Goal: Information Seeking & Learning: Learn about a topic

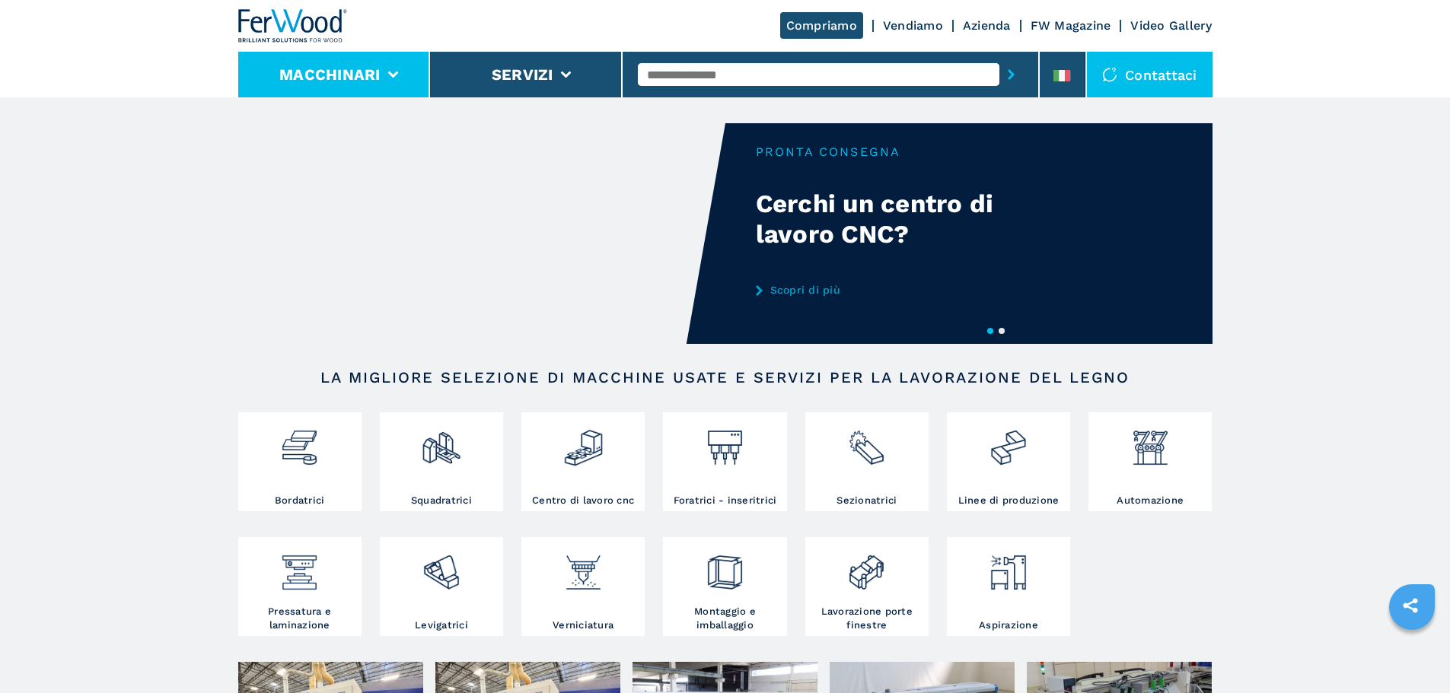
click at [310, 86] on li "Macchinari" at bounding box center [334, 75] width 193 height 46
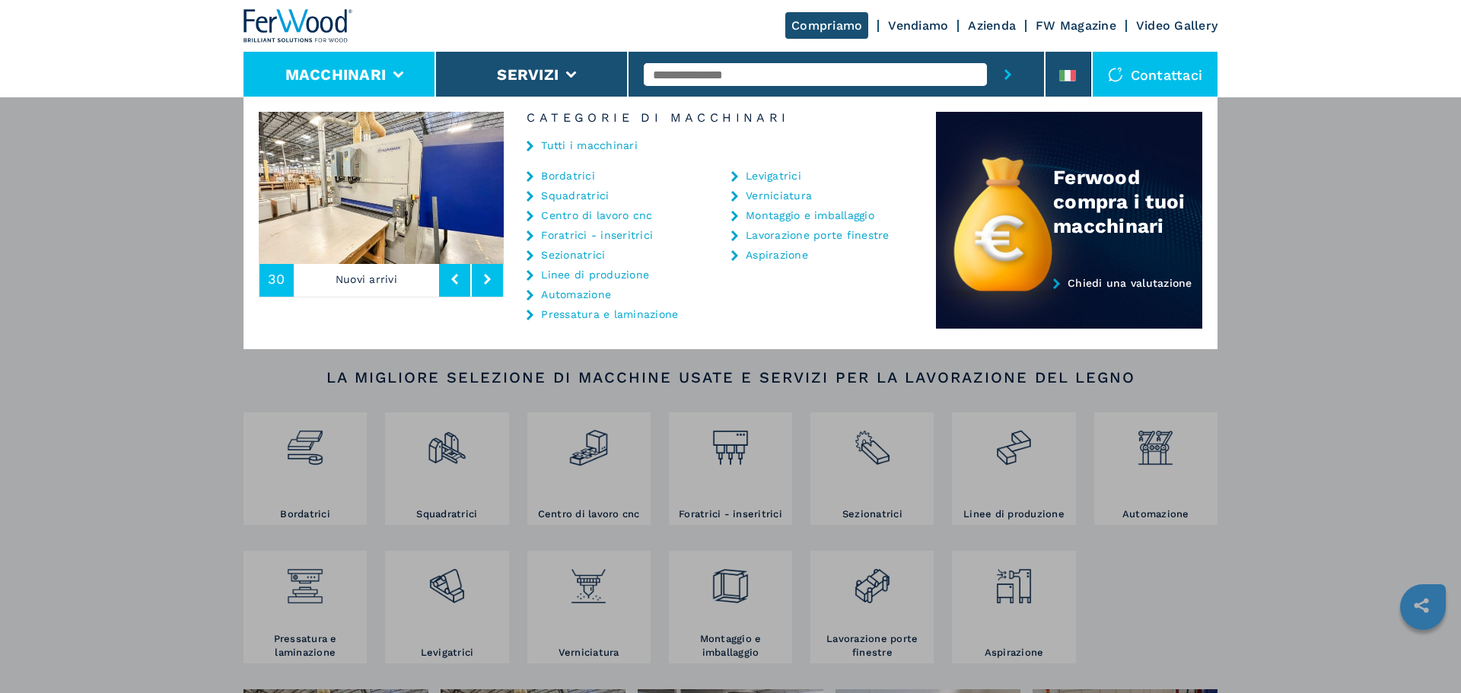
click at [555, 174] on link "Bordatrici" at bounding box center [568, 175] width 54 height 11
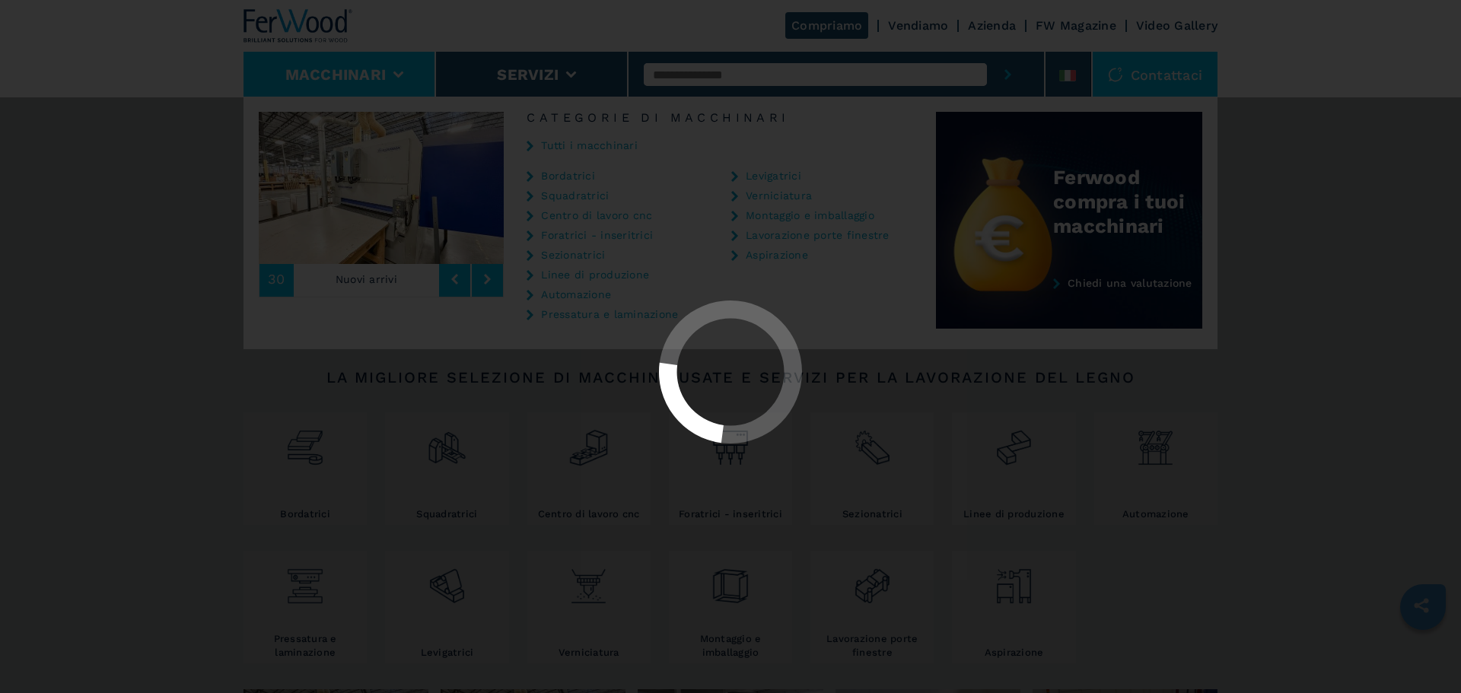
select select "**********"
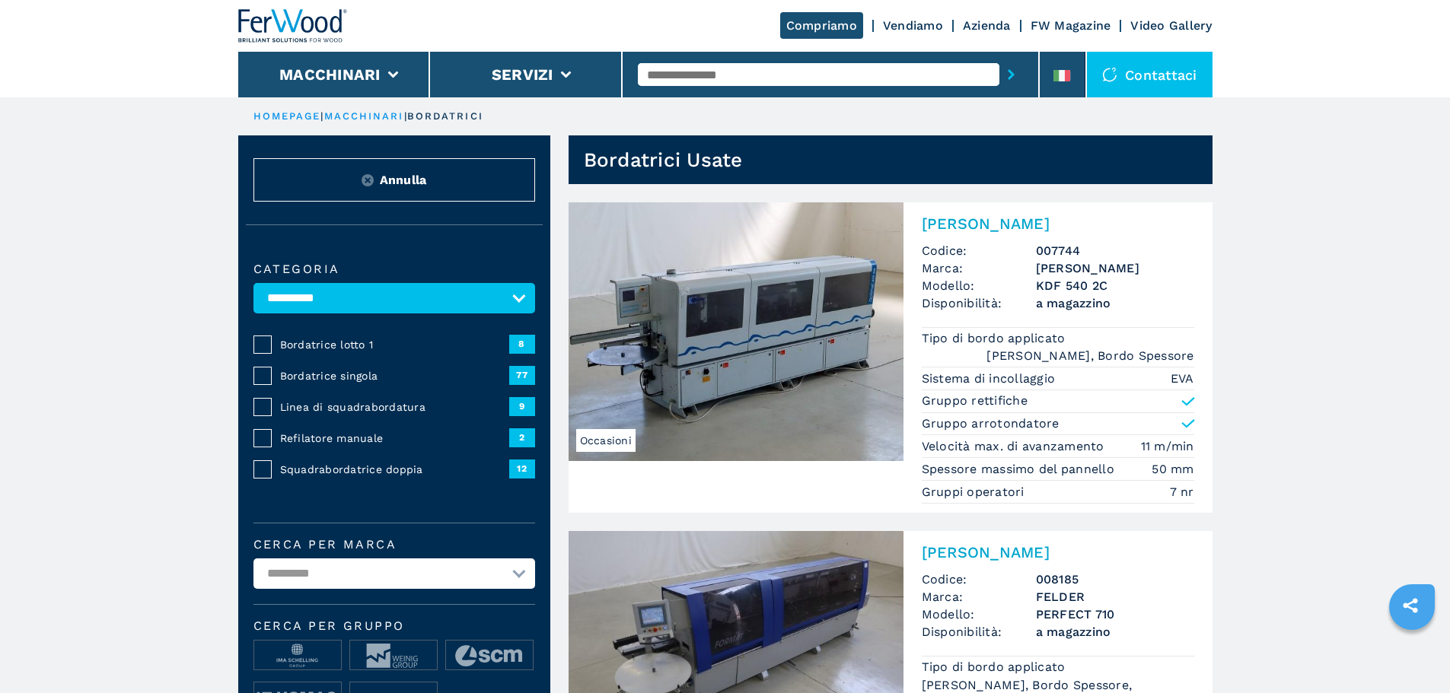
click at [374, 415] on span "Linea di squadrabordatura" at bounding box center [394, 407] width 229 height 15
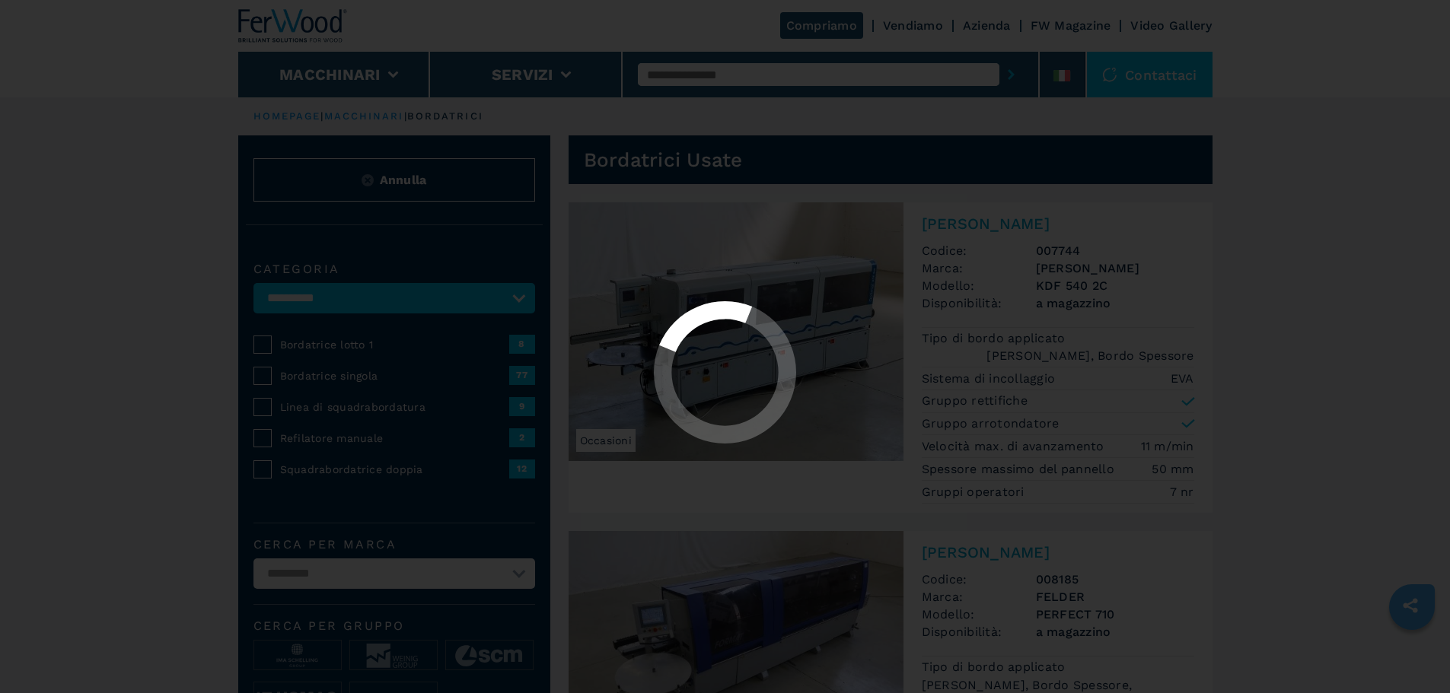
select select "**********"
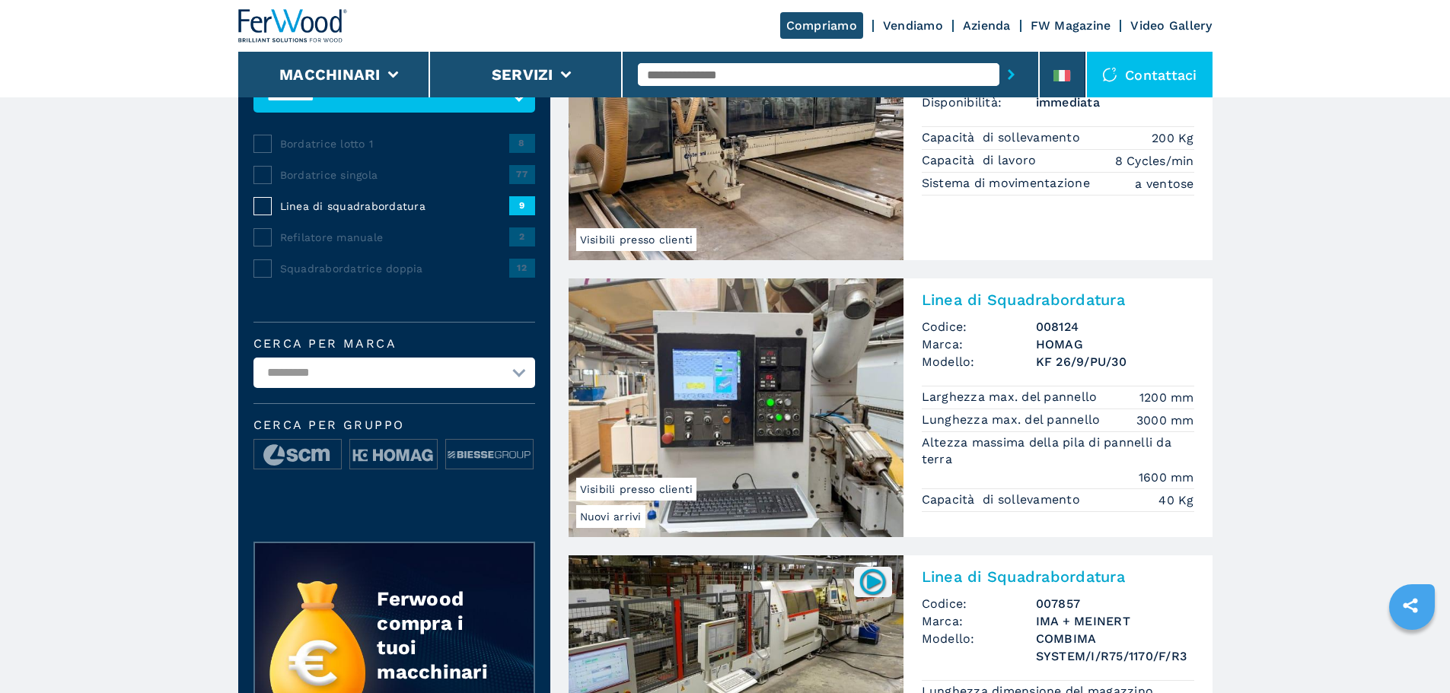
scroll to position [203, 0]
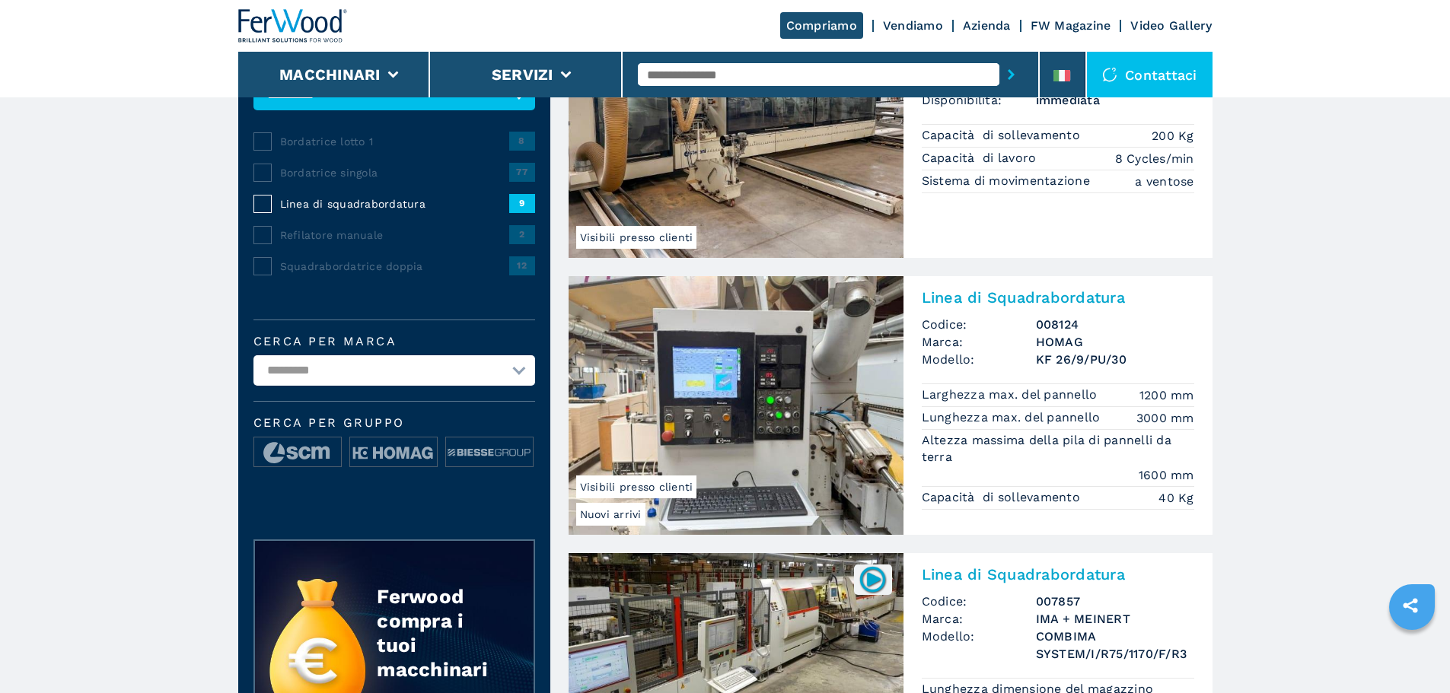
click at [715, 431] on img at bounding box center [735, 405] width 335 height 259
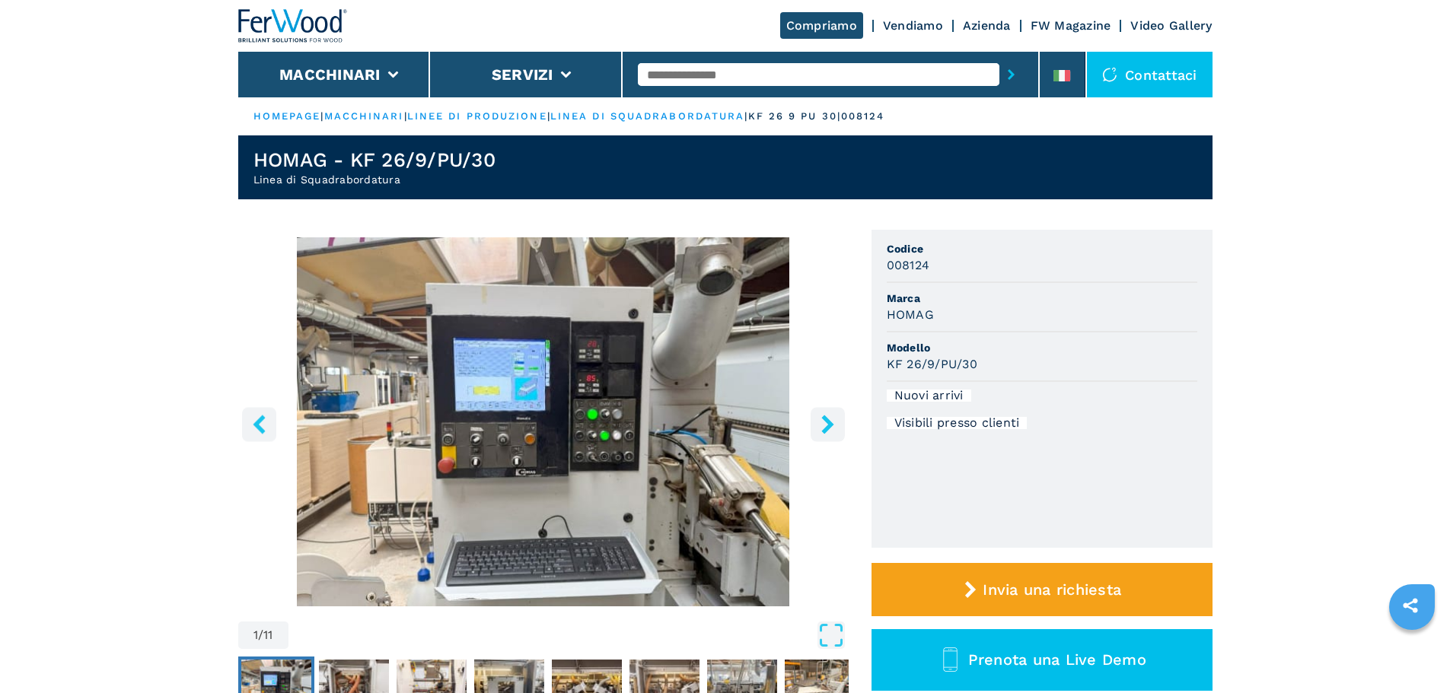
click at [818, 424] on icon "right-button" at bounding box center [827, 424] width 19 height 19
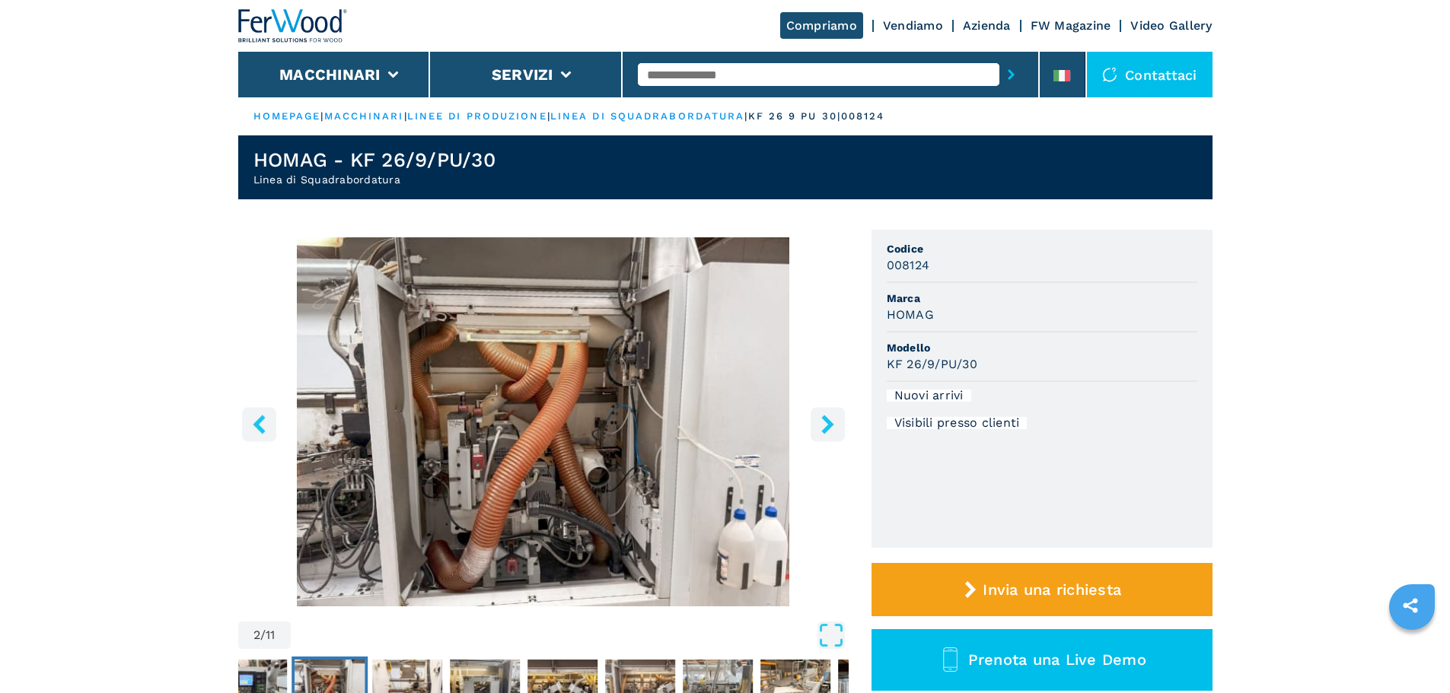
click at [818, 424] on icon "right-button" at bounding box center [827, 424] width 19 height 19
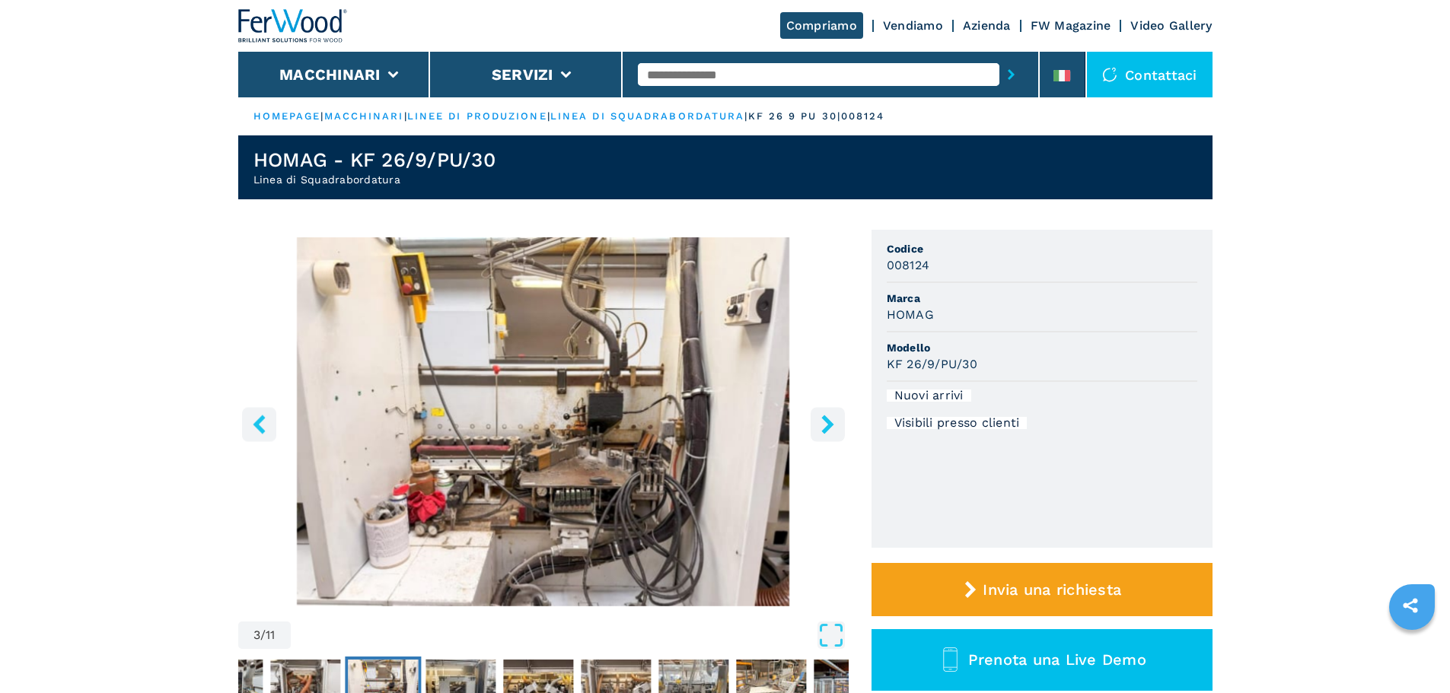
click at [818, 424] on icon "right-button" at bounding box center [827, 424] width 19 height 19
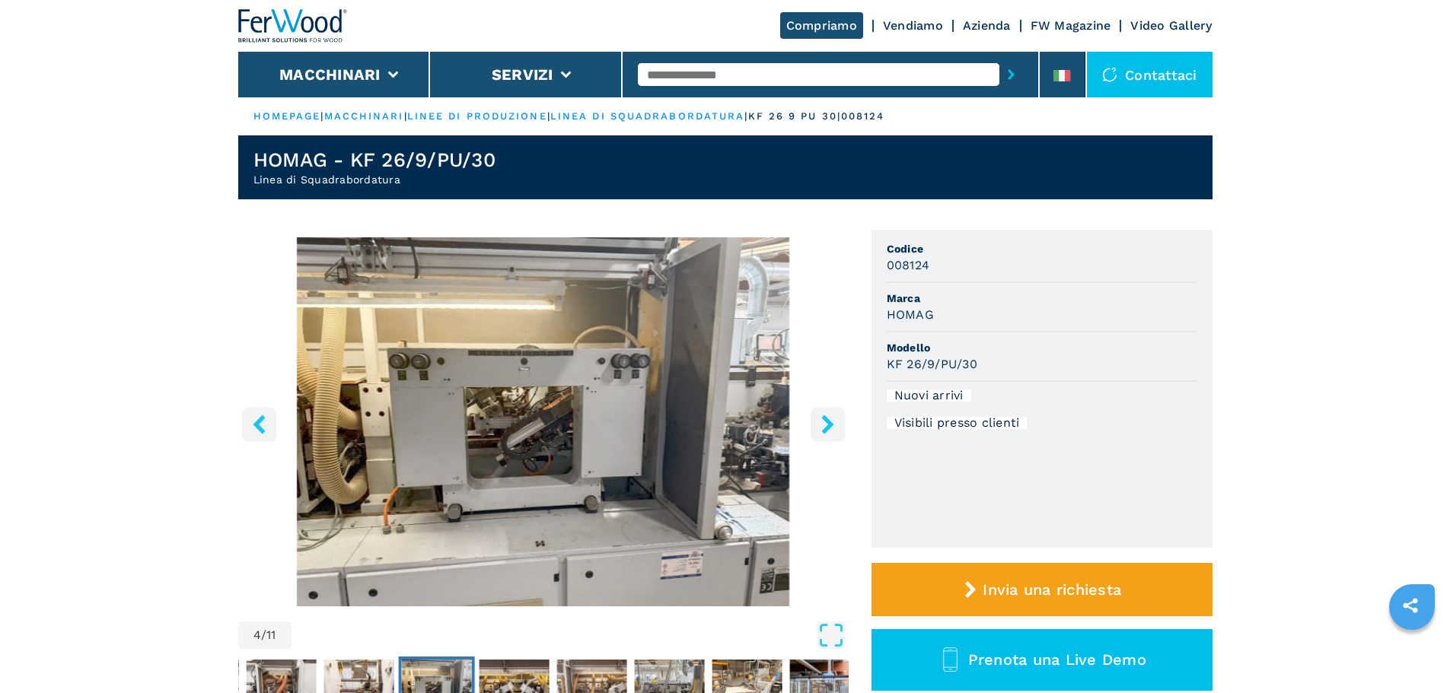
click at [818, 424] on icon "right-button" at bounding box center [827, 424] width 19 height 19
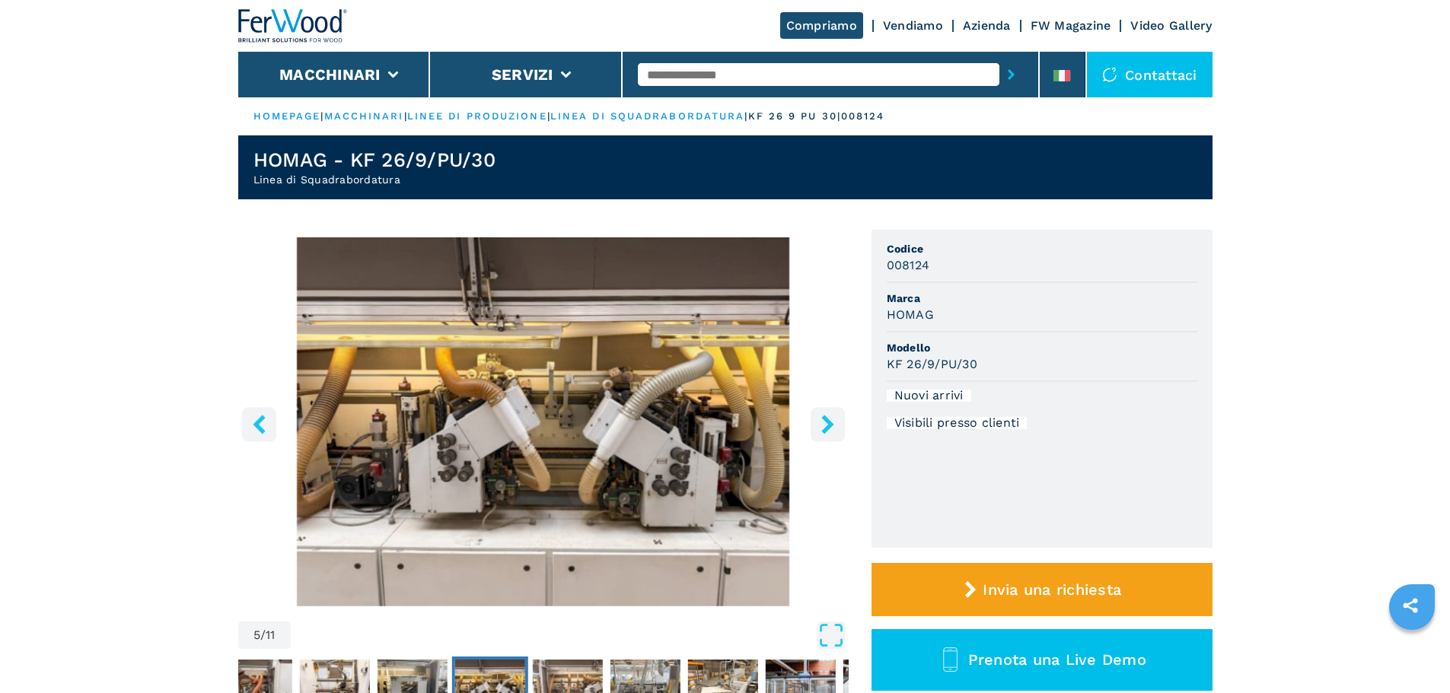
click at [818, 424] on icon "right-button" at bounding box center [827, 424] width 19 height 19
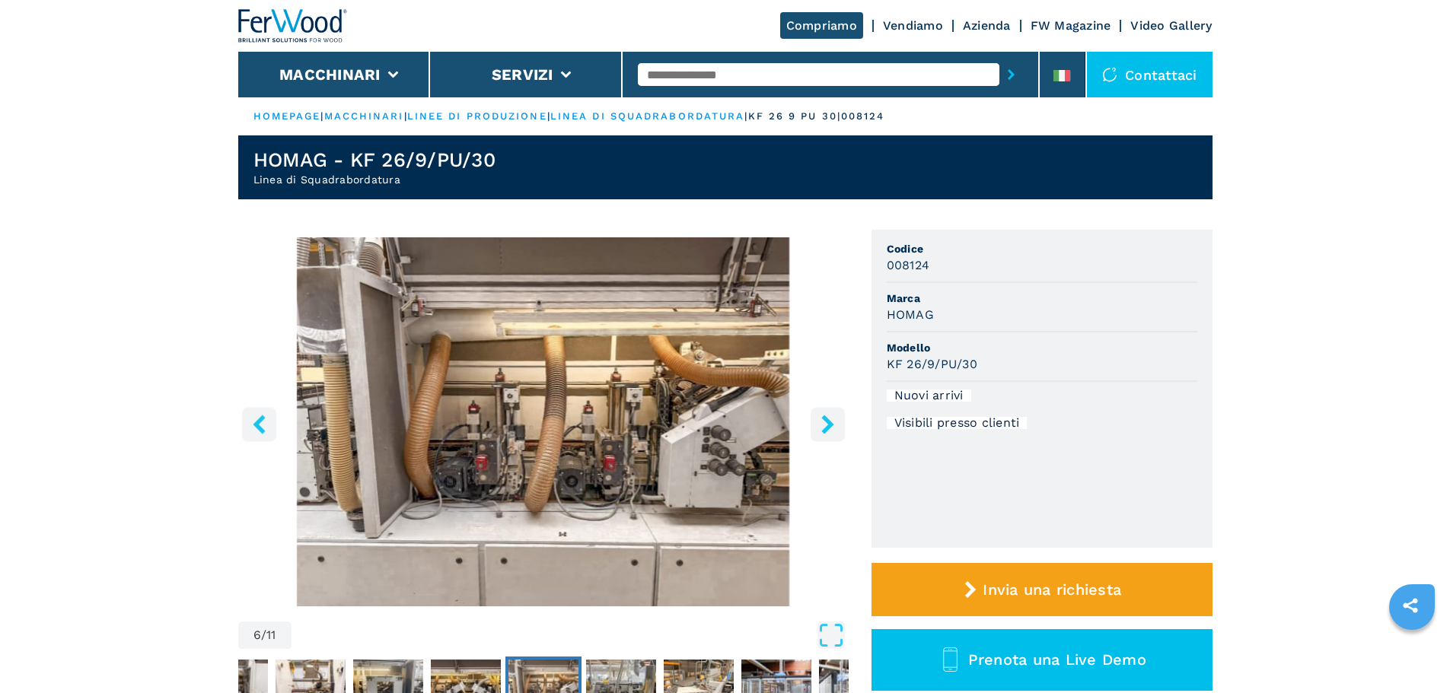
click at [818, 424] on icon "right-button" at bounding box center [827, 424] width 19 height 19
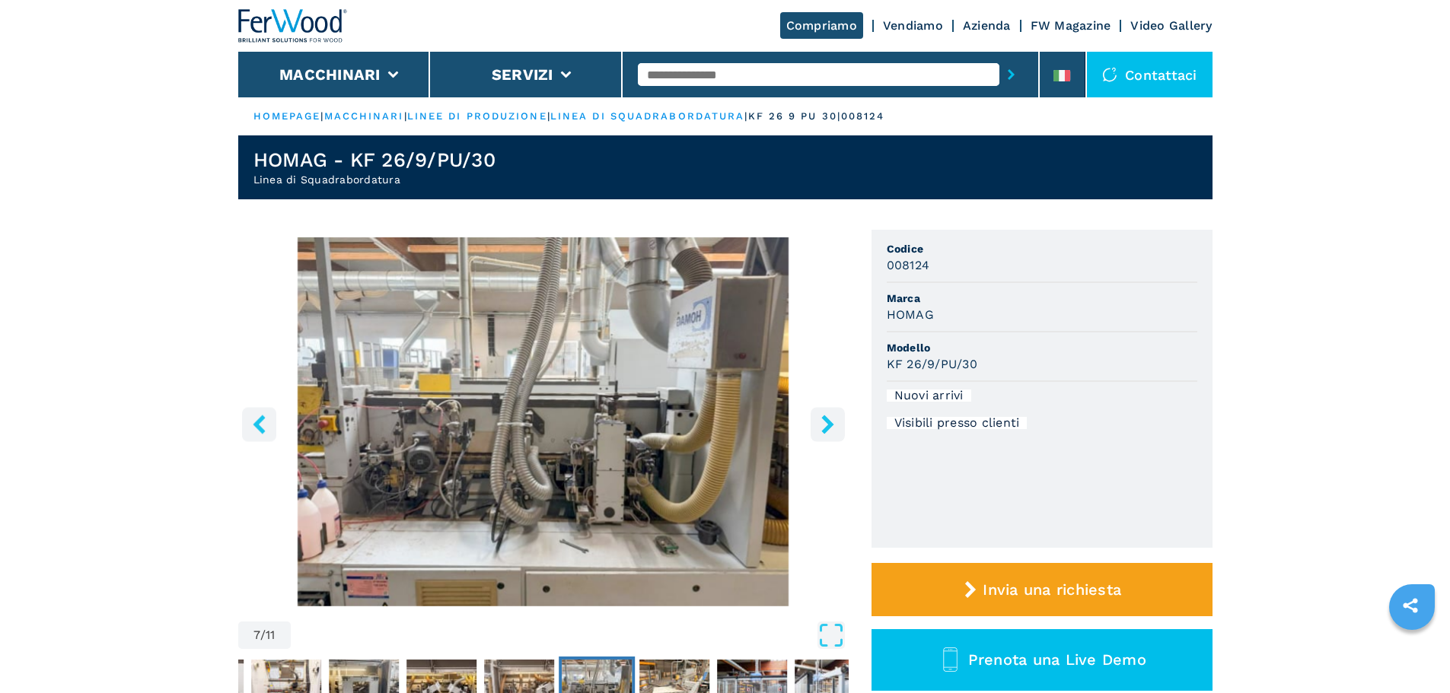
click at [818, 424] on icon "right-button" at bounding box center [827, 424] width 19 height 19
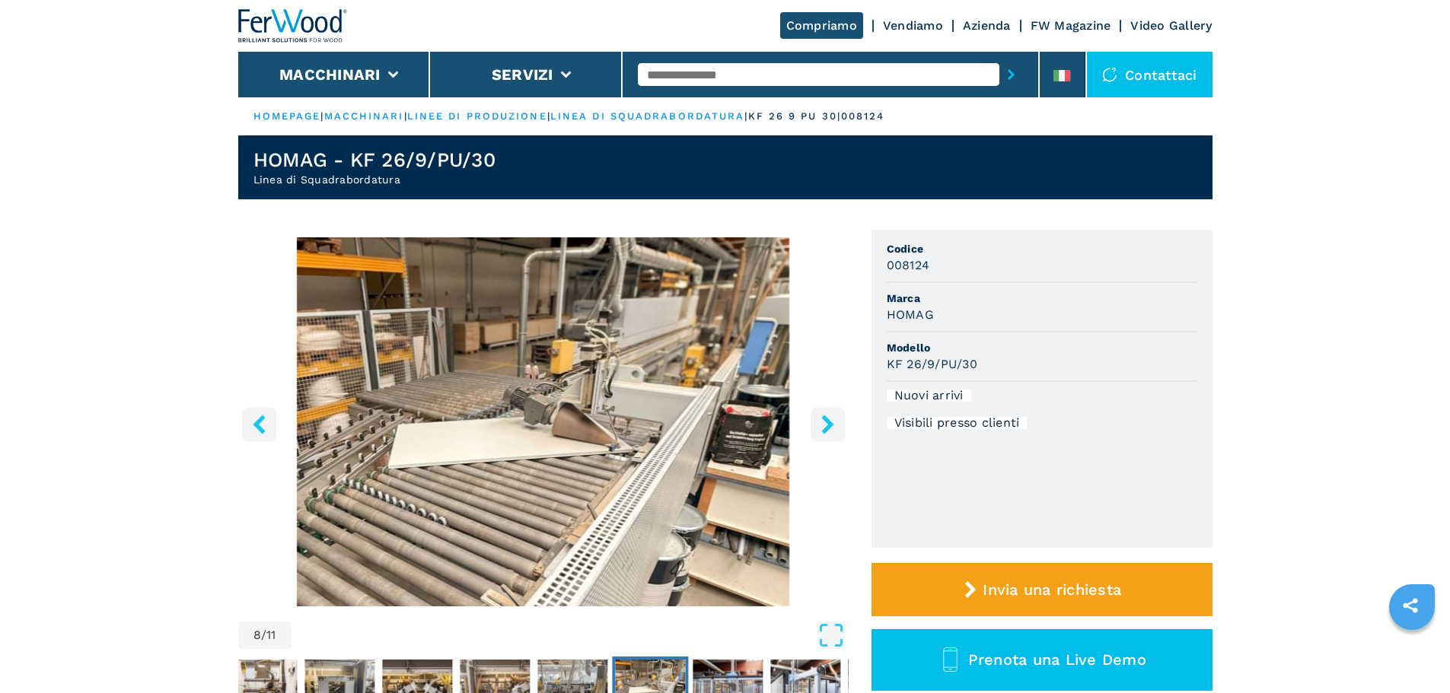
click at [818, 424] on icon "right-button" at bounding box center [827, 424] width 19 height 19
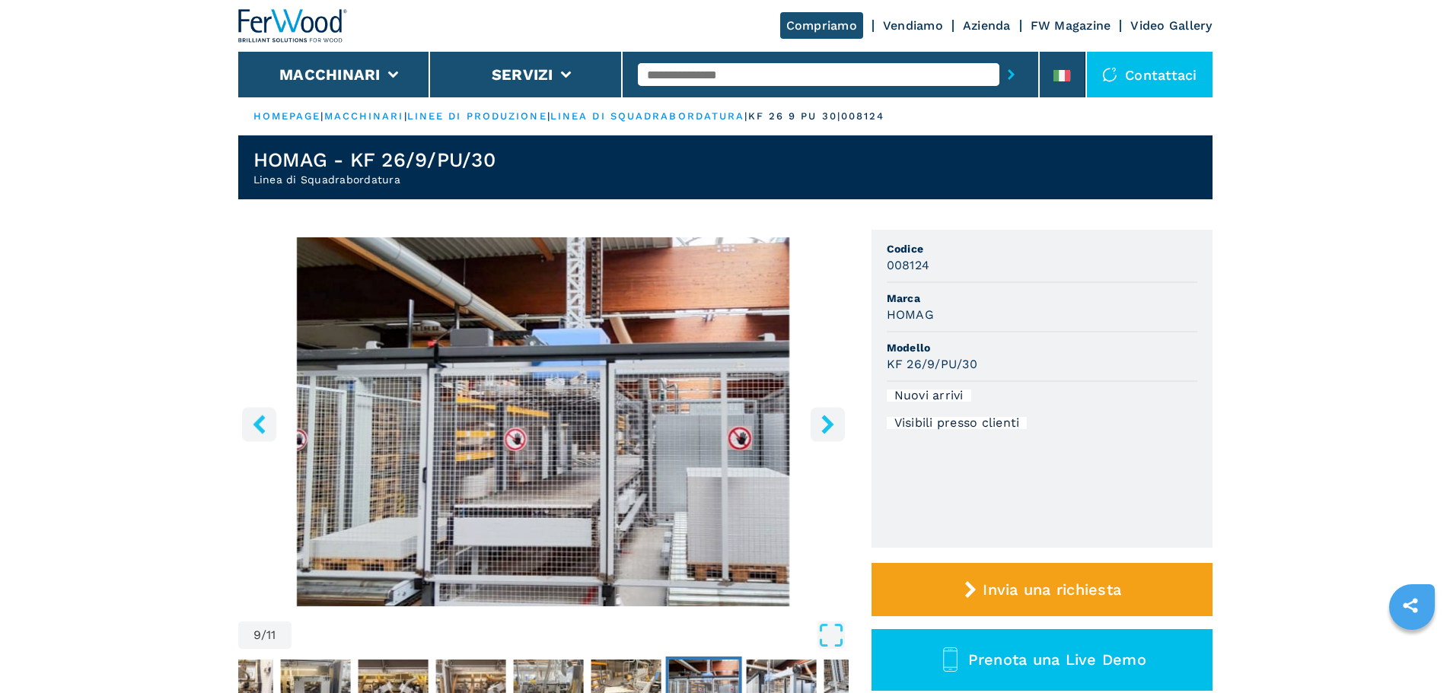
click at [818, 424] on icon "right-button" at bounding box center [827, 424] width 19 height 19
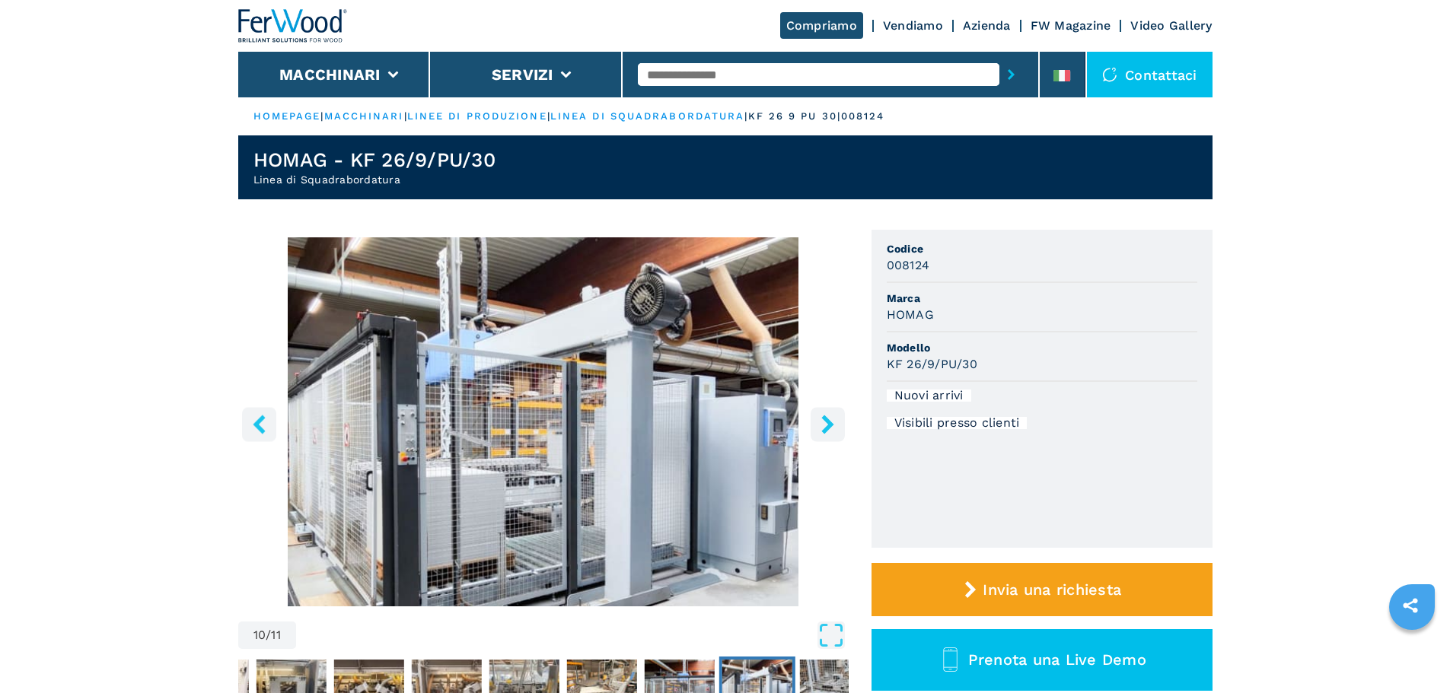
click at [818, 424] on icon "right-button" at bounding box center [827, 424] width 19 height 19
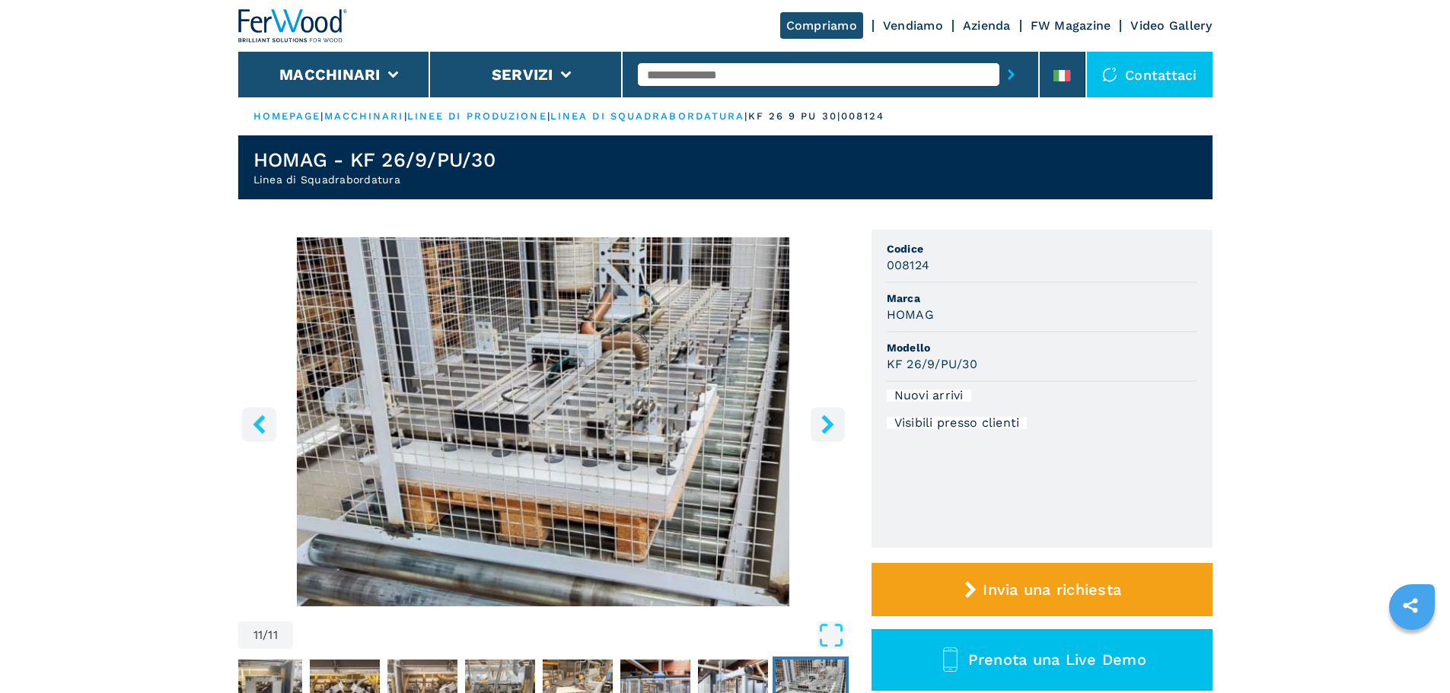
click at [818, 424] on icon "right-button" at bounding box center [827, 424] width 19 height 19
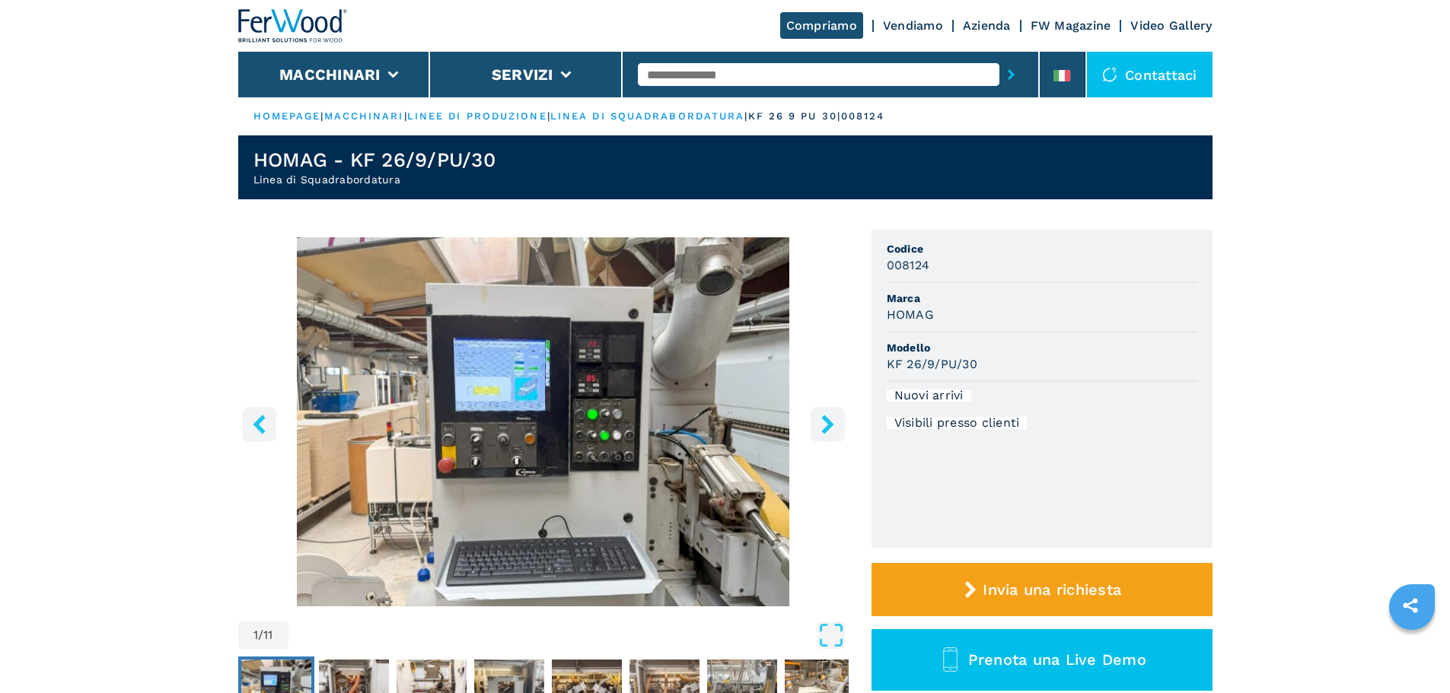
click at [818, 424] on icon "right-button" at bounding box center [827, 424] width 19 height 19
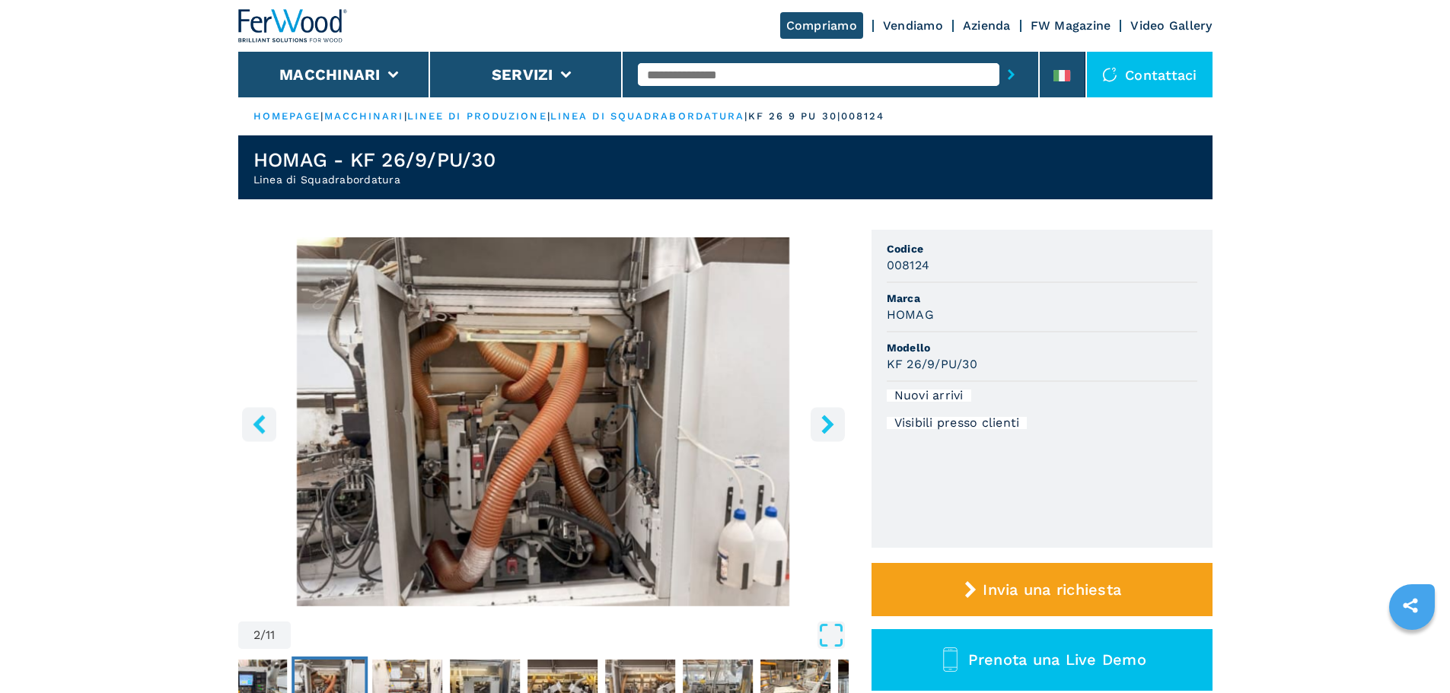
click at [818, 424] on icon "right-button" at bounding box center [827, 424] width 19 height 19
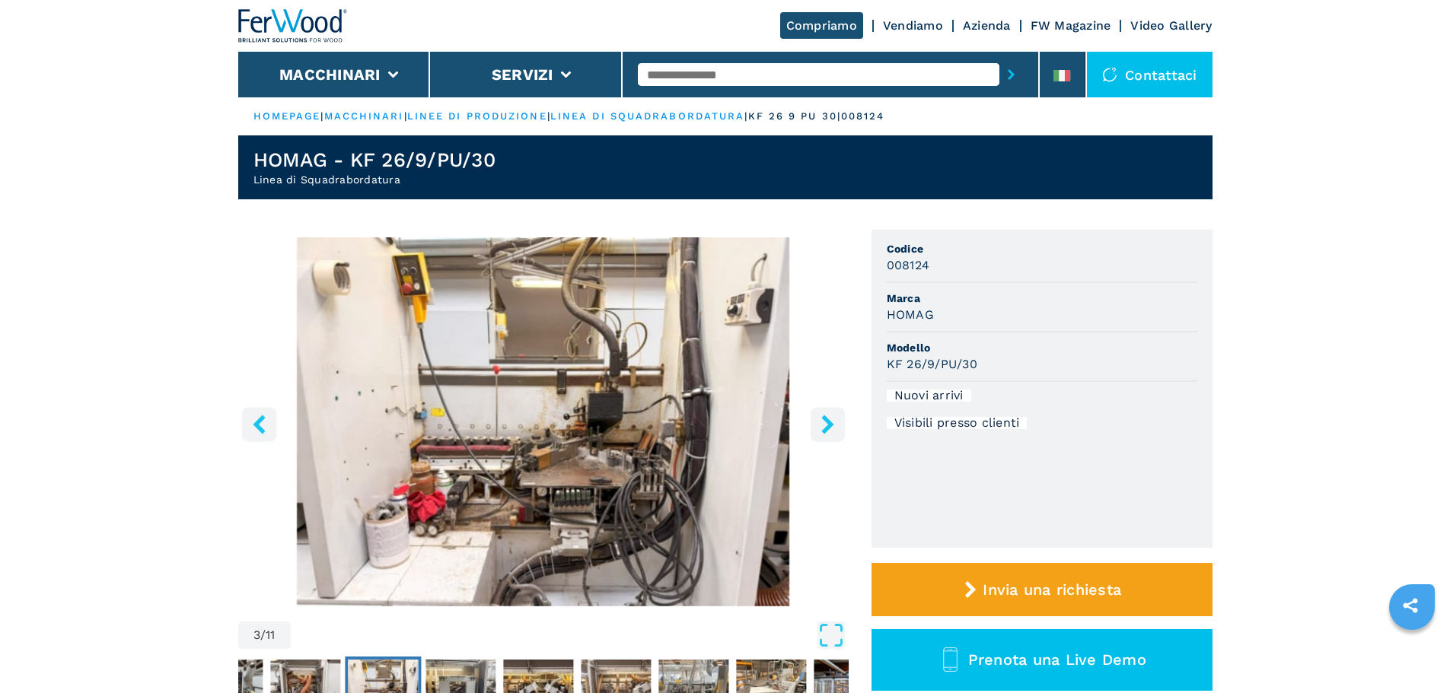
click at [818, 424] on icon "right-button" at bounding box center [827, 424] width 19 height 19
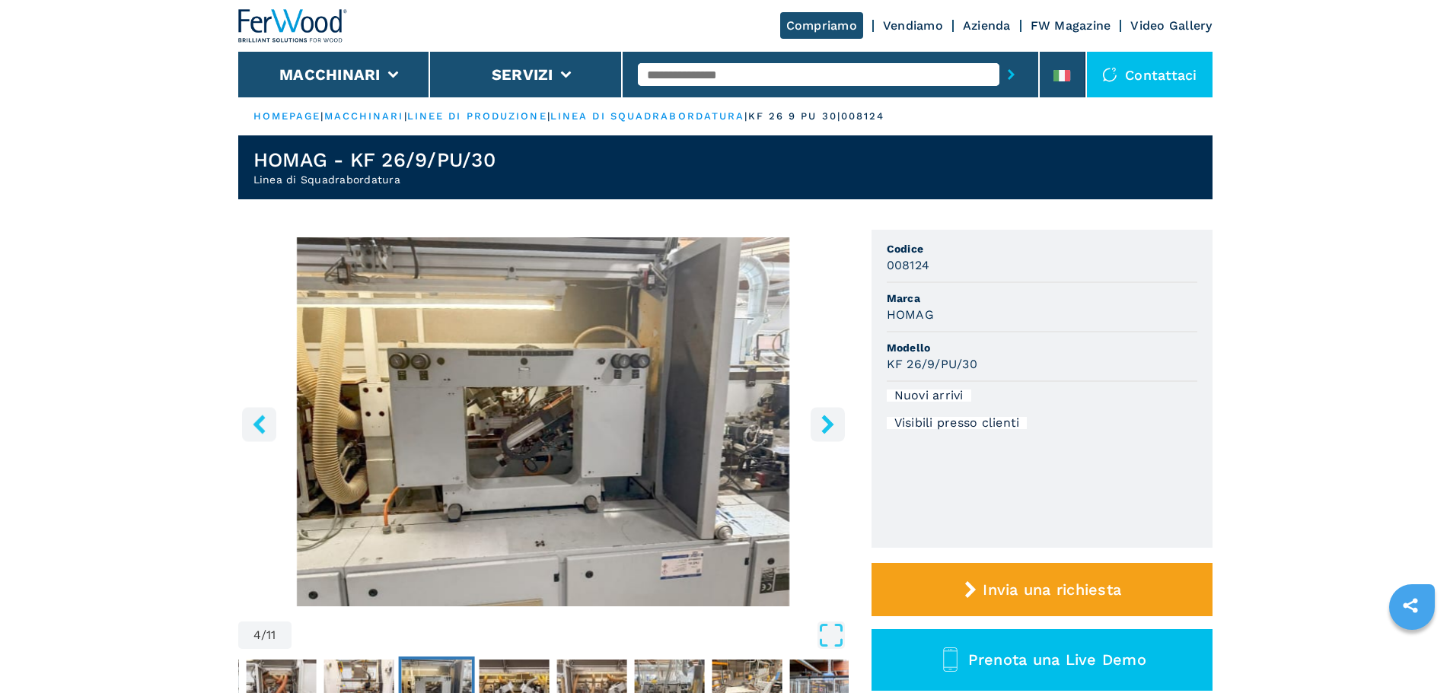
click at [818, 424] on icon "right-button" at bounding box center [827, 424] width 19 height 19
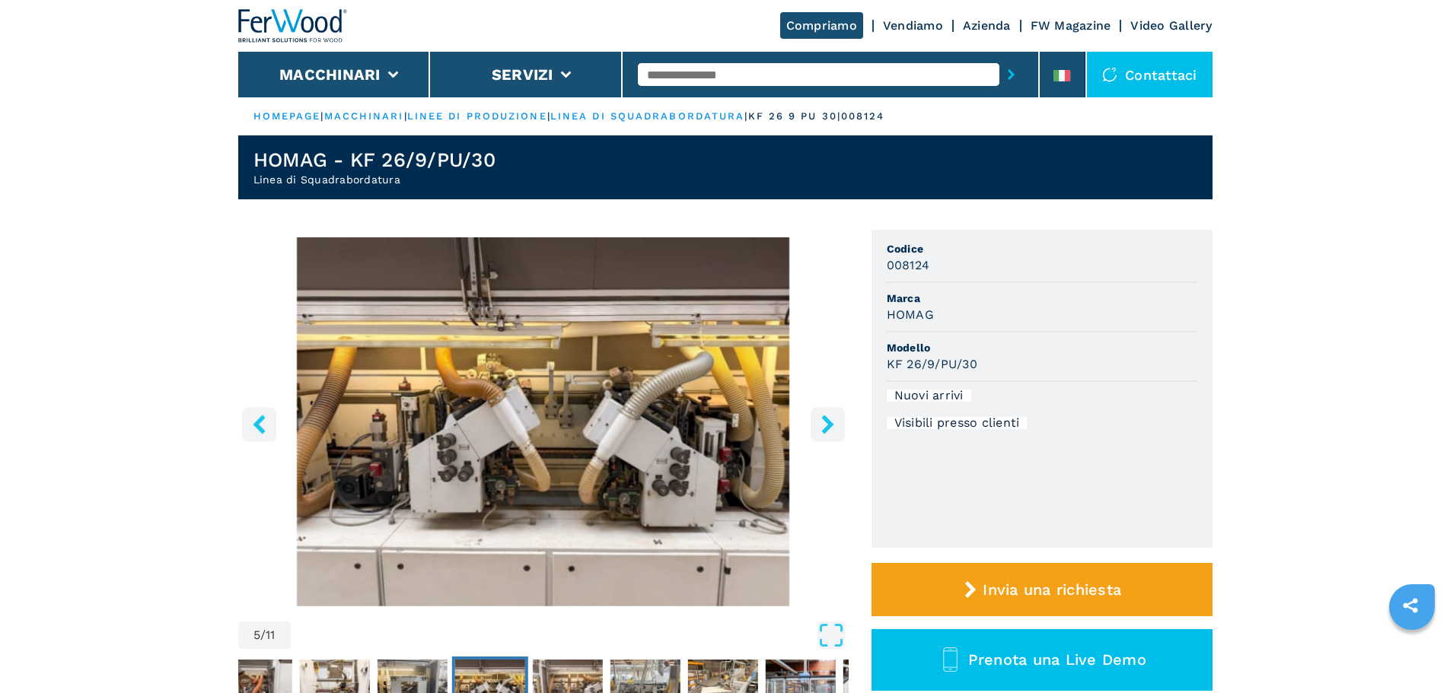
click at [818, 424] on icon "right-button" at bounding box center [827, 424] width 19 height 19
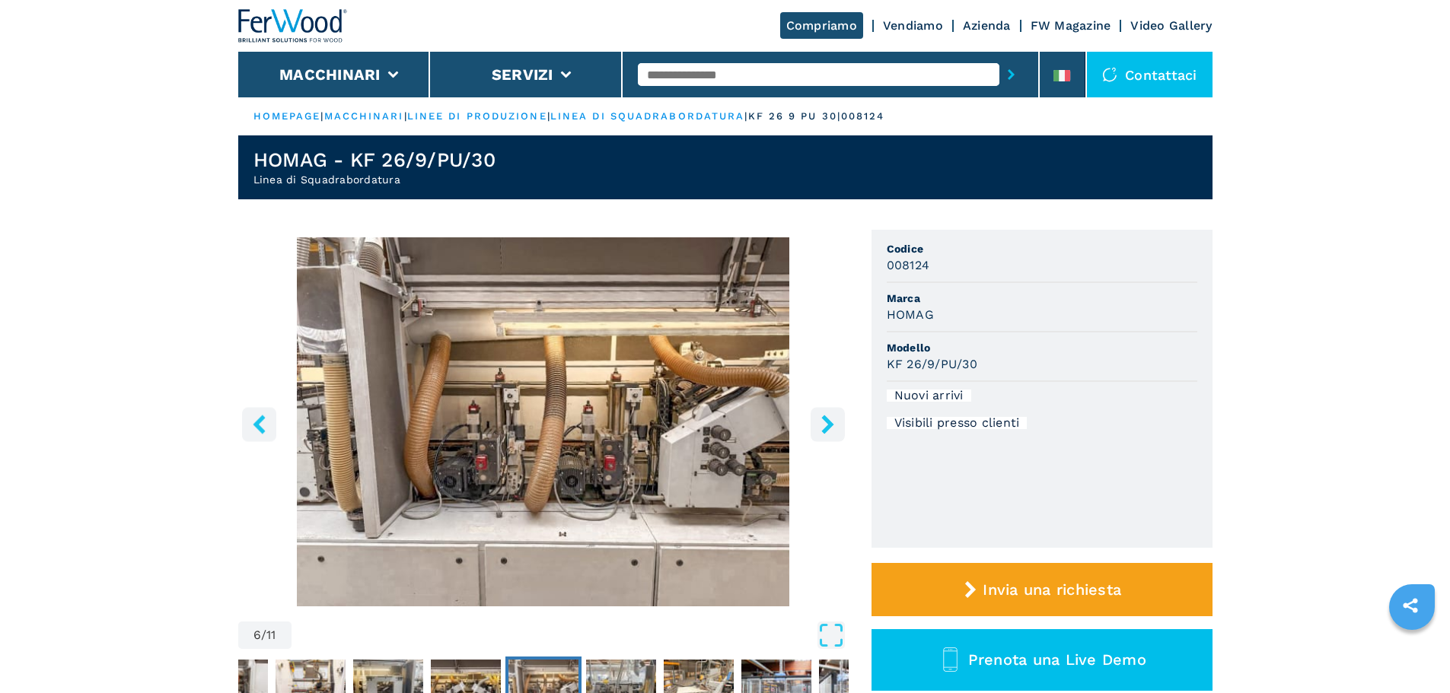
click at [818, 424] on icon "right-button" at bounding box center [827, 424] width 19 height 19
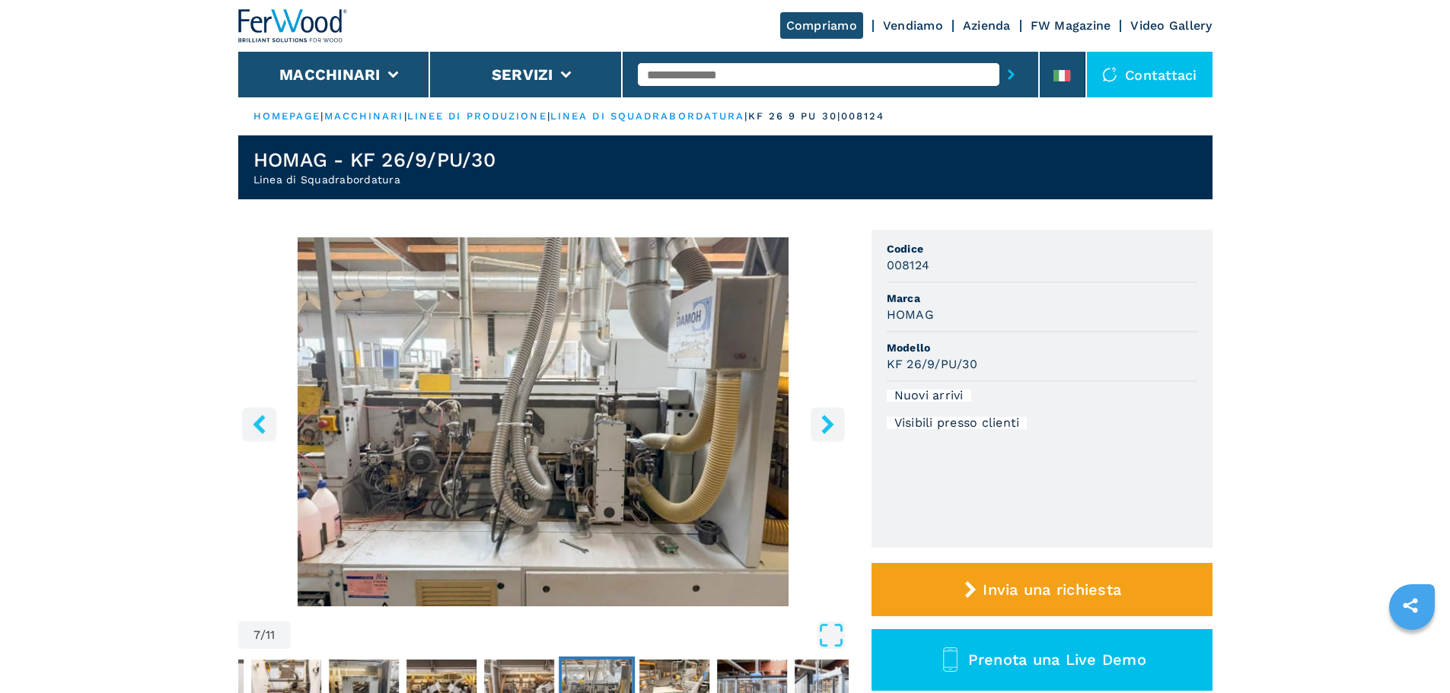
click at [818, 424] on icon "right-button" at bounding box center [827, 424] width 19 height 19
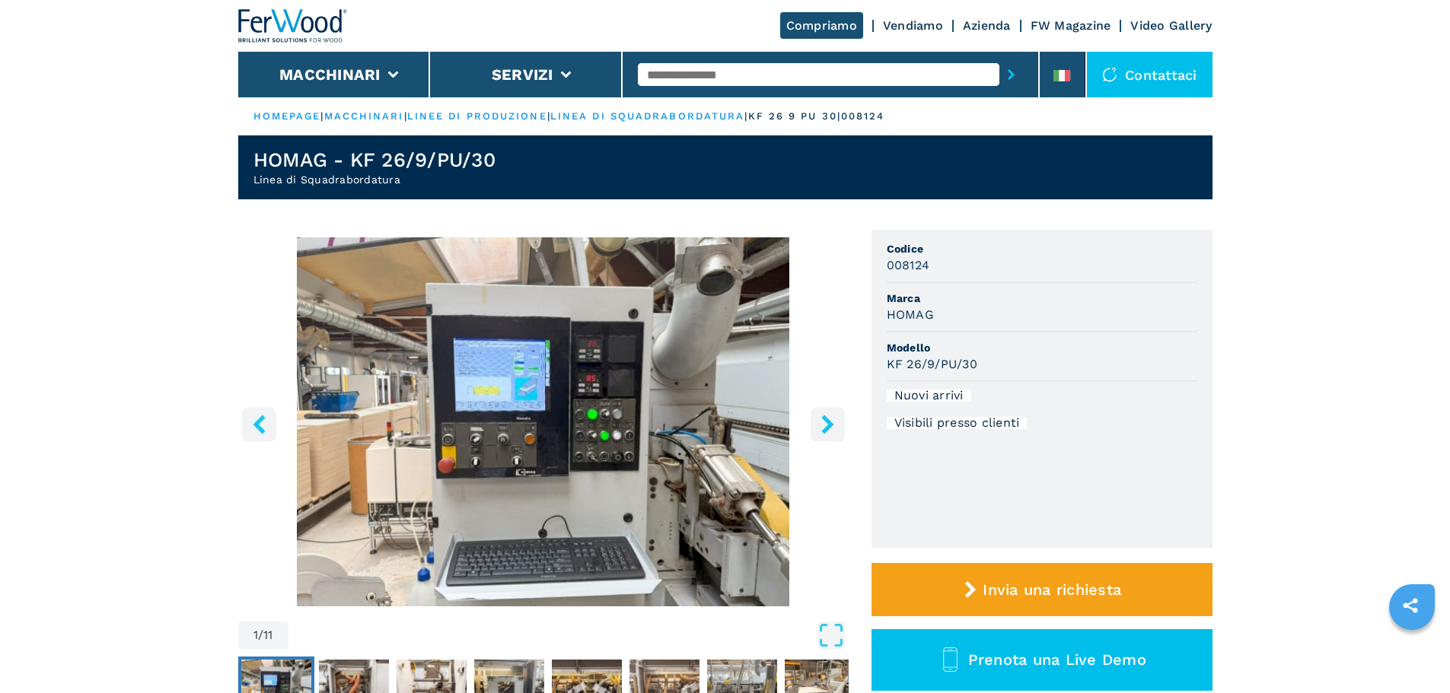
select select "**********"
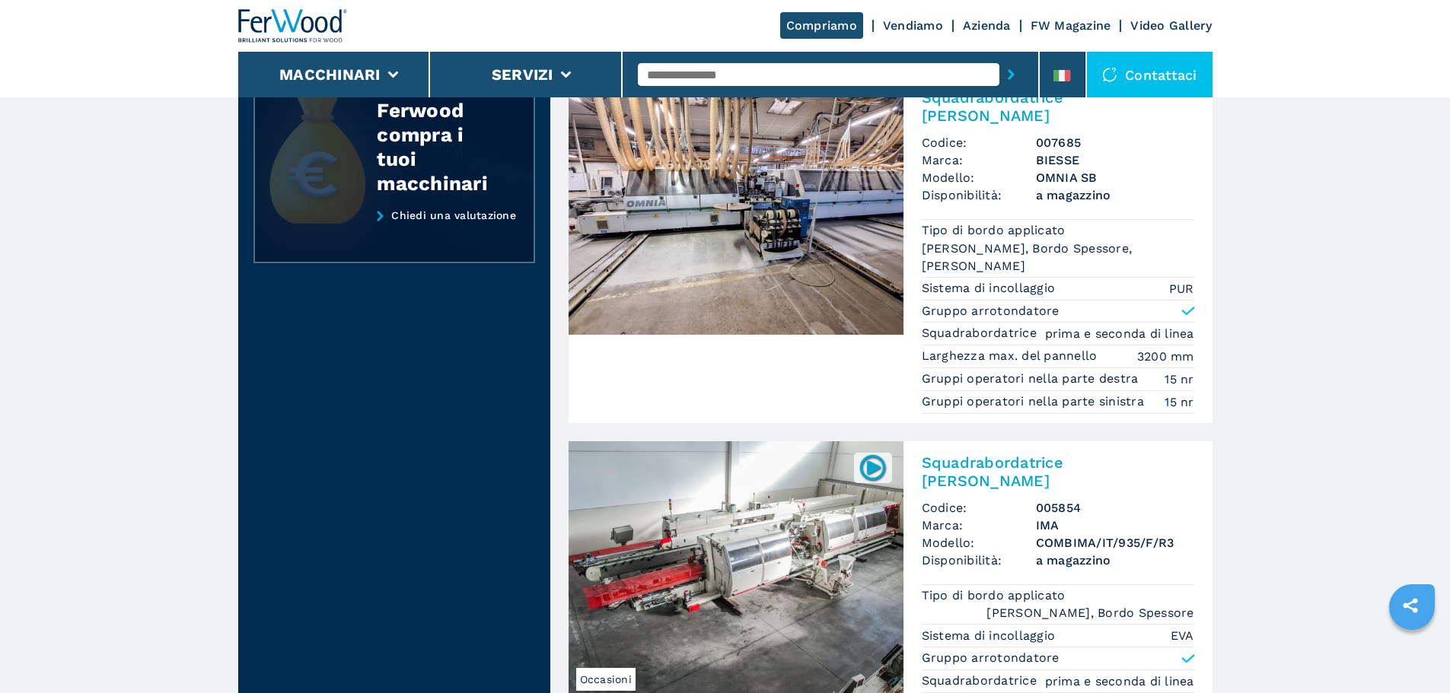
scroll to position [1979, 0]
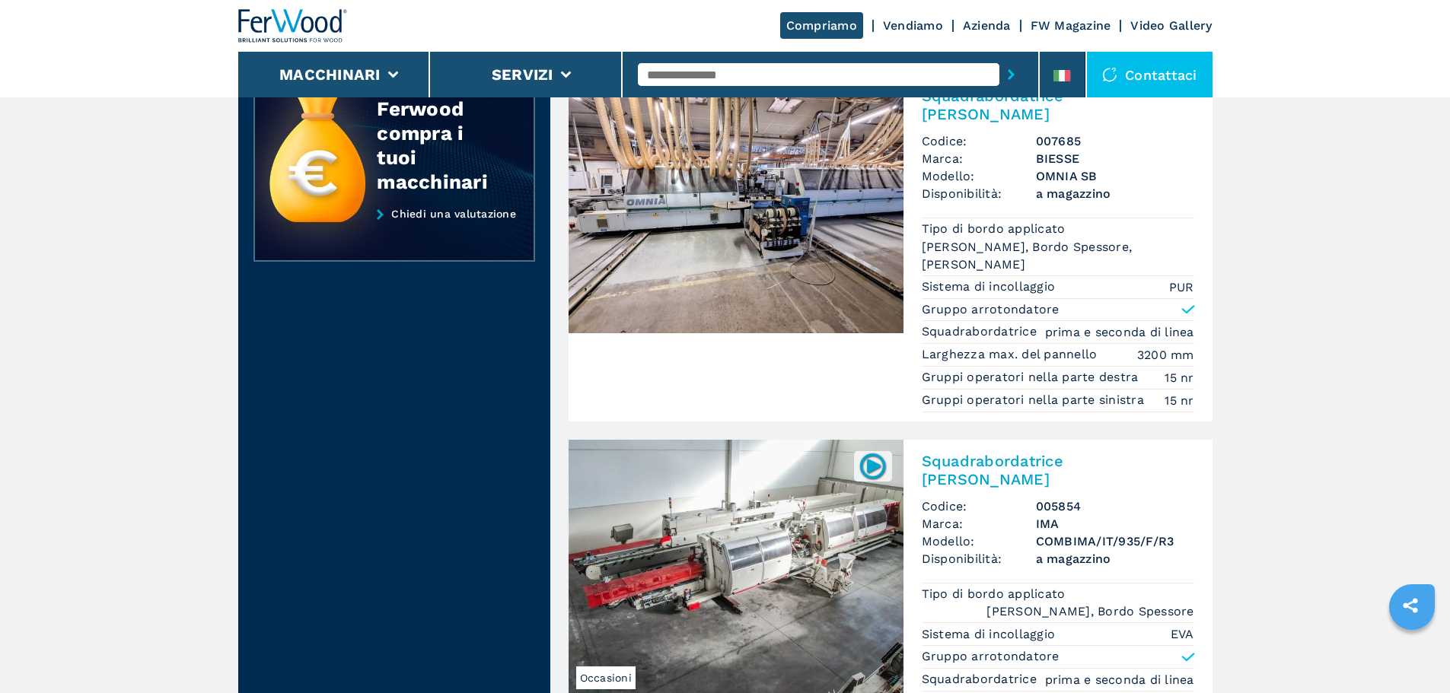
click at [686, 498] on img at bounding box center [735, 569] width 335 height 259
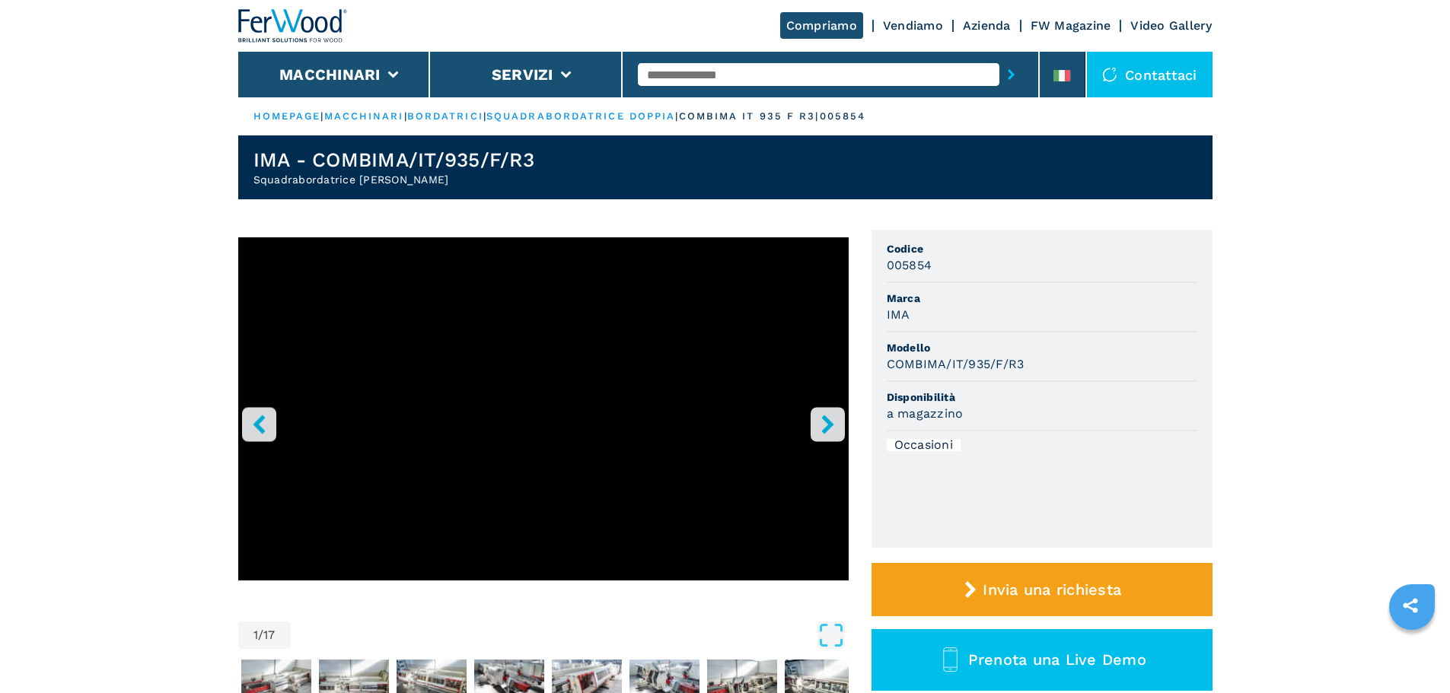
click at [832, 427] on icon "right-button" at bounding box center [827, 424] width 19 height 19
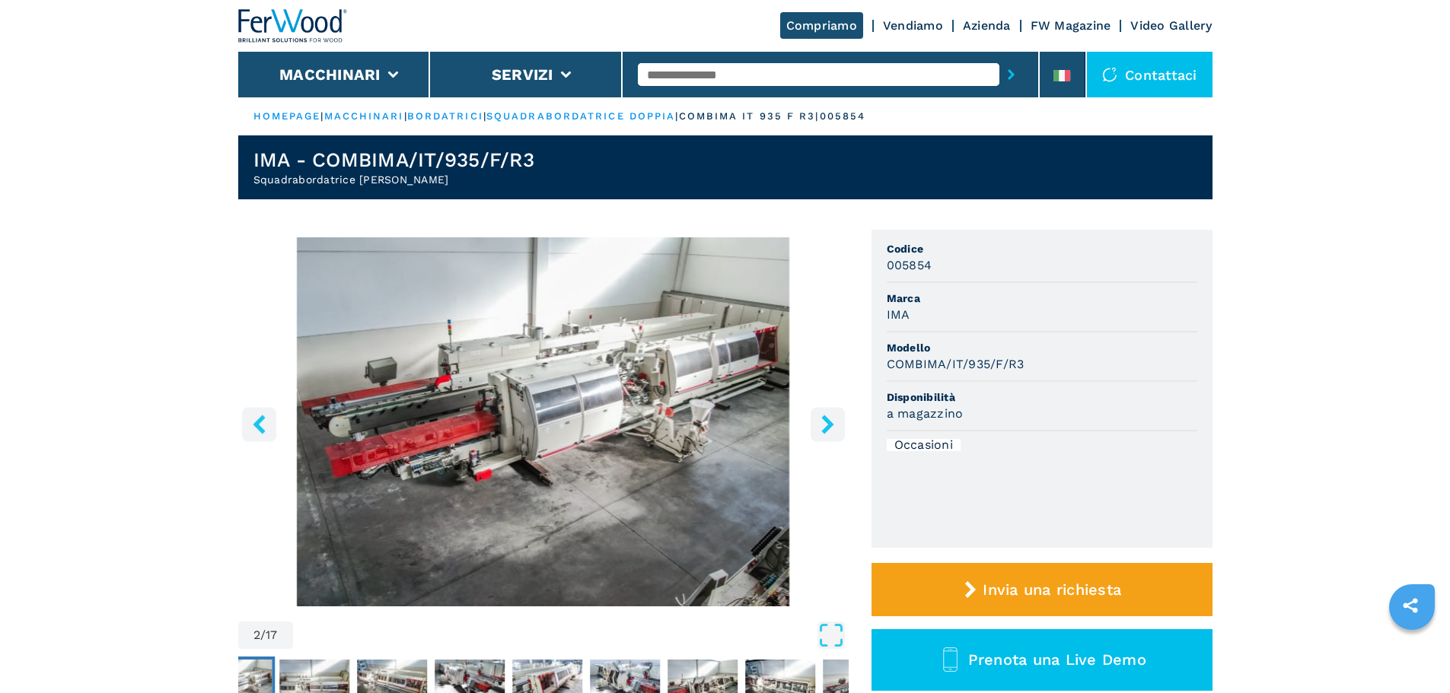
click at [444, 413] on img "Go to Slide 2" at bounding box center [543, 421] width 610 height 369
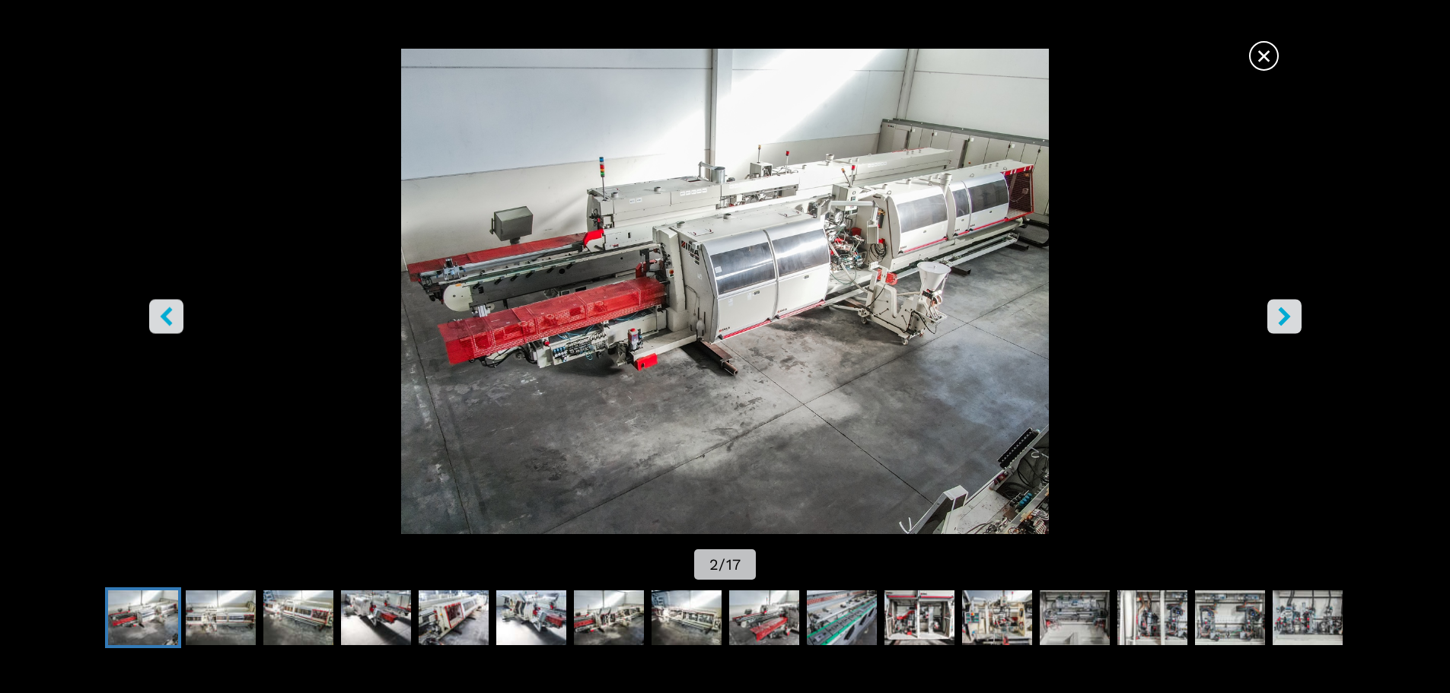
click at [484, 283] on img "Go to Slide 2" at bounding box center [724, 292] width 1305 height 486
click at [1262, 319] on img "Go to Slide 2" at bounding box center [724, 292] width 1305 height 486
click at [1283, 317] on icon "right-button" at bounding box center [1284, 316] width 19 height 19
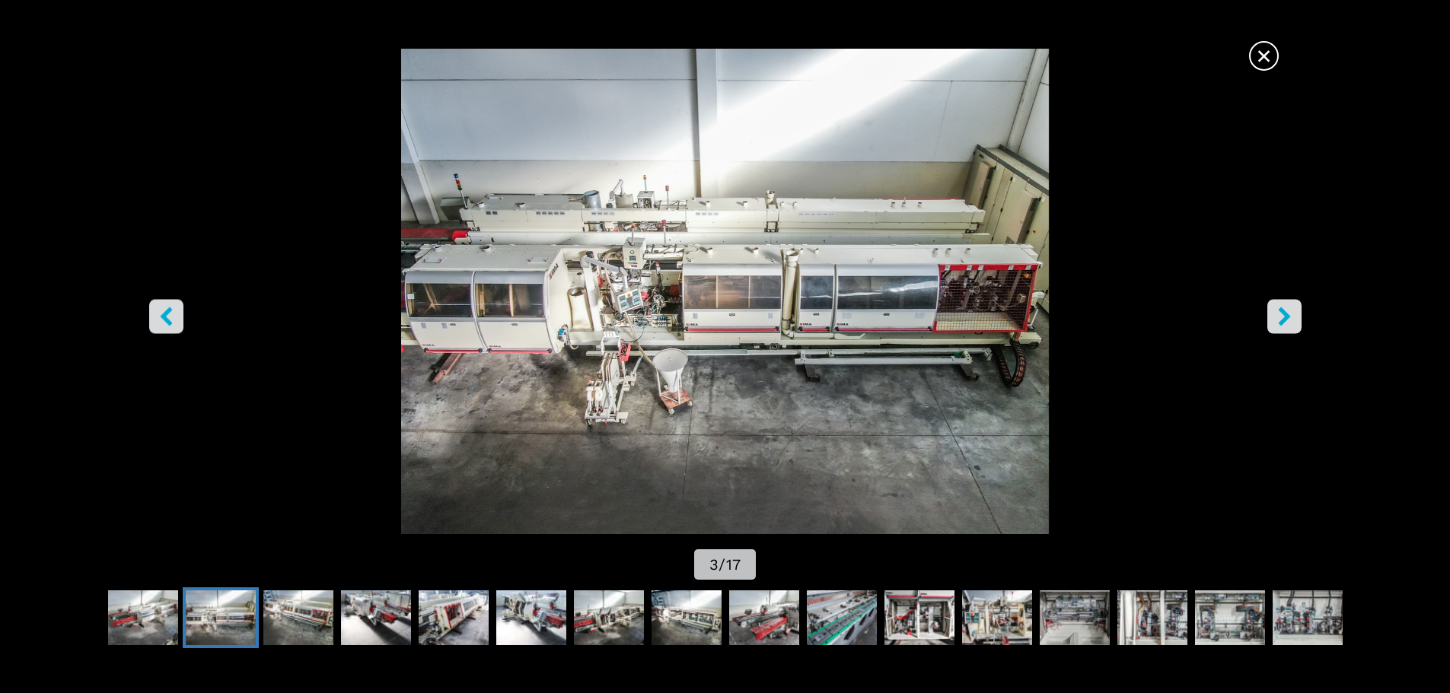
click at [1283, 317] on icon "right-button" at bounding box center [1284, 316] width 19 height 19
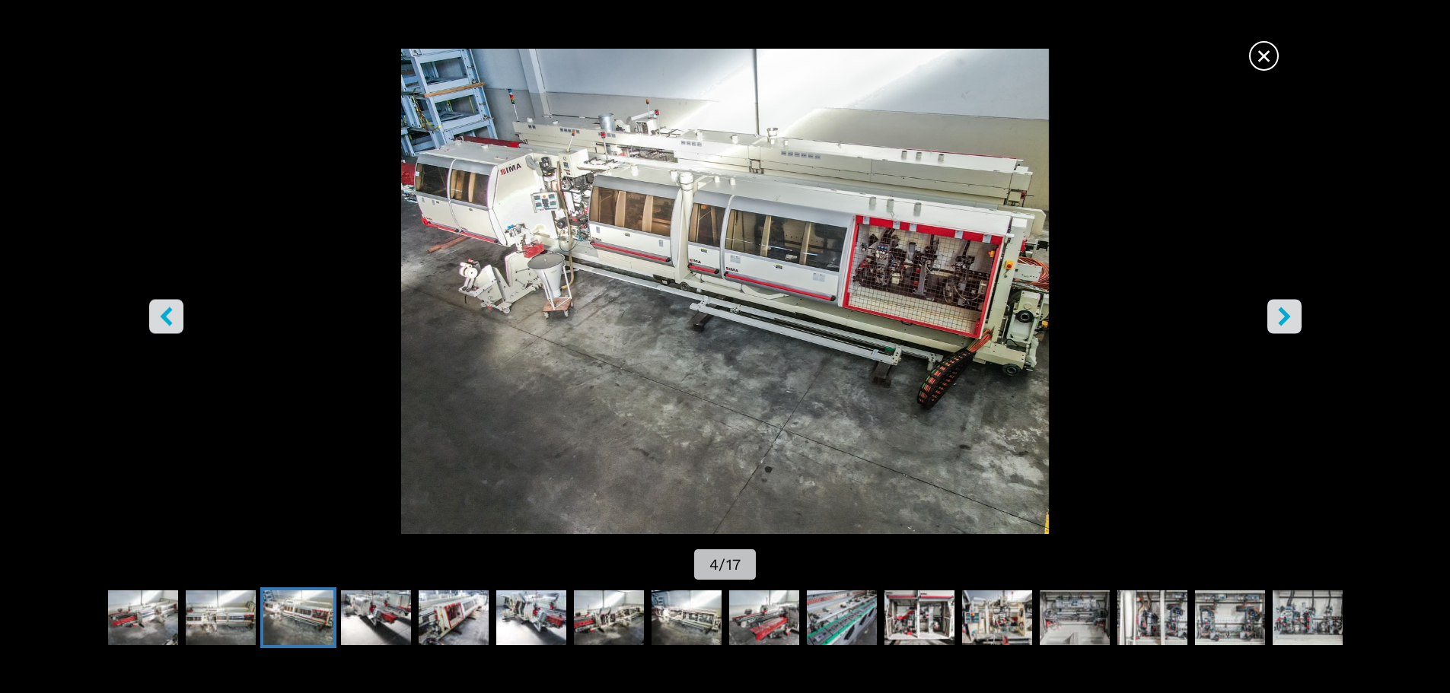
click at [1283, 317] on icon "right-button" at bounding box center [1284, 316] width 19 height 19
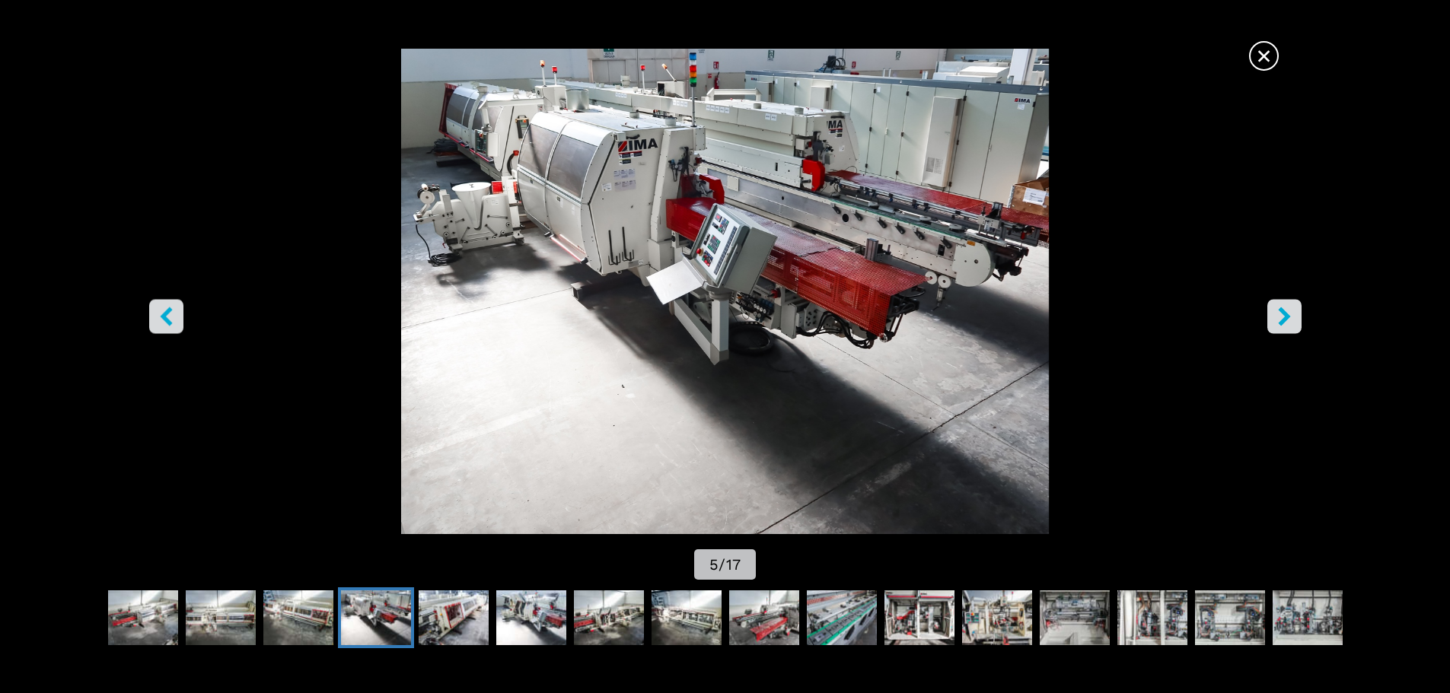
click at [945, 234] on img "Go to Slide 5" at bounding box center [724, 292] width 1305 height 486
click at [1272, 318] on button "right-button" at bounding box center [1284, 316] width 34 height 34
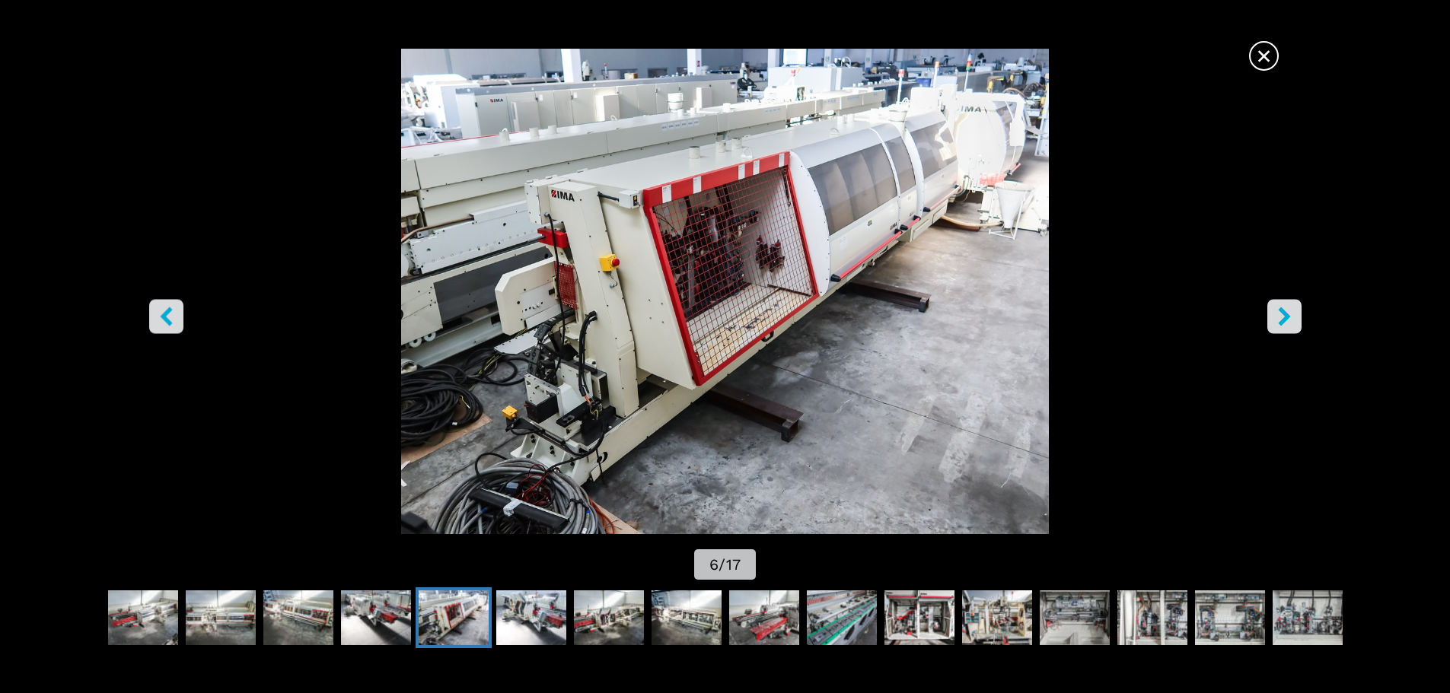
click at [1272, 318] on button "right-button" at bounding box center [1284, 316] width 34 height 34
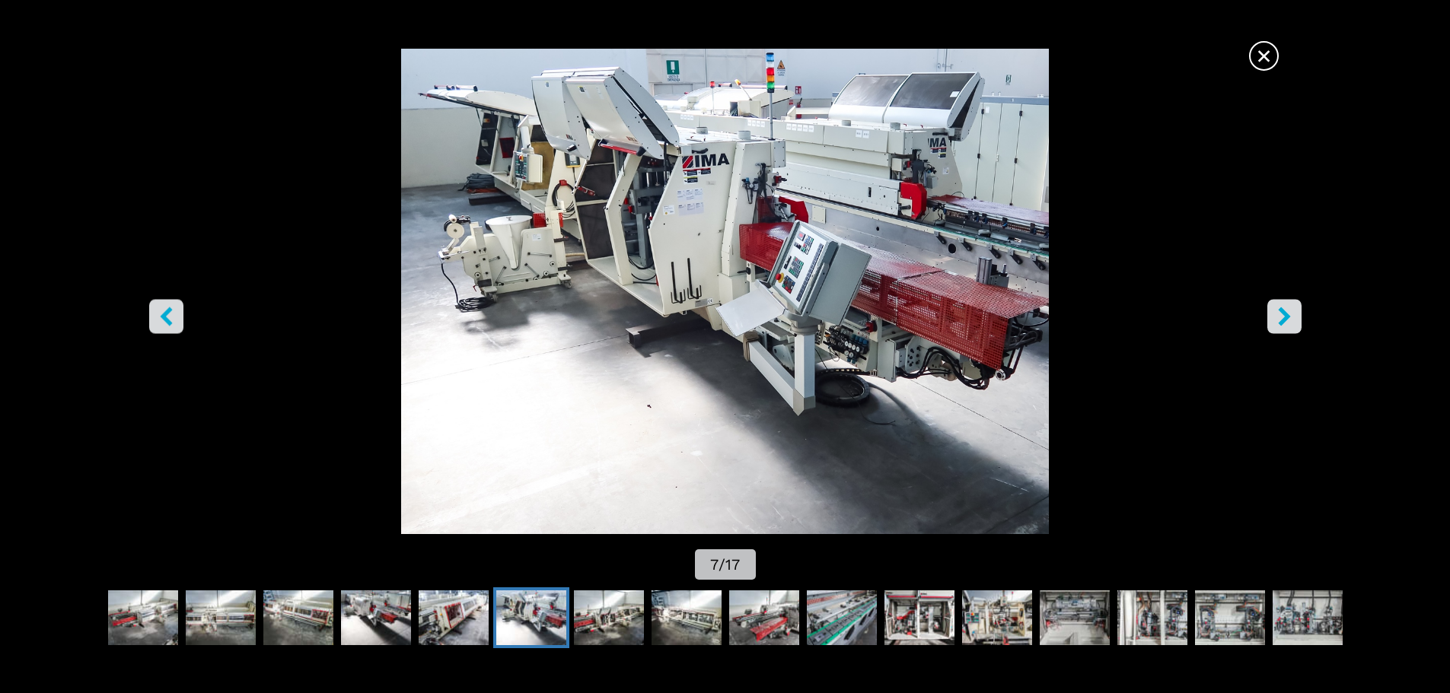
click at [1272, 318] on button "right-button" at bounding box center [1284, 316] width 34 height 34
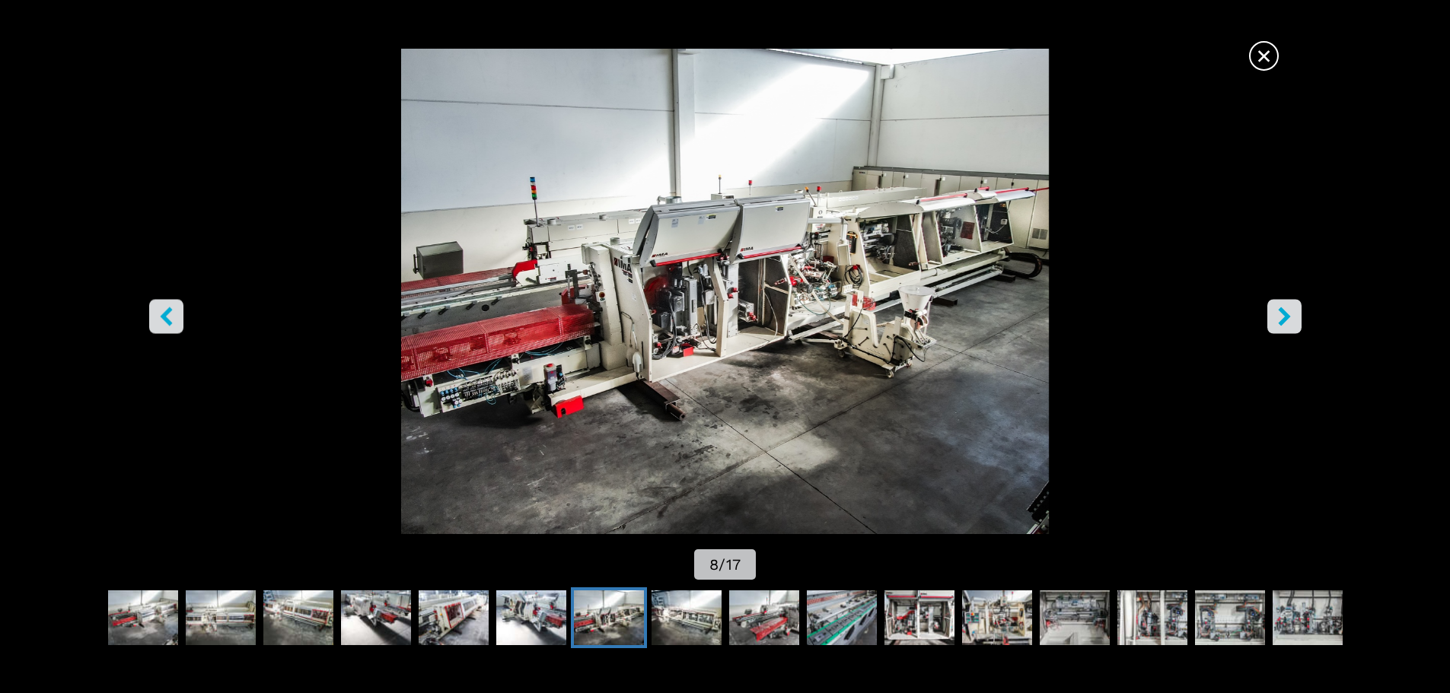
click at [1272, 318] on button "right-button" at bounding box center [1284, 316] width 34 height 34
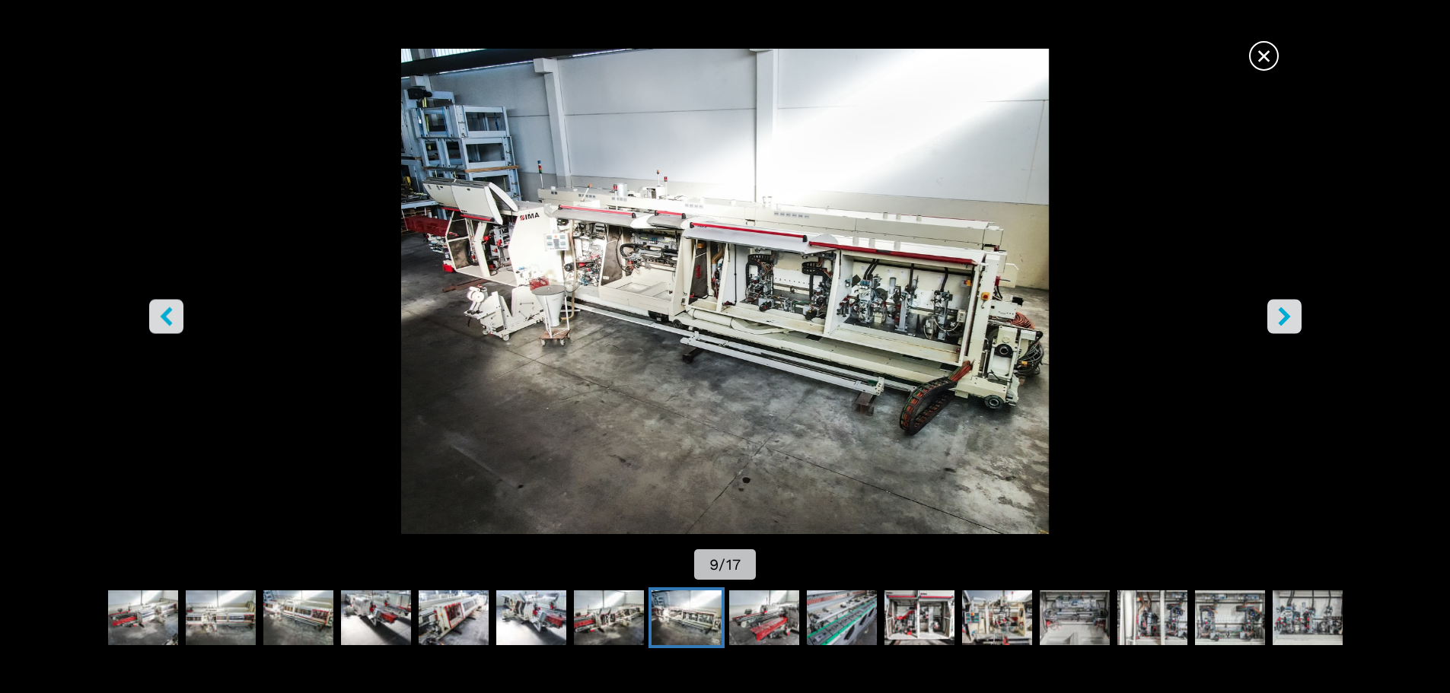
click at [1272, 318] on button "right-button" at bounding box center [1284, 316] width 34 height 34
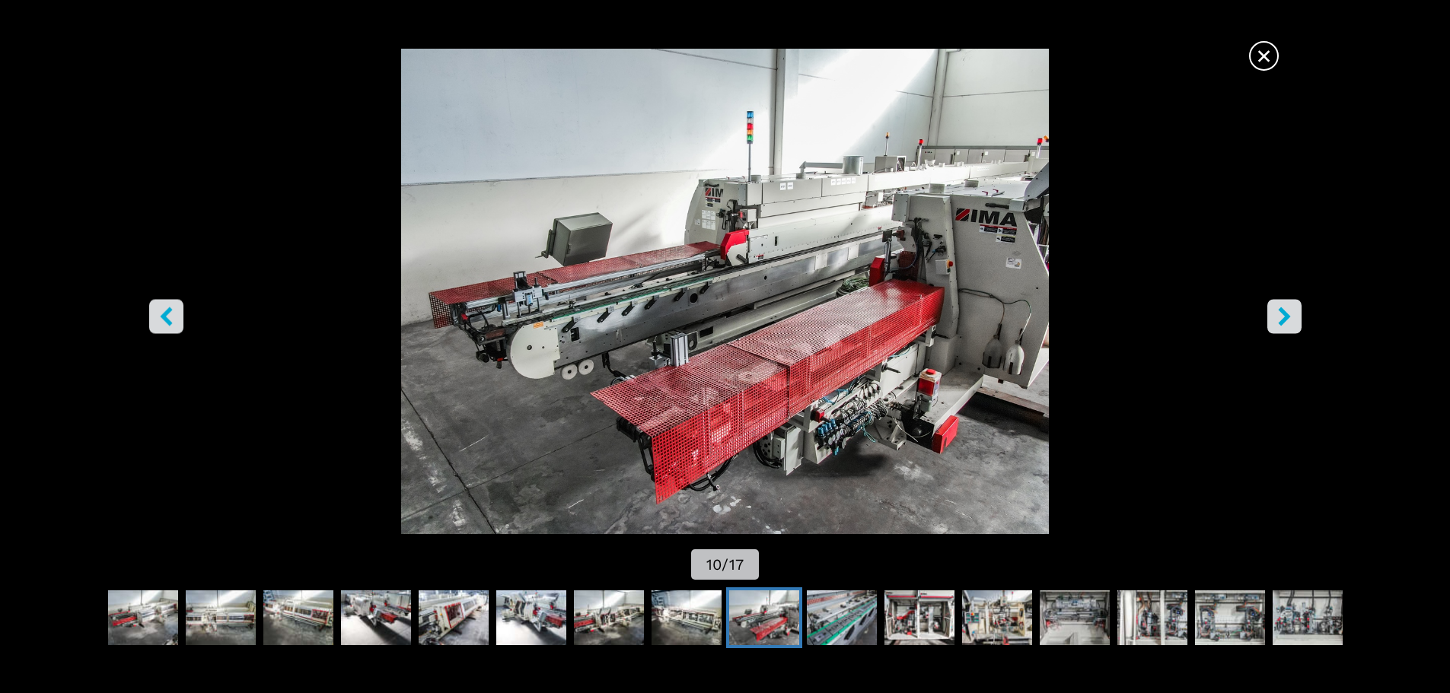
click at [1278, 317] on icon "right-button" at bounding box center [1284, 316] width 19 height 19
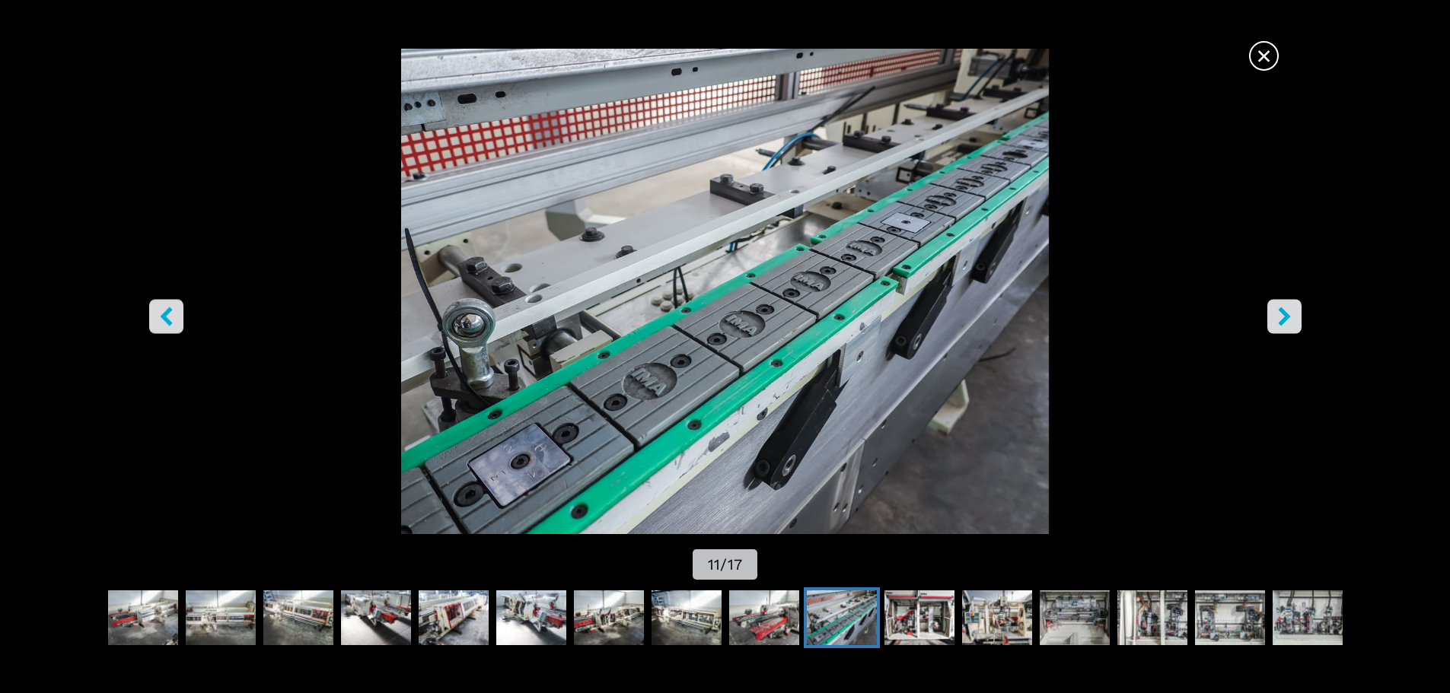
click at [1272, 323] on button "right-button" at bounding box center [1284, 316] width 34 height 34
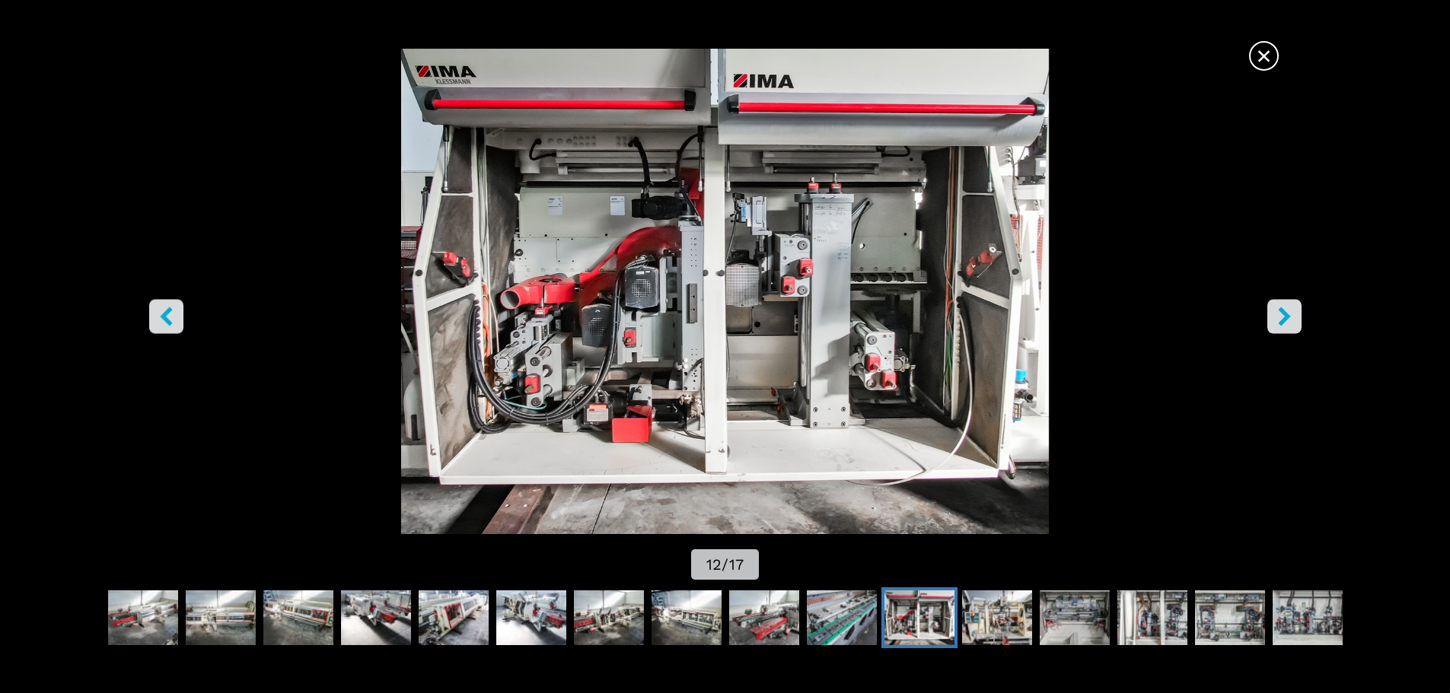
click at [1272, 323] on button "right-button" at bounding box center [1284, 316] width 34 height 34
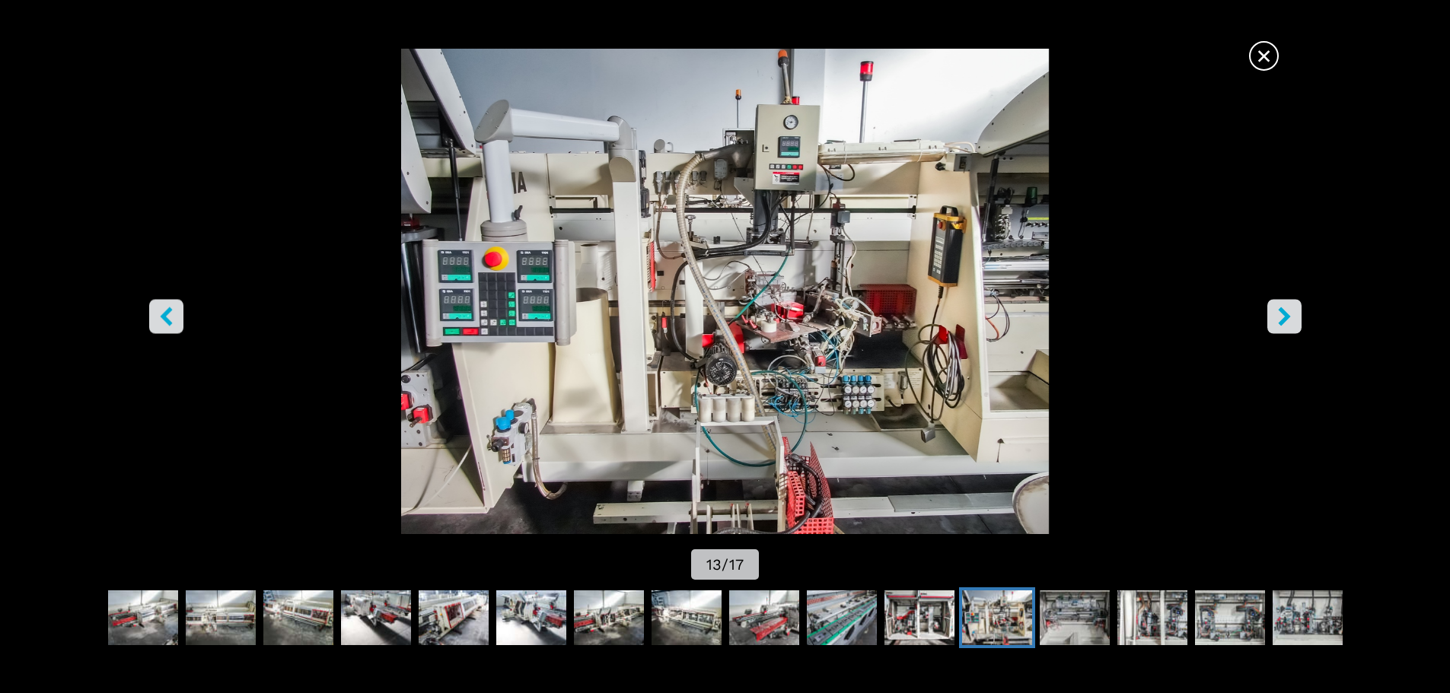
click at [1272, 323] on button "right-button" at bounding box center [1284, 316] width 34 height 34
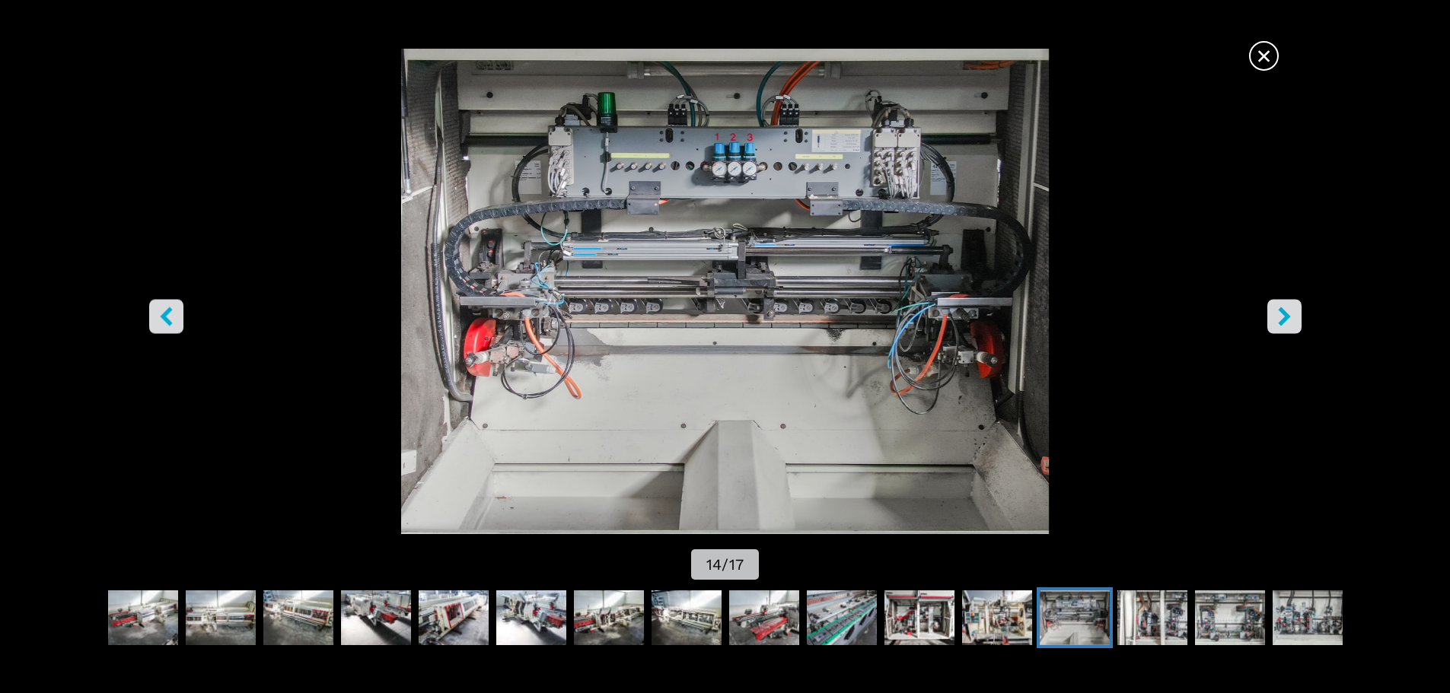
click at [1272, 323] on button "right-button" at bounding box center [1284, 316] width 34 height 34
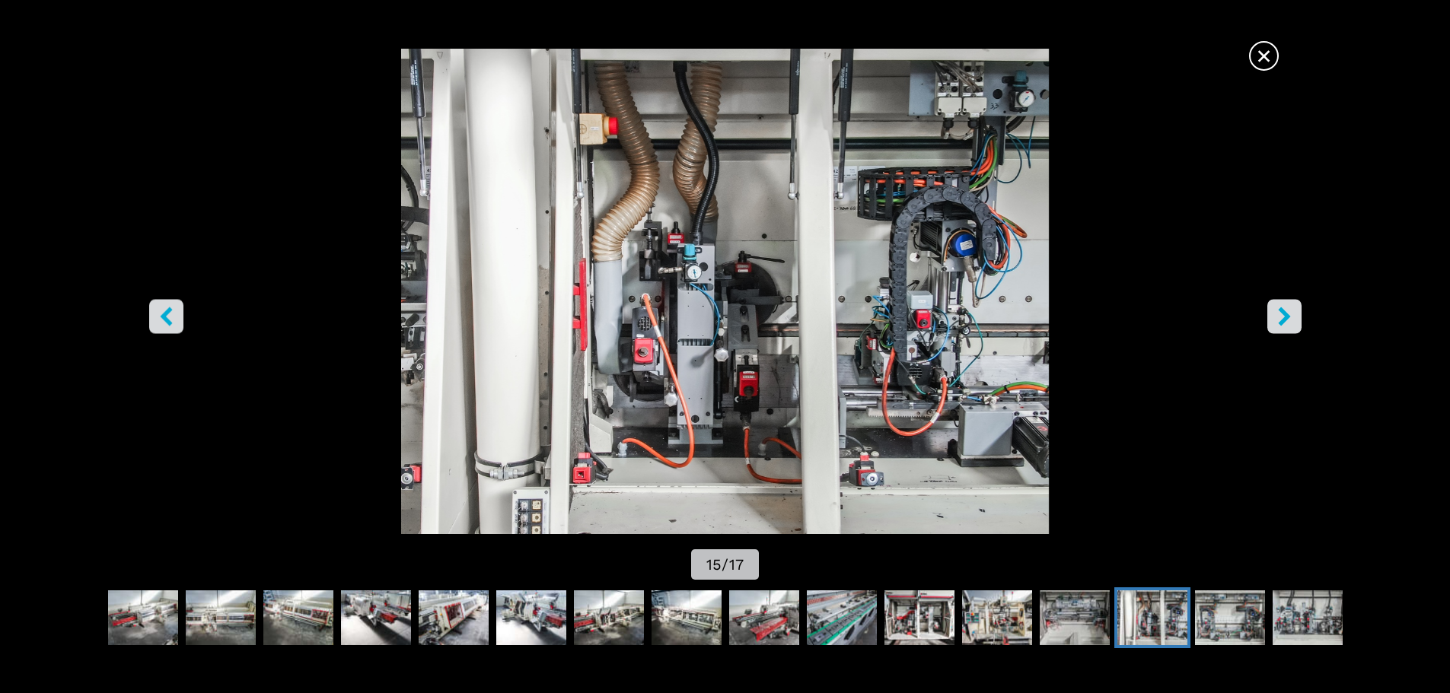
click at [1272, 323] on button "right-button" at bounding box center [1284, 316] width 34 height 34
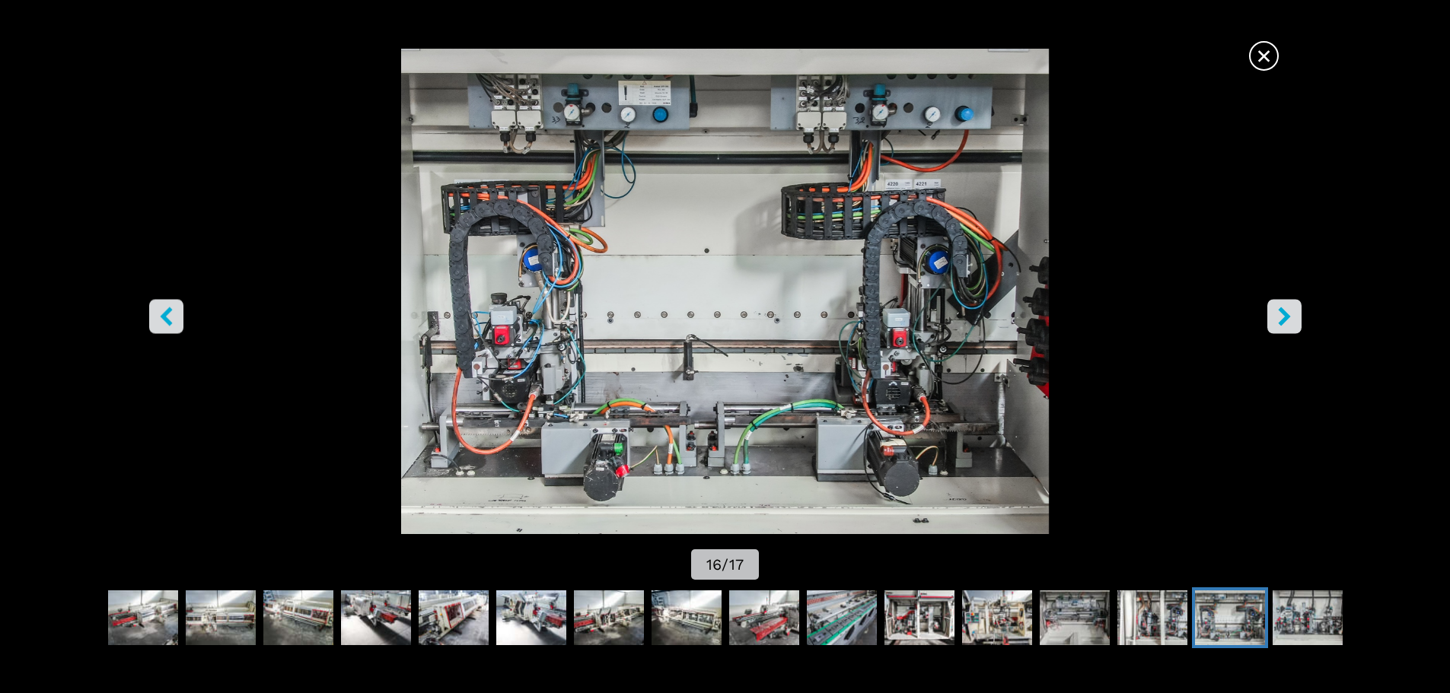
click at [1272, 323] on button "right-button" at bounding box center [1284, 316] width 34 height 34
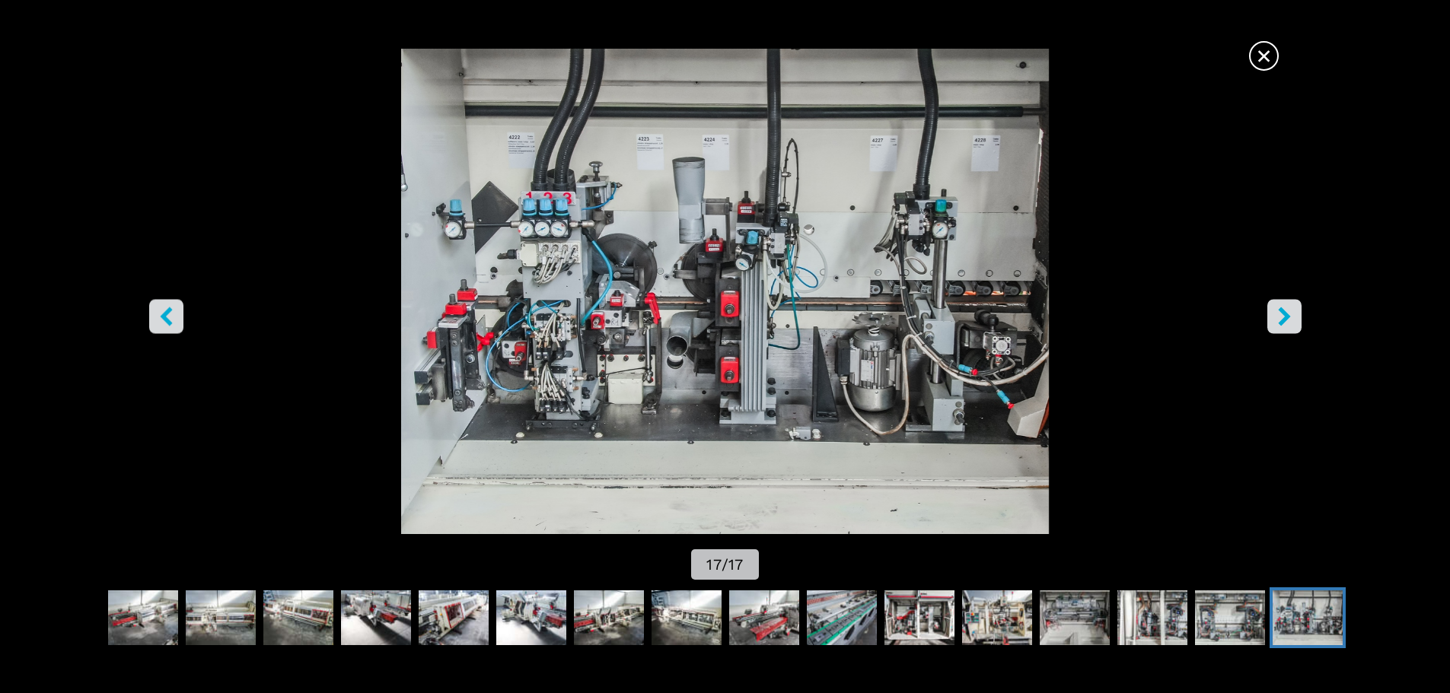
click at [1272, 323] on button "right-button" at bounding box center [1284, 316] width 34 height 34
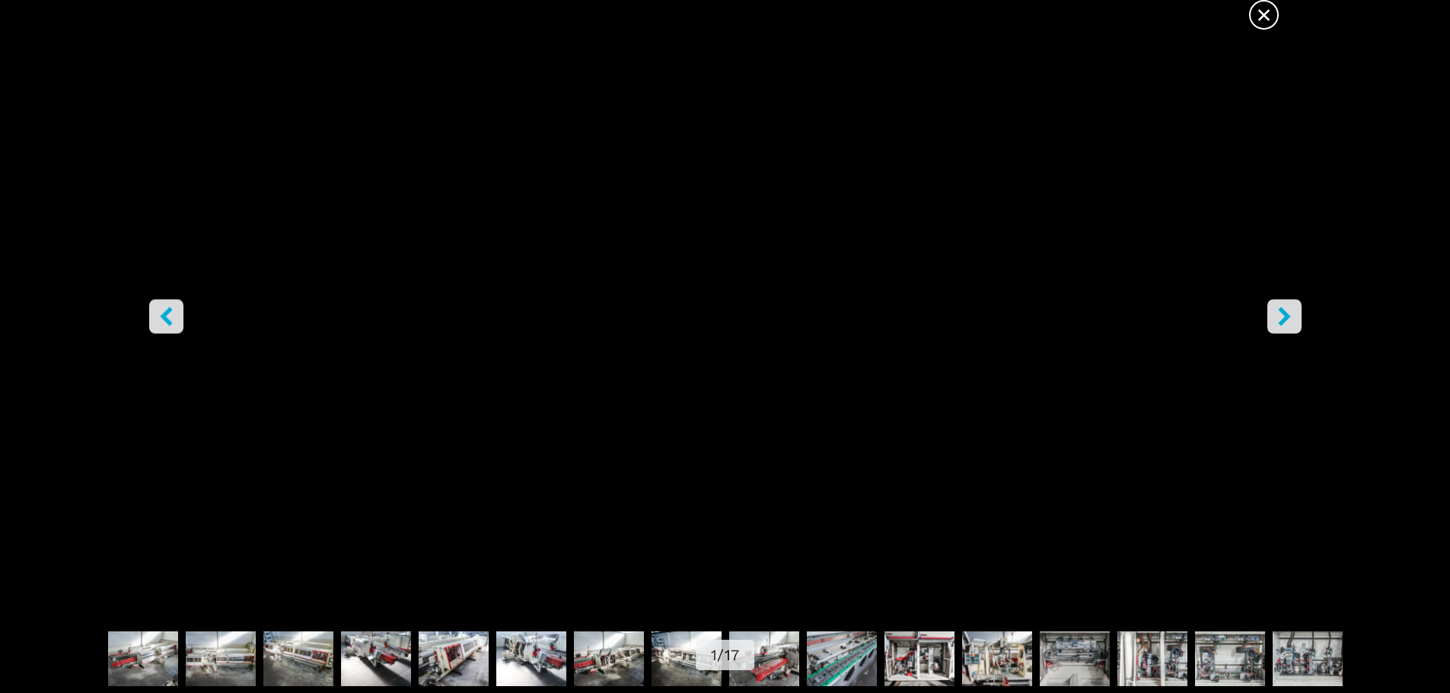
click at [1265, 14] on span "×" at bounding box center [1263, 11] width 27 height 27
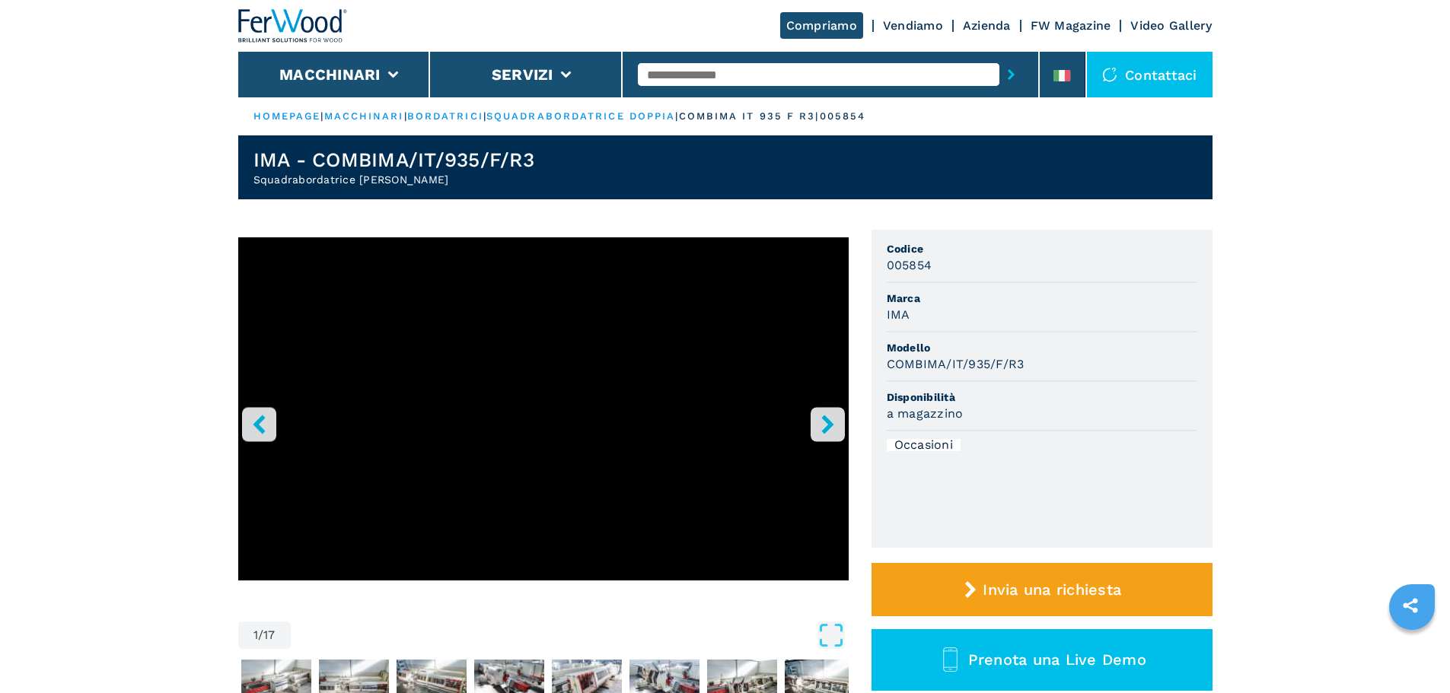
select select "**********"
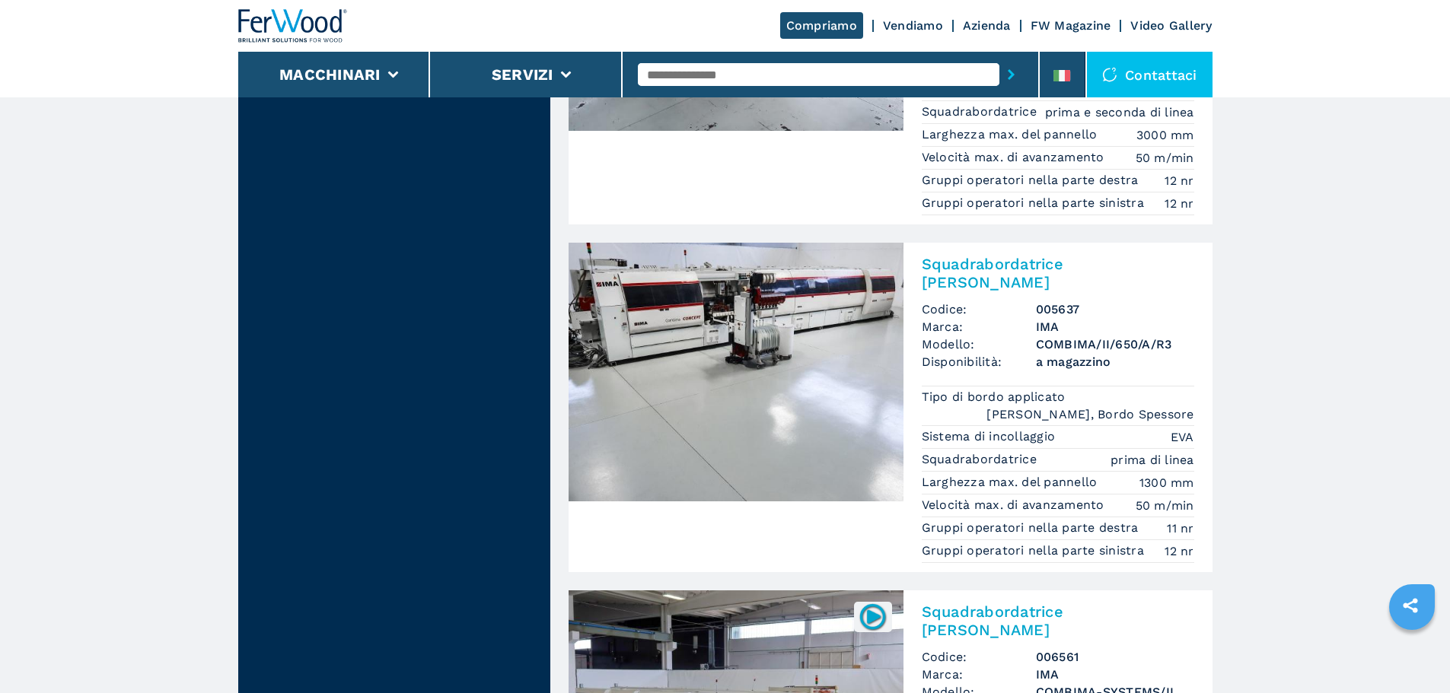
scroll to position [3348, 0]
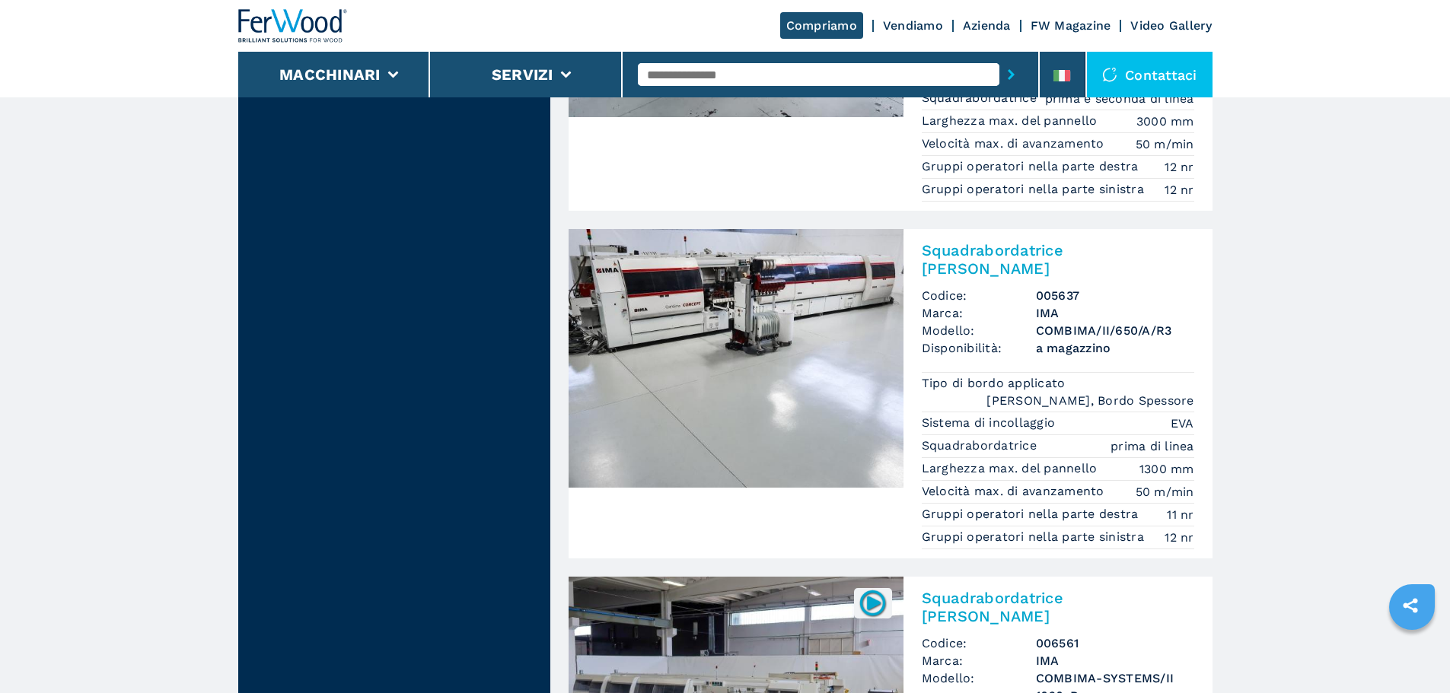
click at [769, 577] on img at bounding box center [735, 706] width 335 height 259
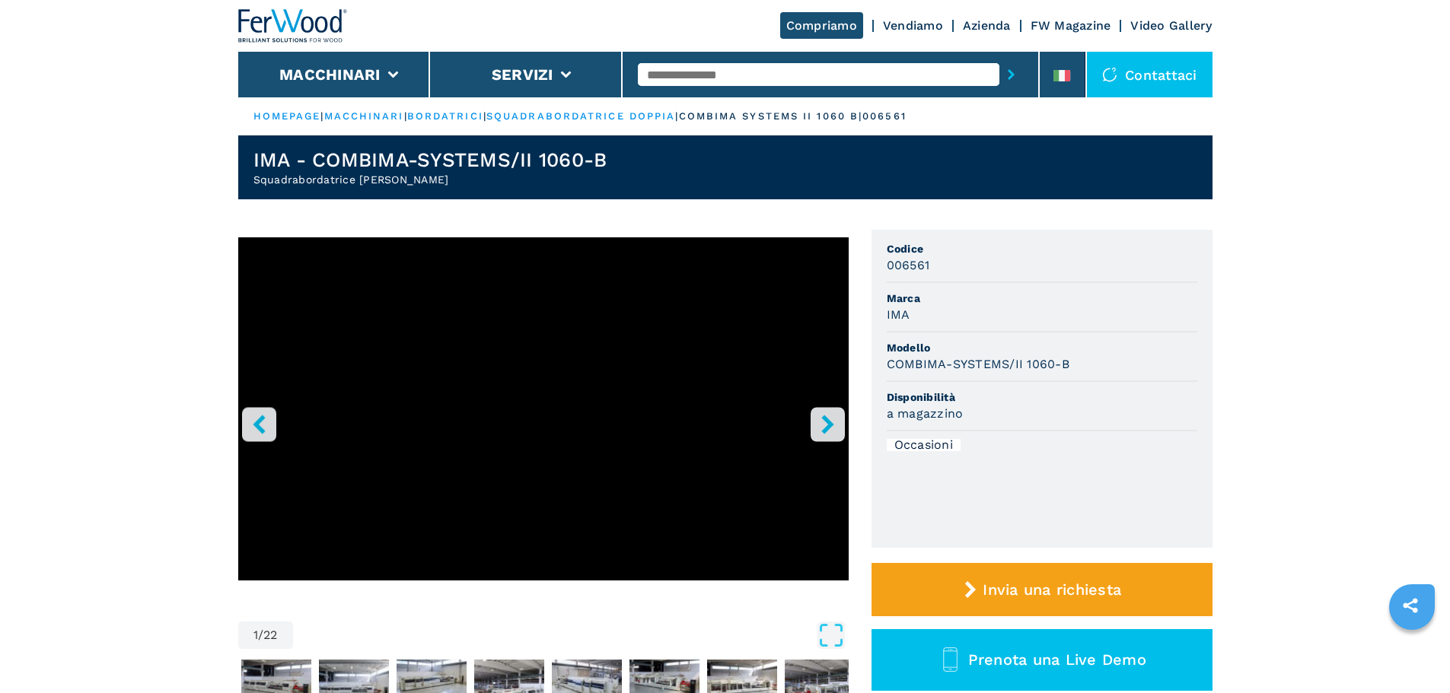
click at [814, 428] on button "right-button" at bounding box center [827, 424] width 34 height 34
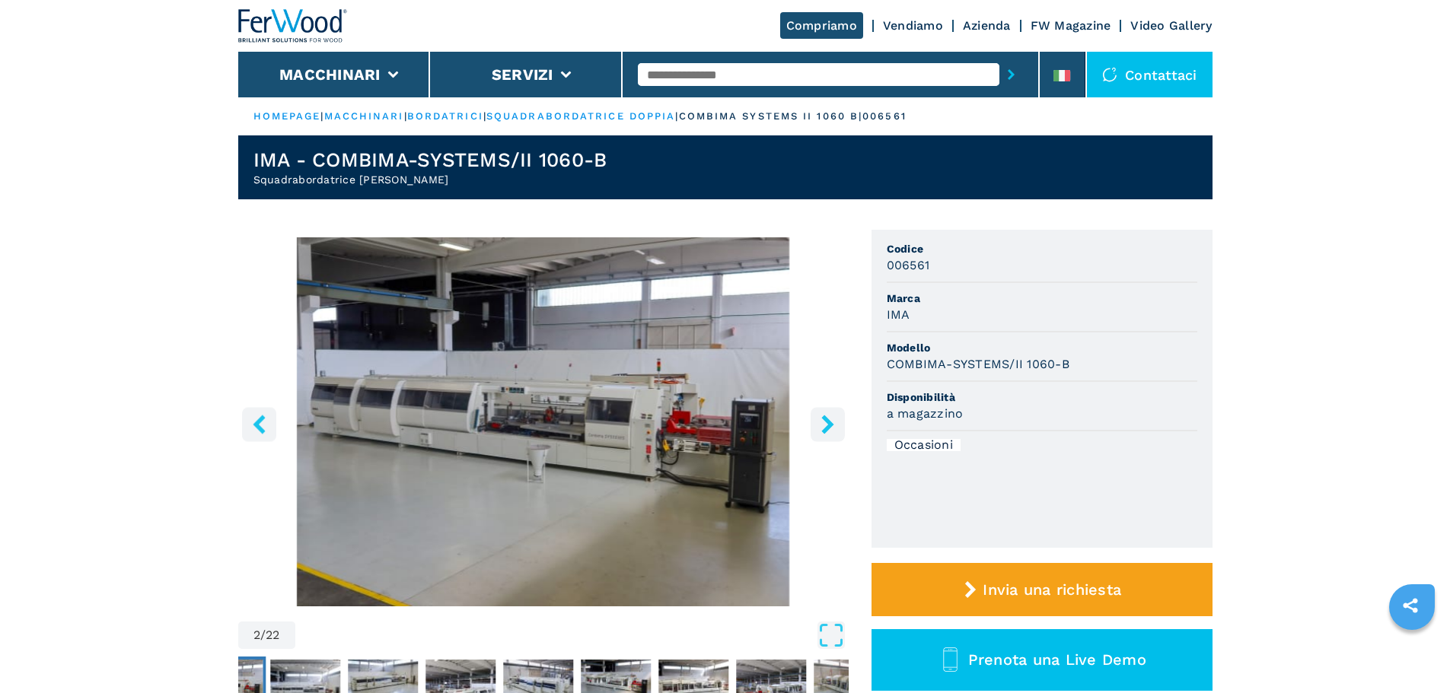
click at [814, 428] on button "right-button" at bounding box center [827, 424] width 34 height 34
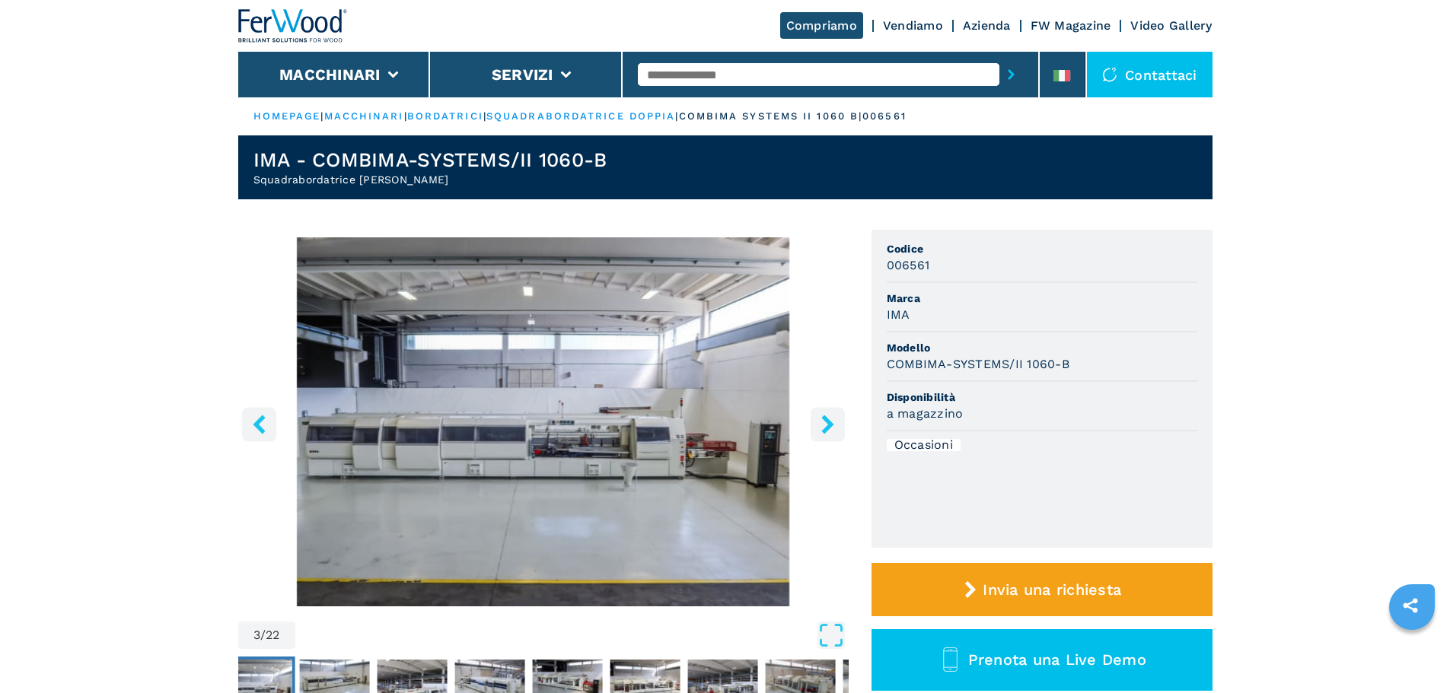
click at [814, 428] on button "right-button" at bounding box center [827, 424] width 34 height 34
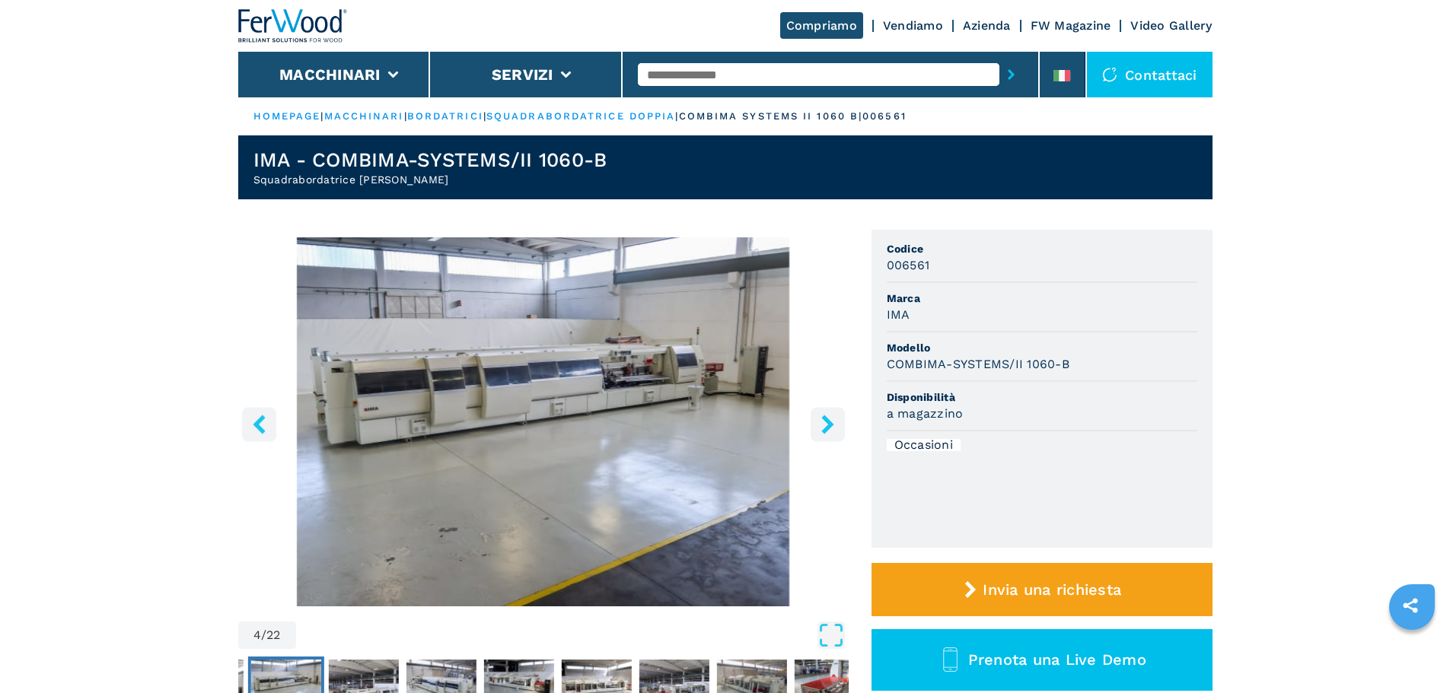
click at [814, 428] on button "right-button" at bounding box center [827, 424] width 34 height 34
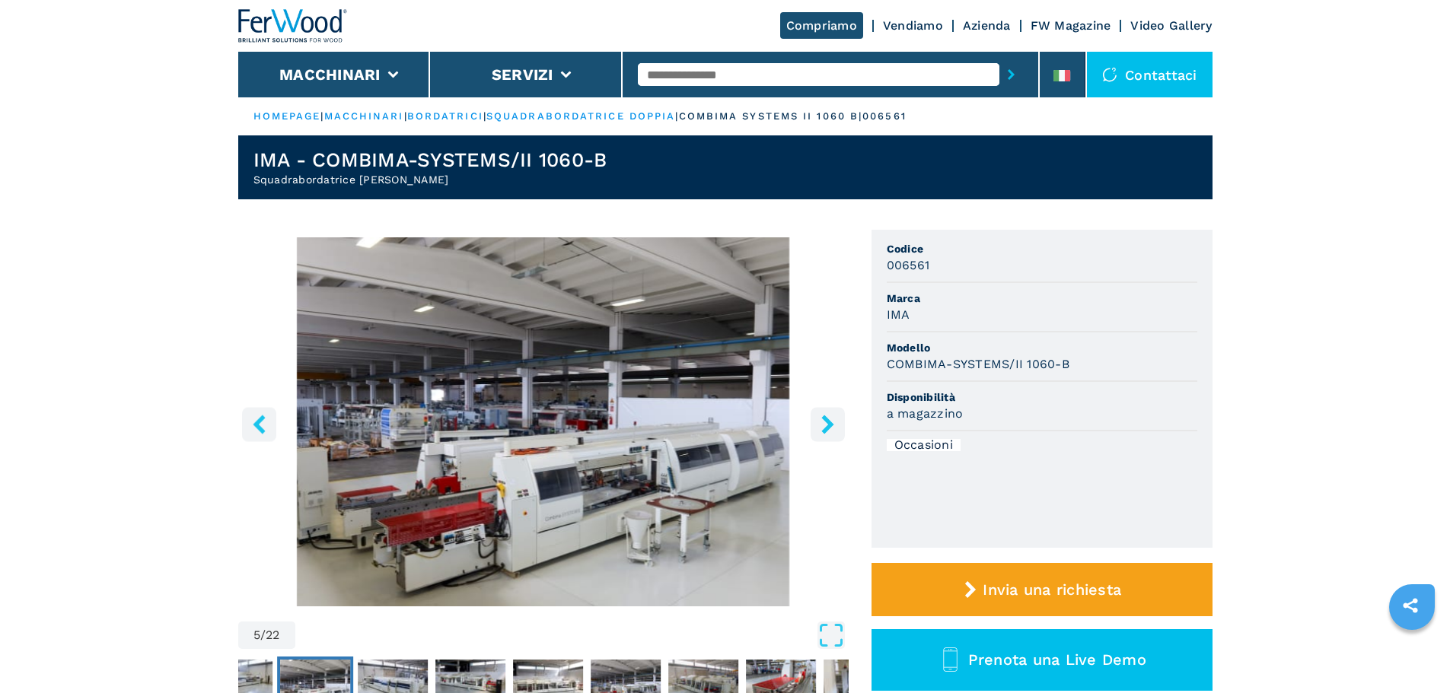
click at [814, 428] on button "right-button" at bounding box center [827, 424] width 34 height 34
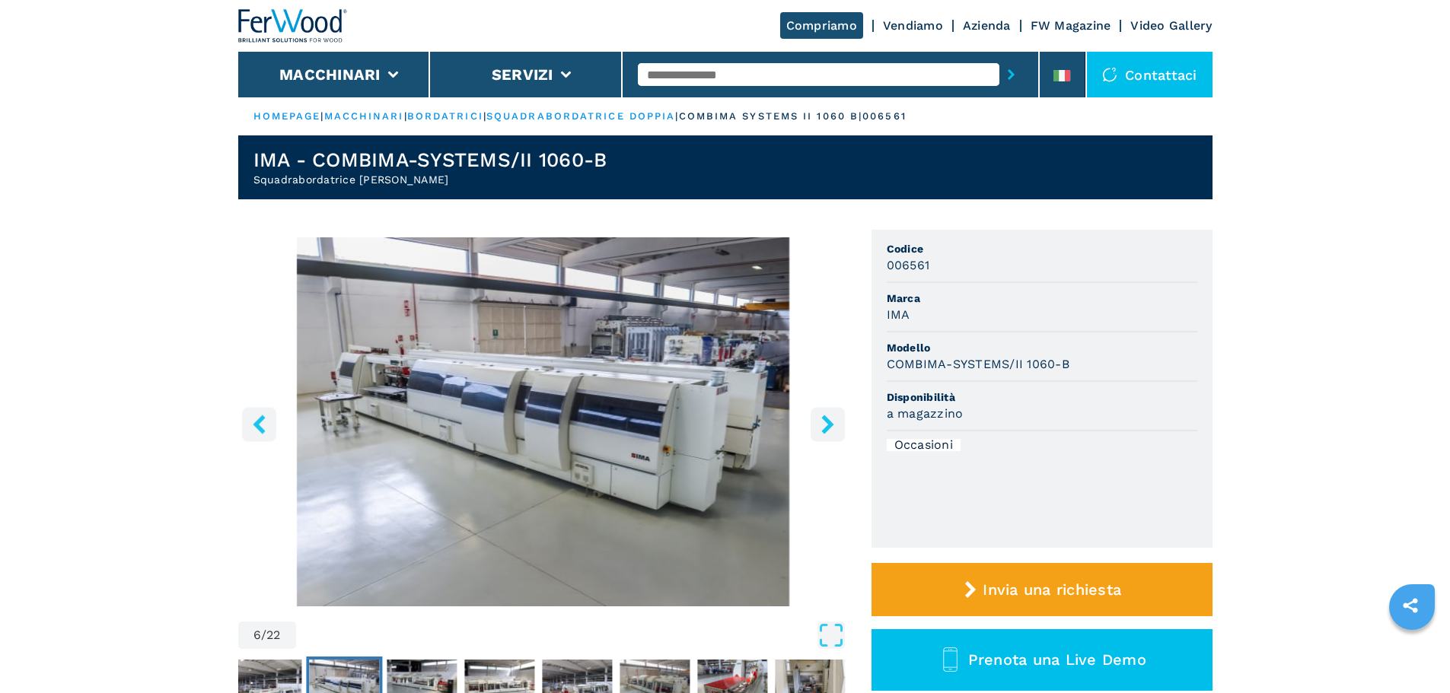
click at [814, 428] on button "right-button" at bounding box center [827, 424] width 34 height 34
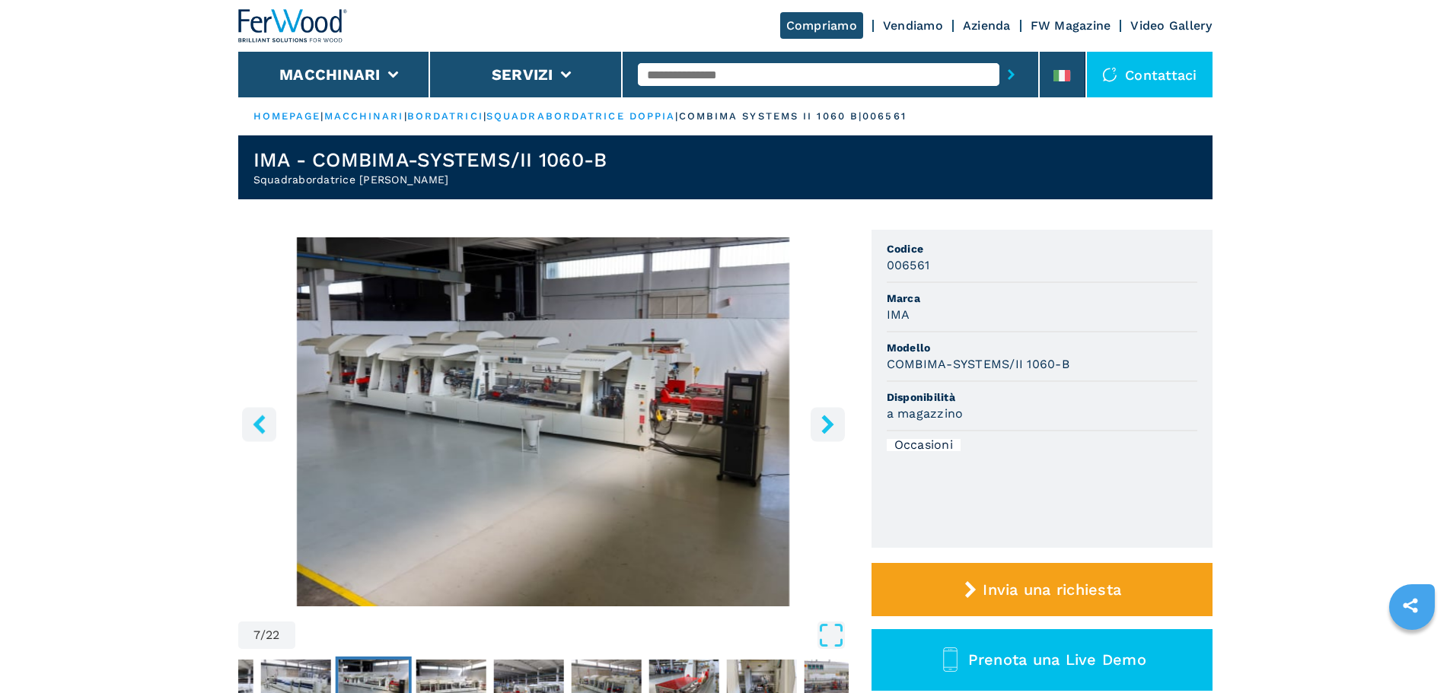
click at [814, 428] on button "right-button" at bounding box center [827, 424] width 34 height 34
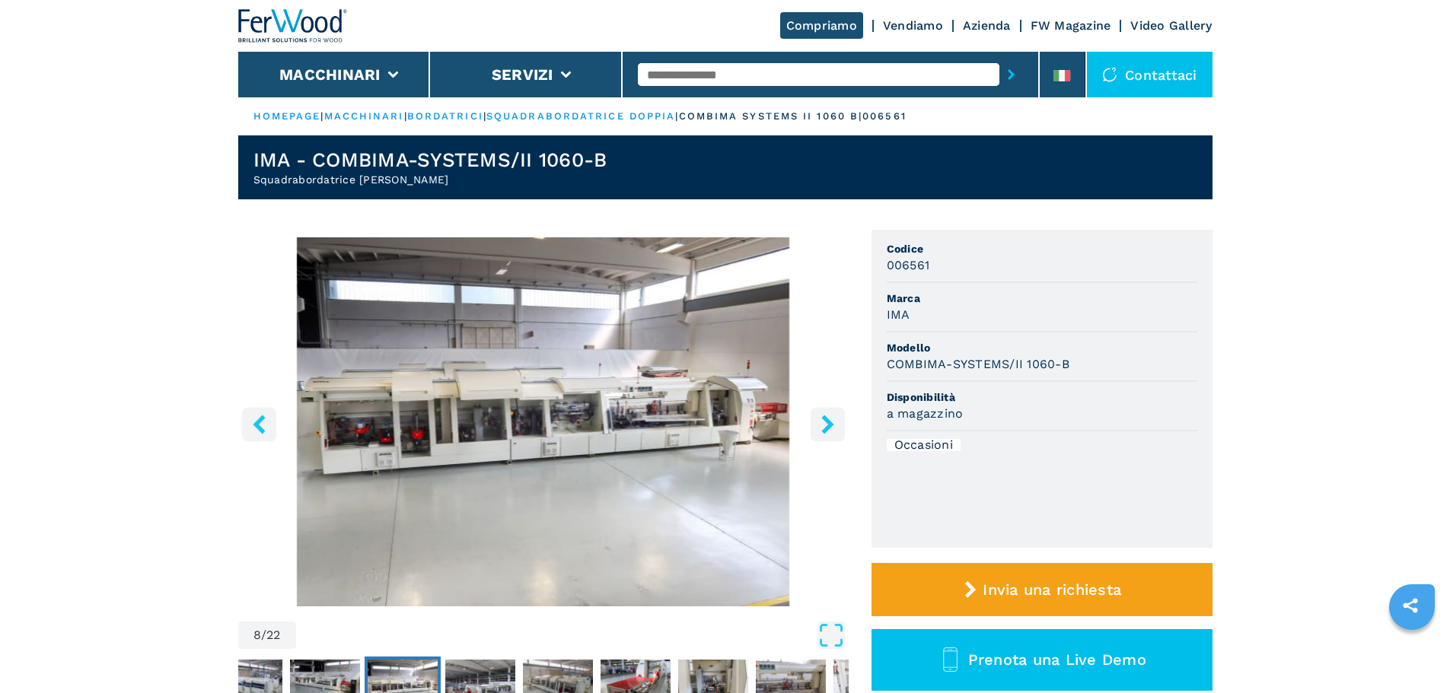
click at [821, 411] on button "right-button" at bounding box center [827, 424] width 34 height 34
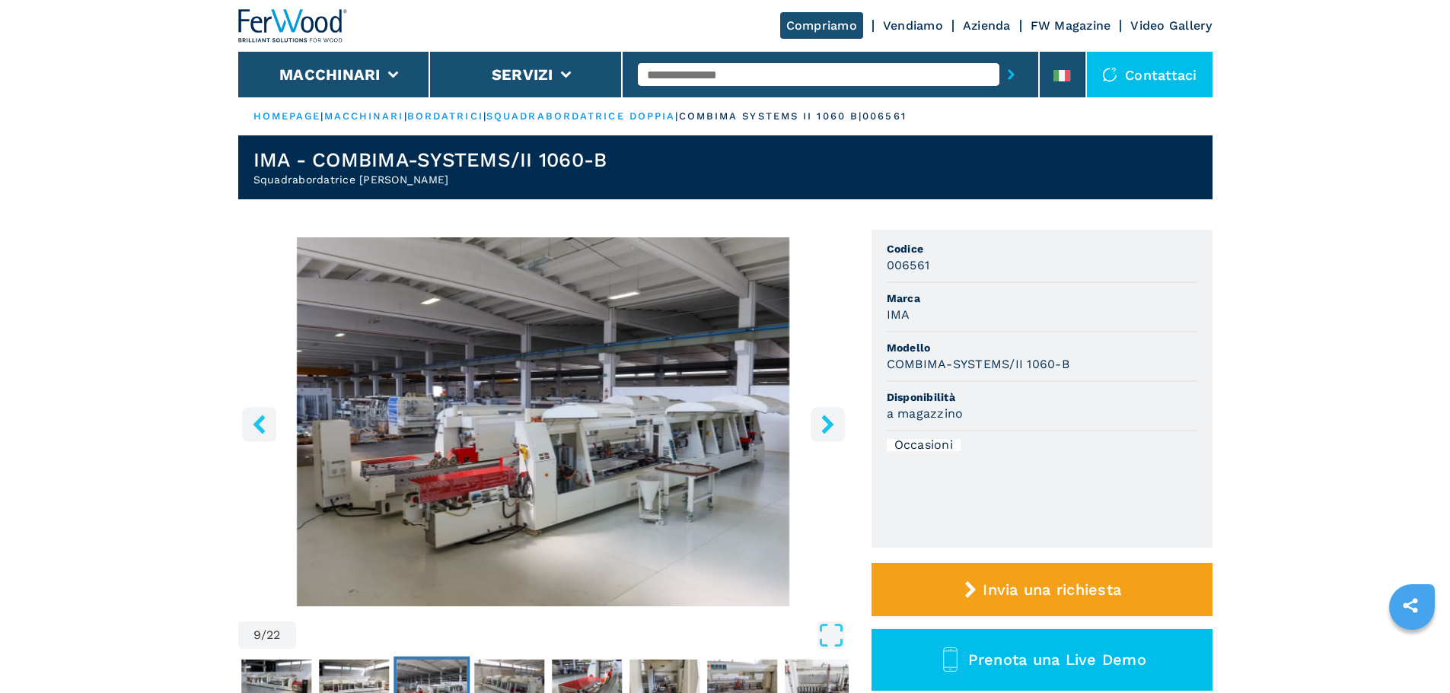
click at [821, 411] on button "right-button" at bounding box center [827, 424] width 34 height 34
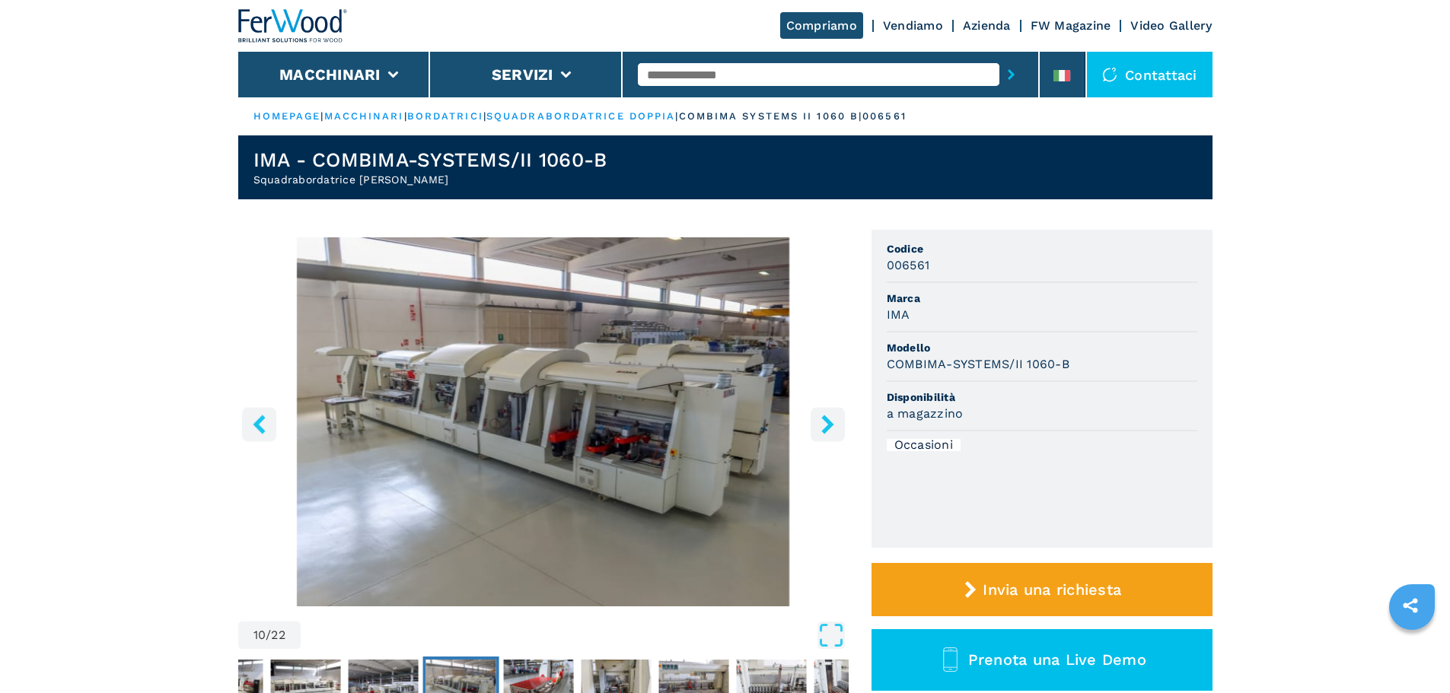
click at [821, 411] on button "right-button" at bounding box center [827, 424] width 34 height 34
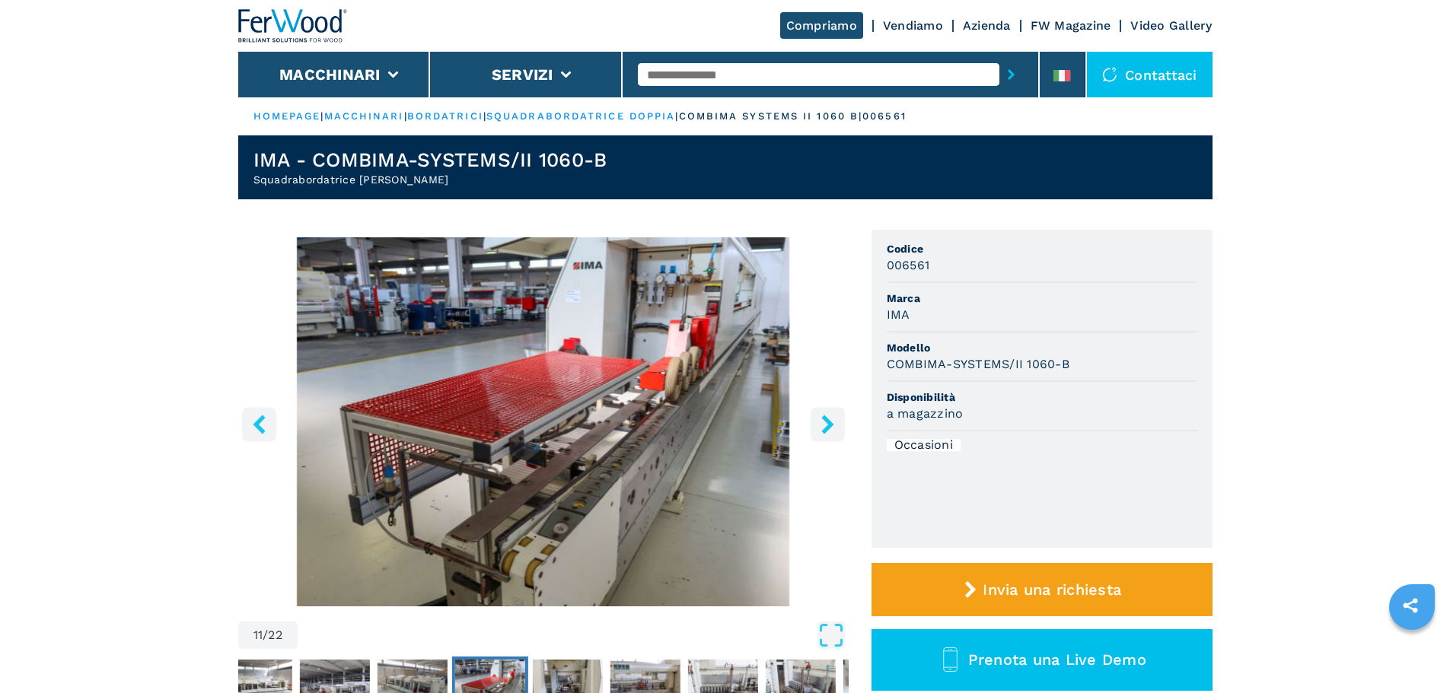
click at [821, 411] on button "right-button" at bounding box center [827, 424] width 34 height 34
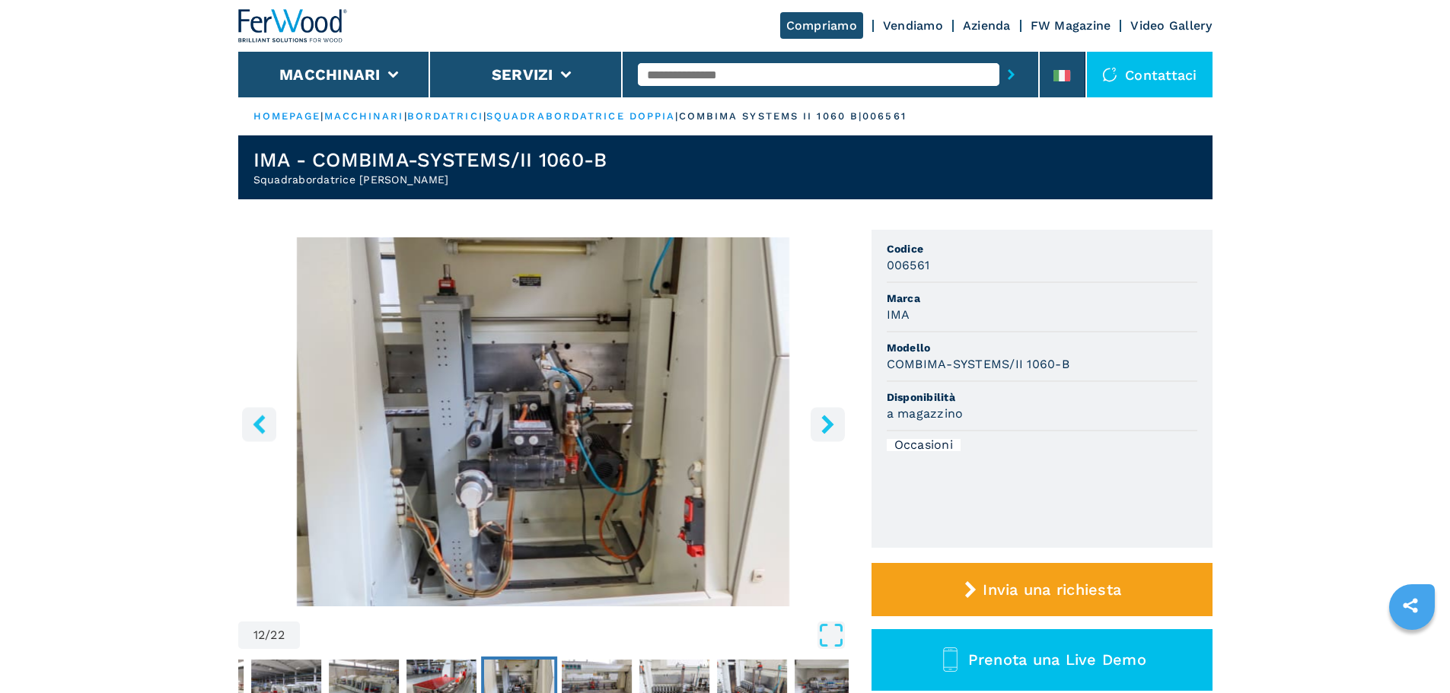
click at [820, 420] on icon "right-button" at bounding box center [827, 424] width 19 height 19
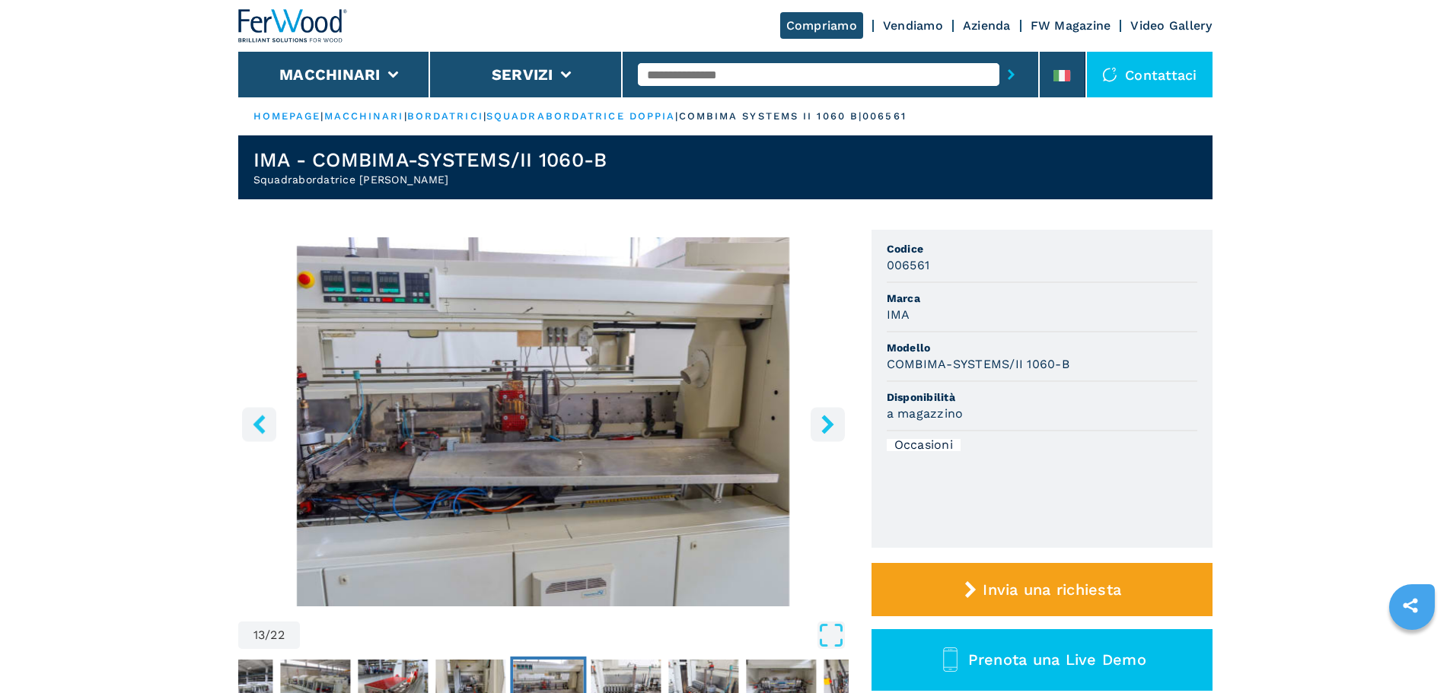
click at [820, 420] on icon "right-button" at bounding box center [827, 424] width 19 height 19
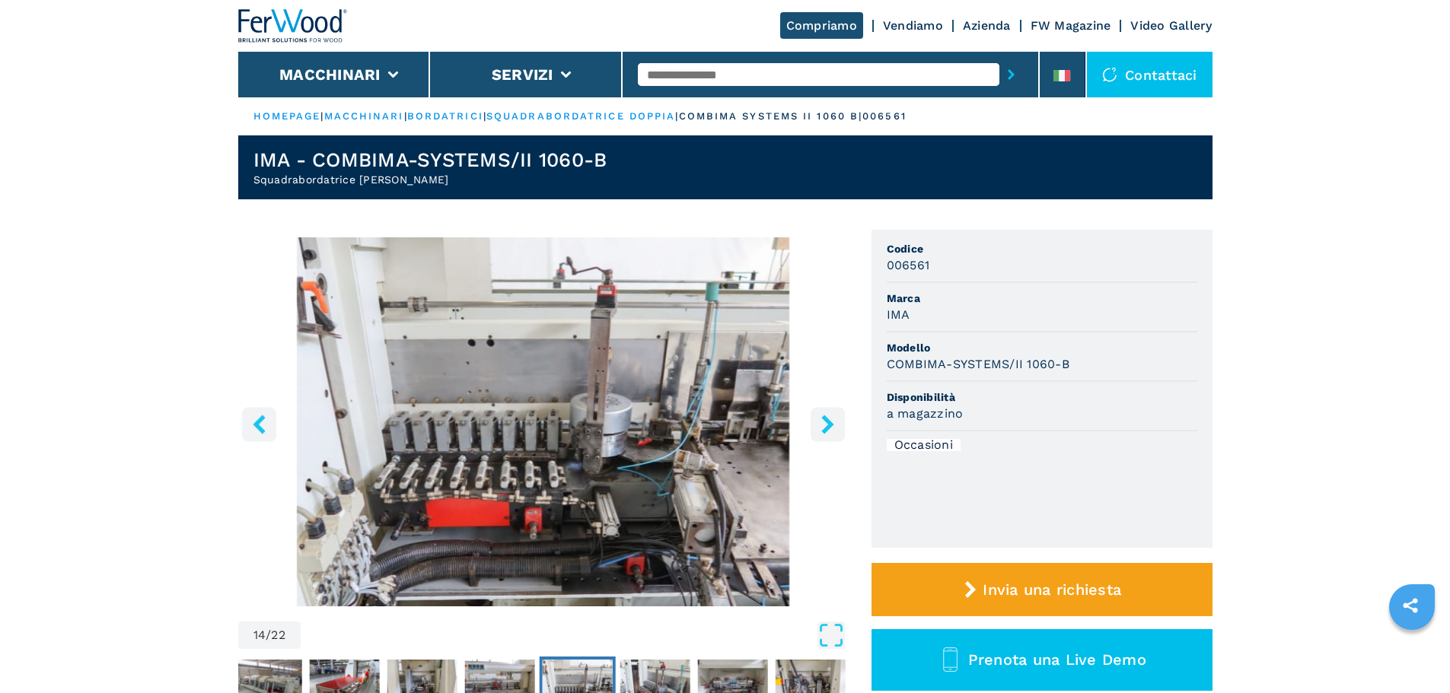
click at [820, 420] on icon "right-button" at bounding box center [827, 424] width 19 height 19
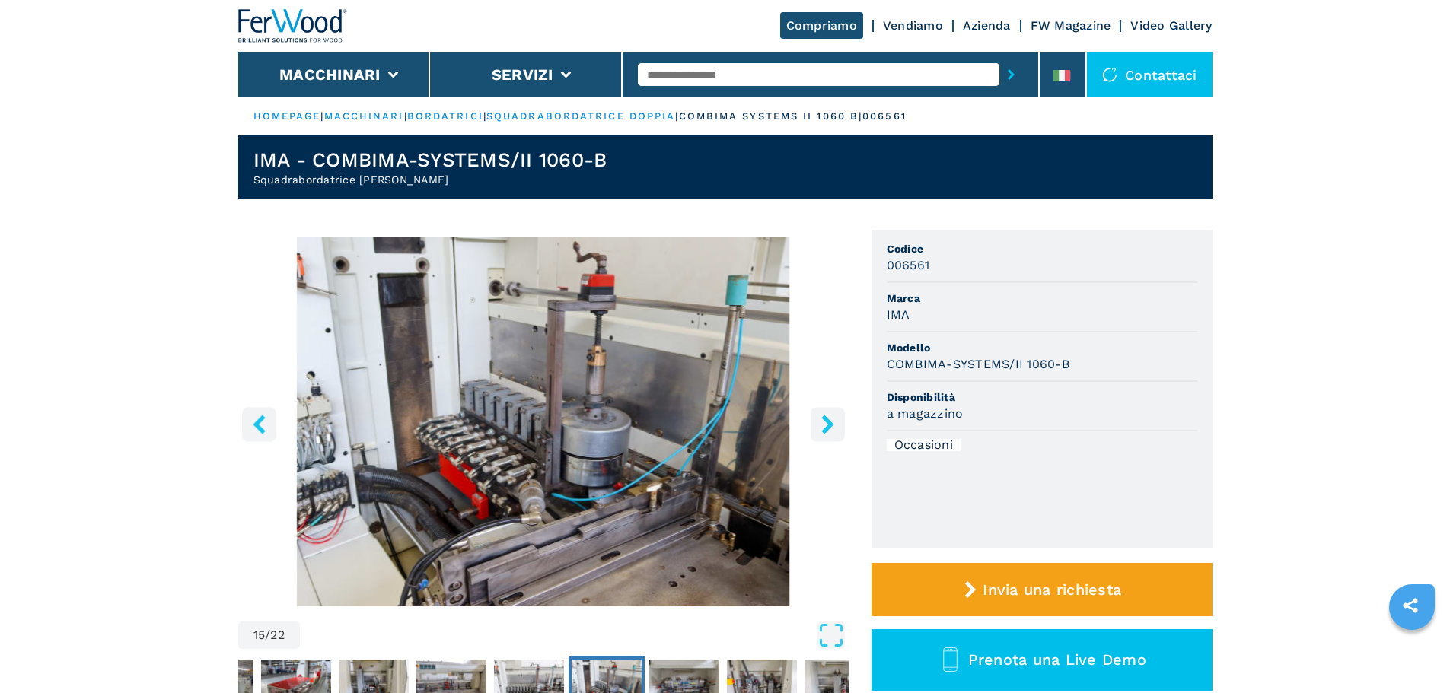
click at [820, 420] on icon "right-button" at bounding box center [827, 424] width 19 height 19
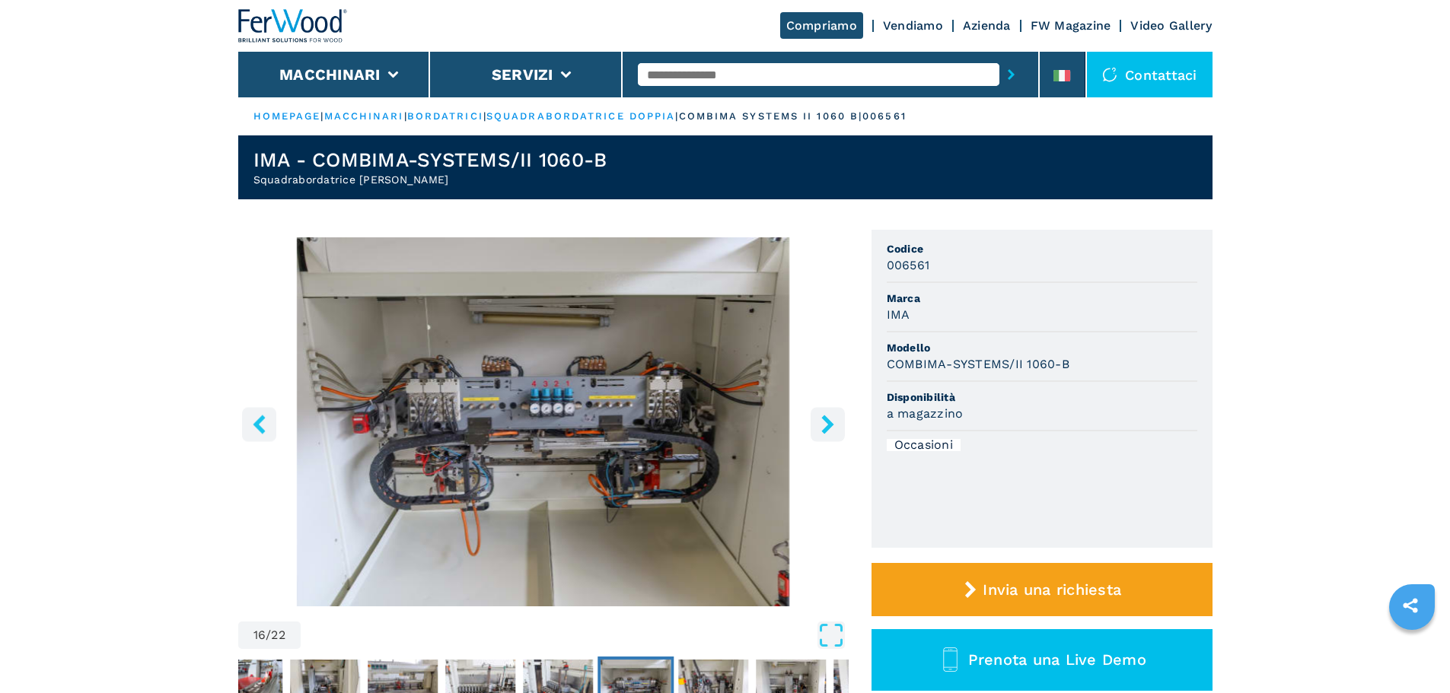
click at [820, 420] on icon "right-button" at bounding box center [827, 424] width 19 height 19
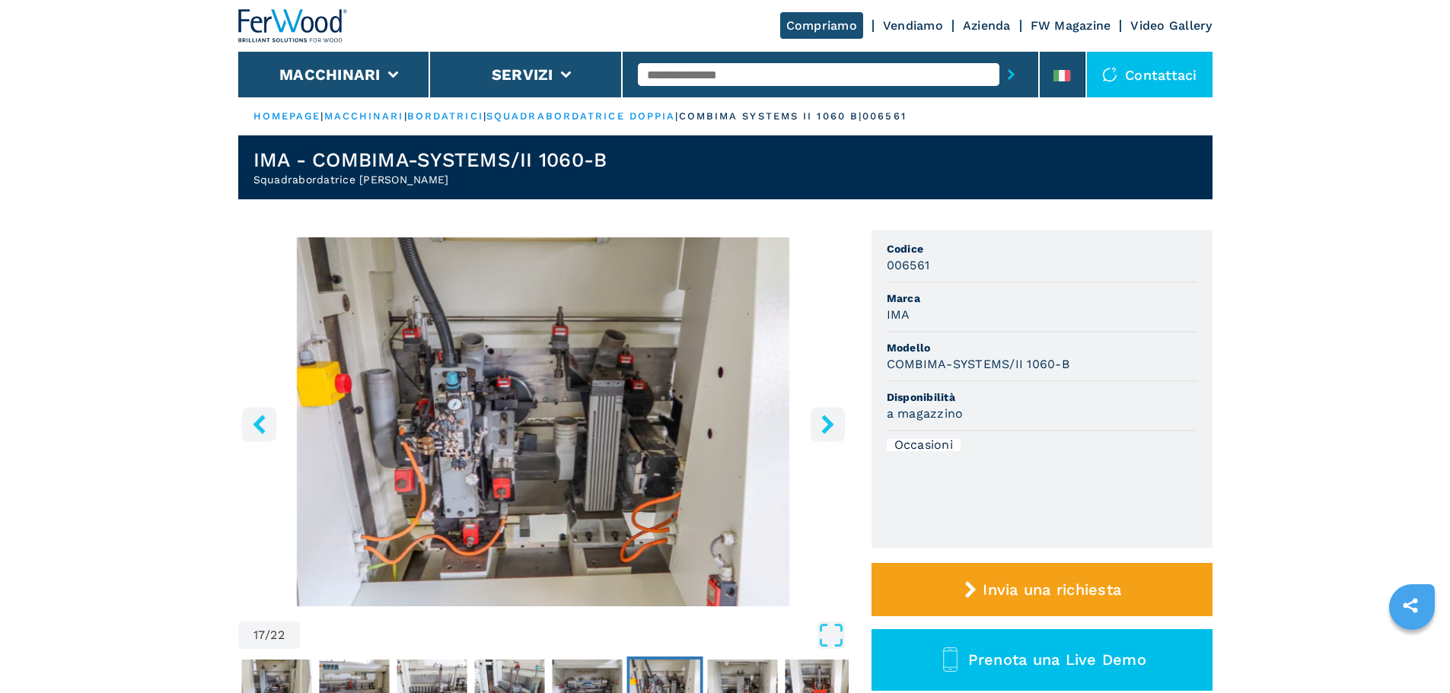
click at [820, 420] on icon "right-button" at bounding box center [827, 424] width 19 height 19
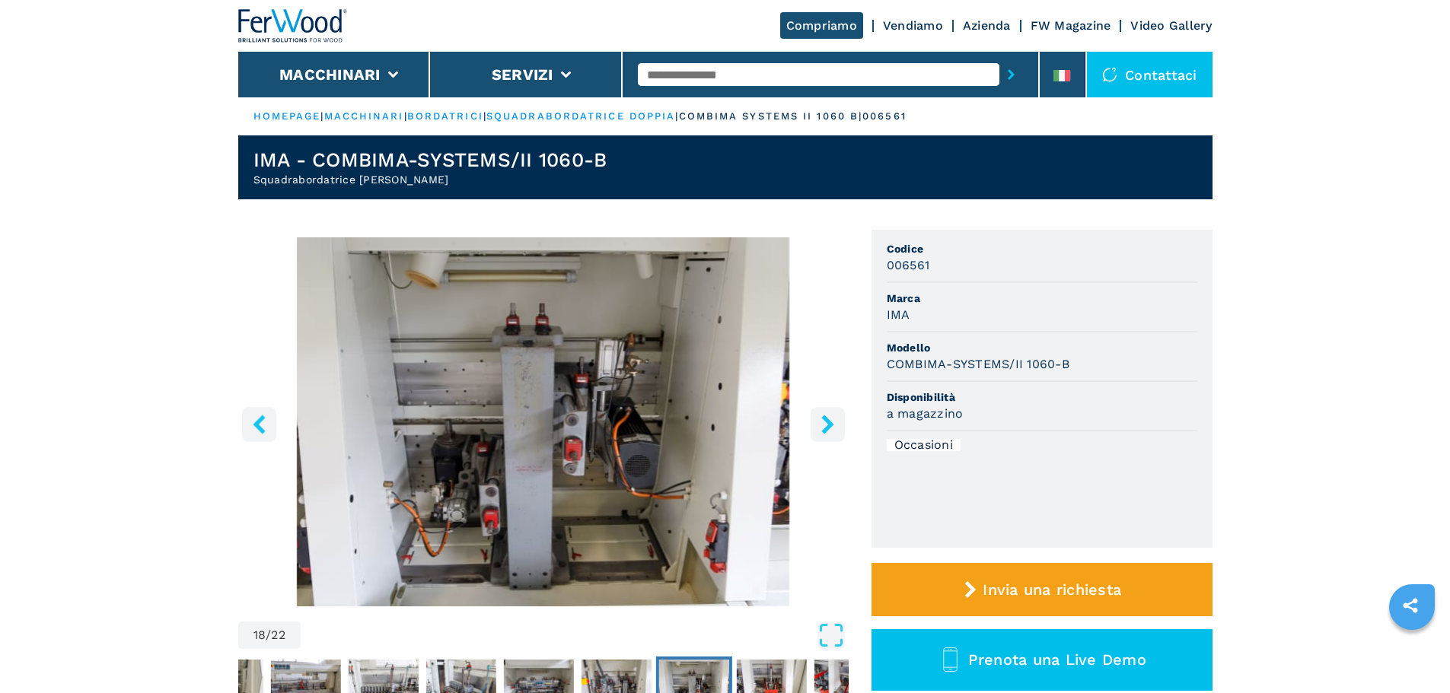
click at [820, 420] on icon "right-button" at bounding box center [827, 424] width 19 height 19
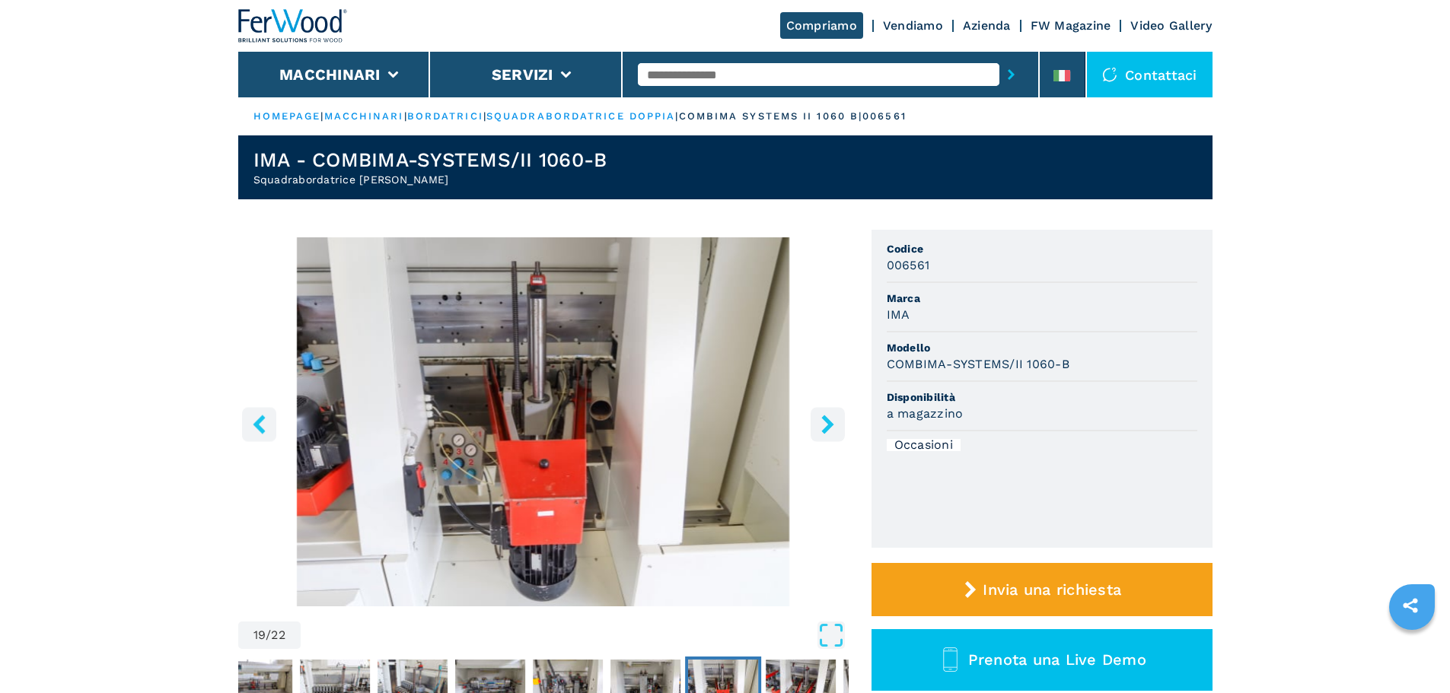
click at [820, 420] on icon "right-button" at bounding box center [827, 424] width 19 height 19
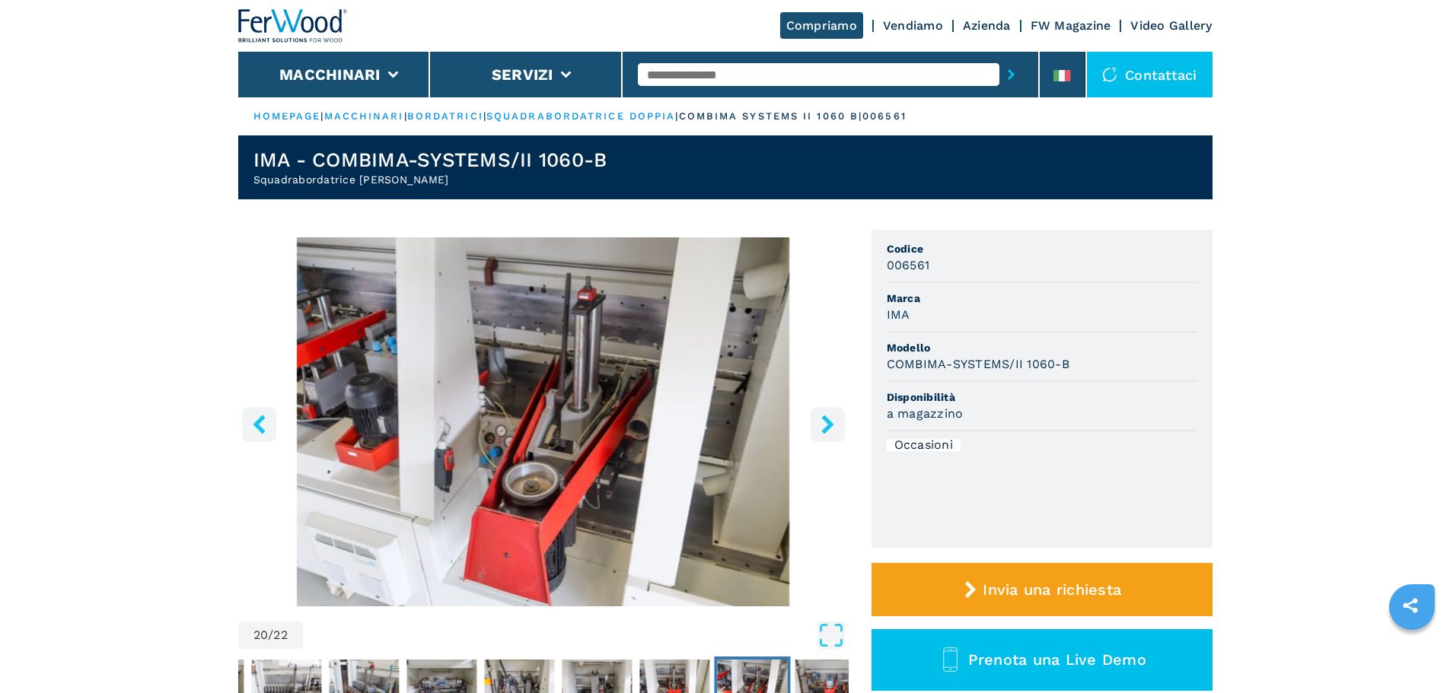
click at [820, 420] on icon "right-button" at bounding box center [827, 424] width 19 height 19
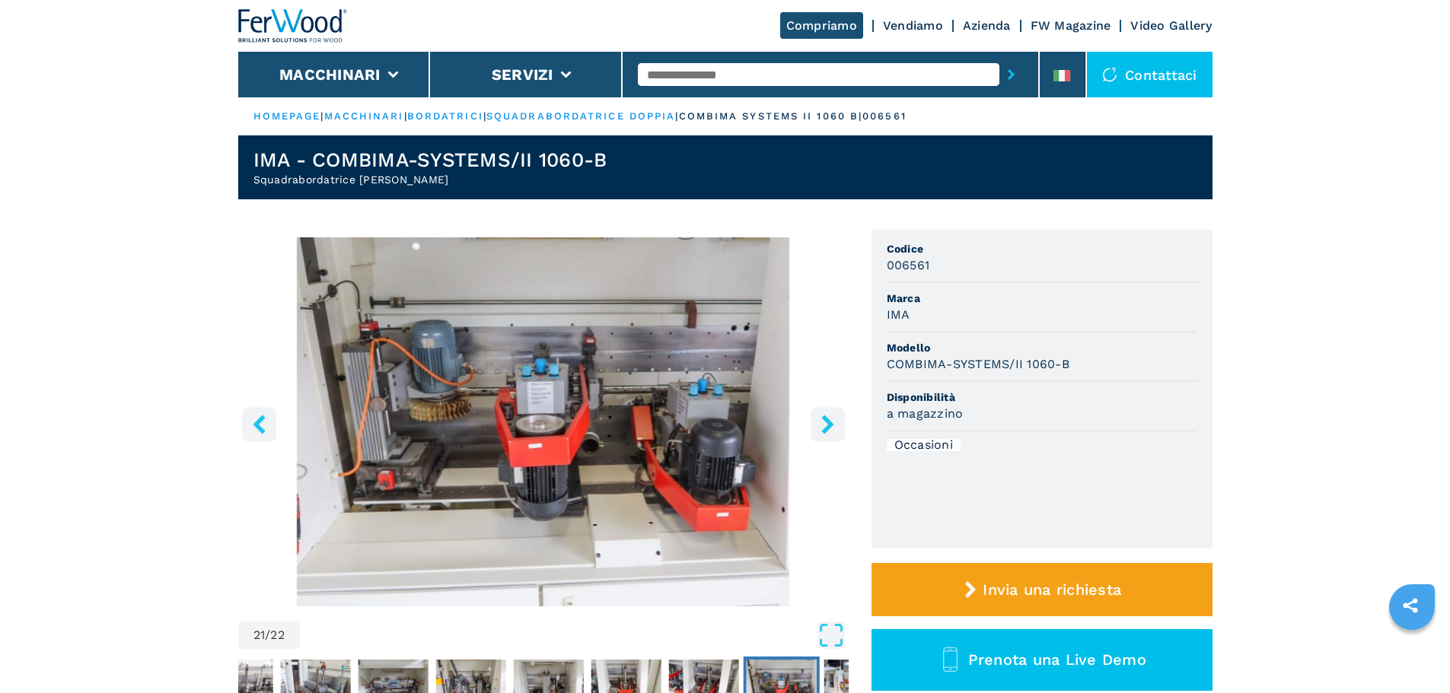
click at [820, 420] on icon "right-button" at bounding box center [827, 424] width 19 height 19
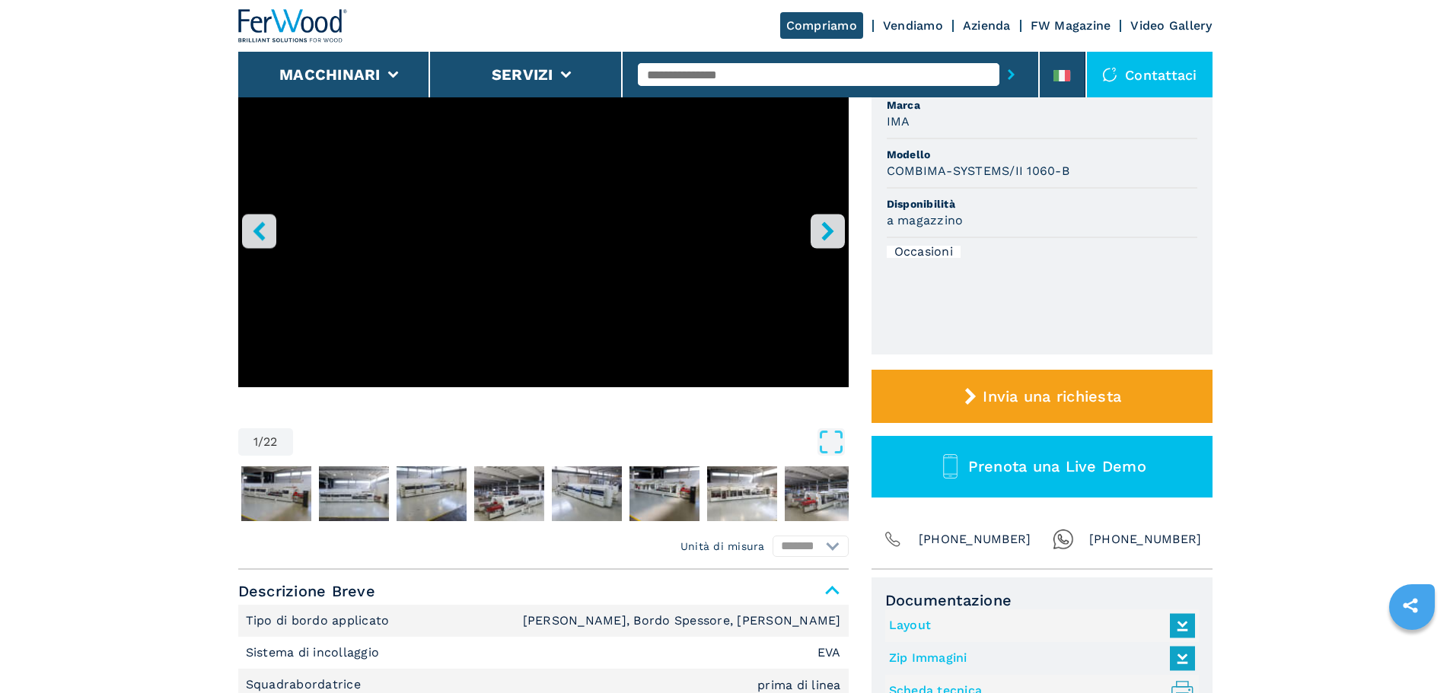
scroll to position [203, 0]
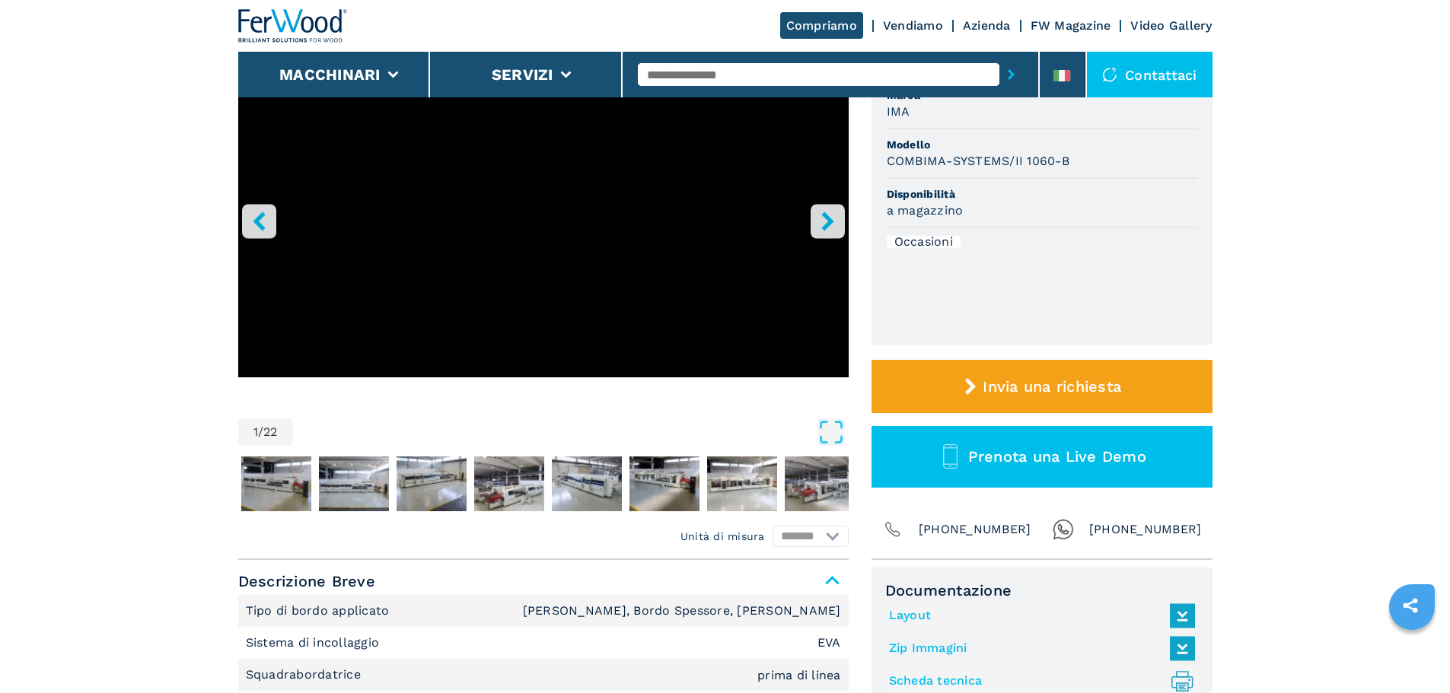
select select "**********"
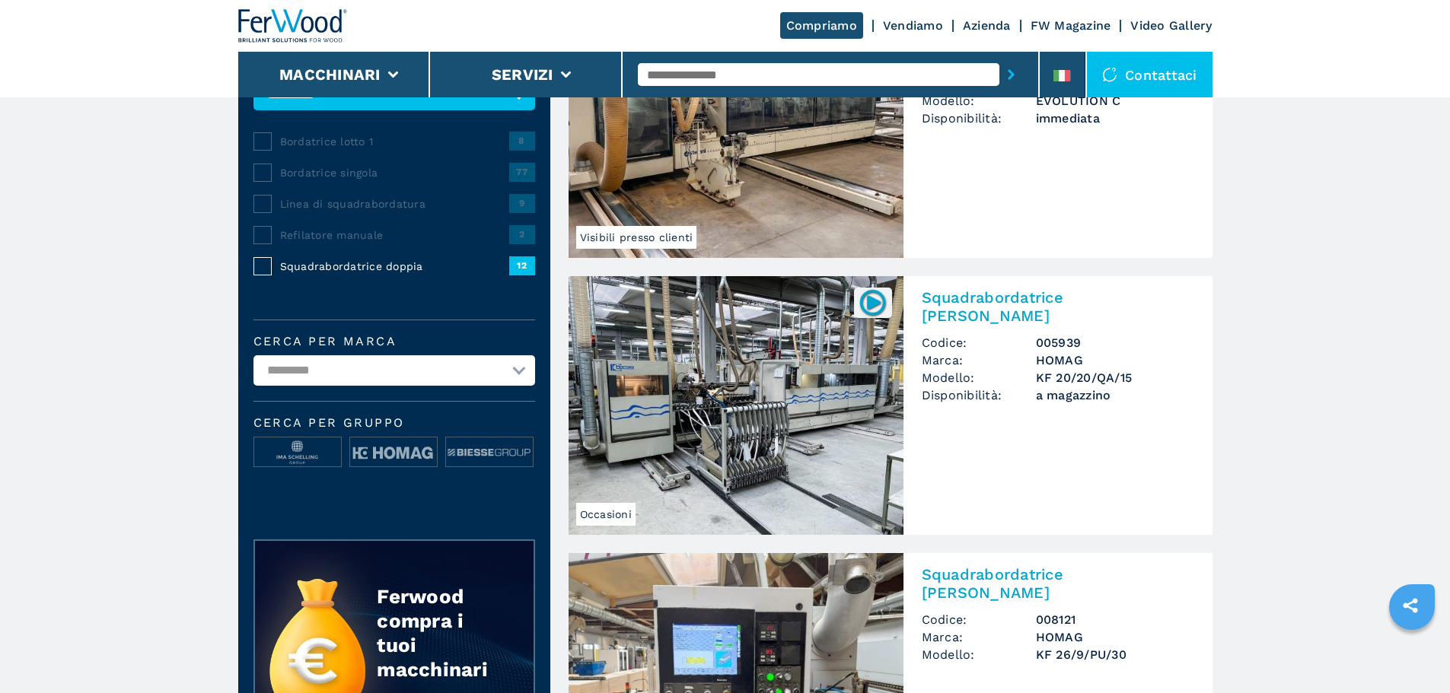
scroll to position [0, 0]
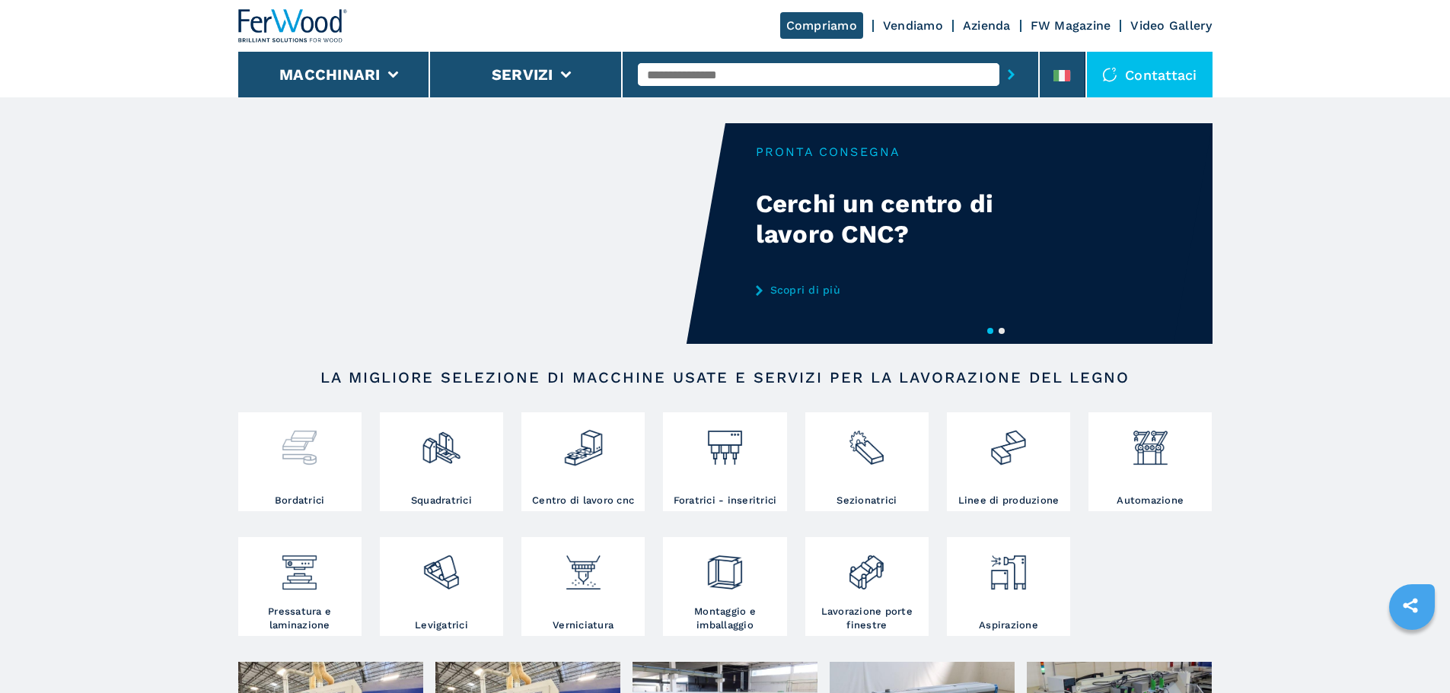
click at [301, 494] on div at bounding box center [300, 455] width 116 height 78
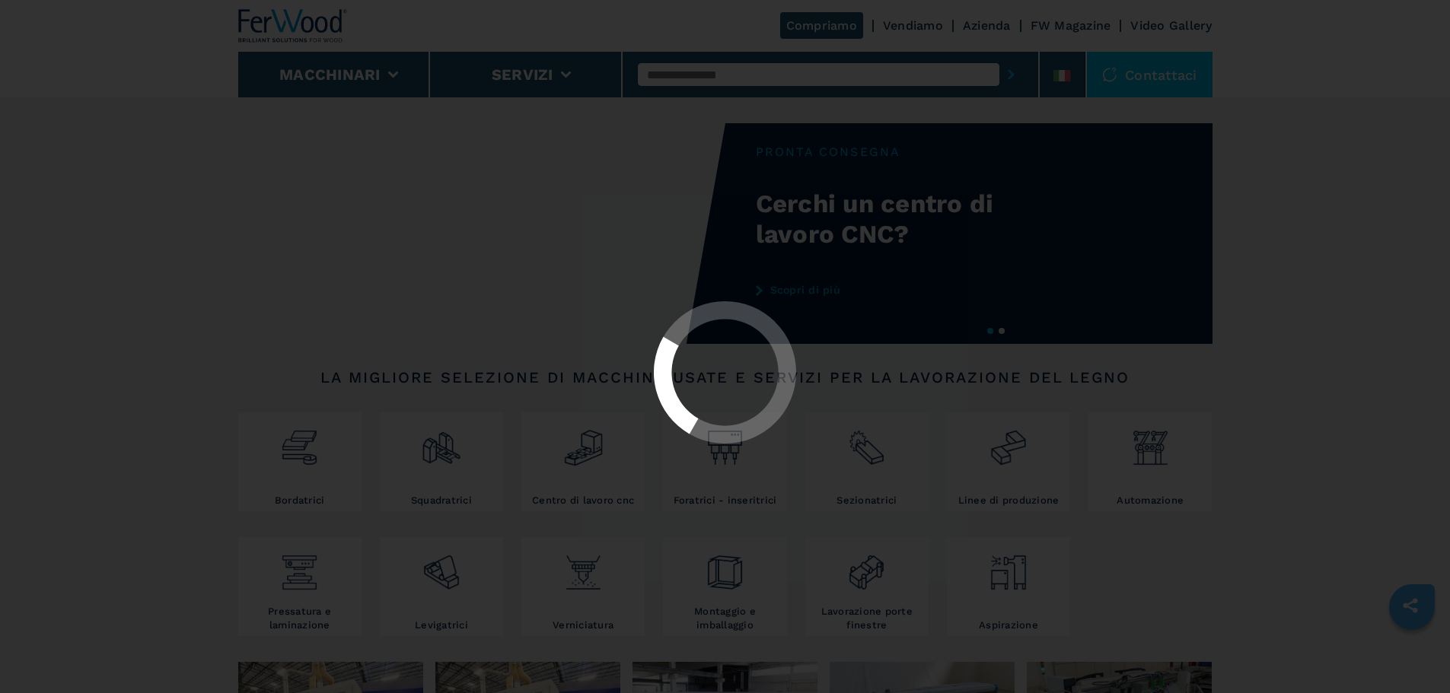
select select "**********"
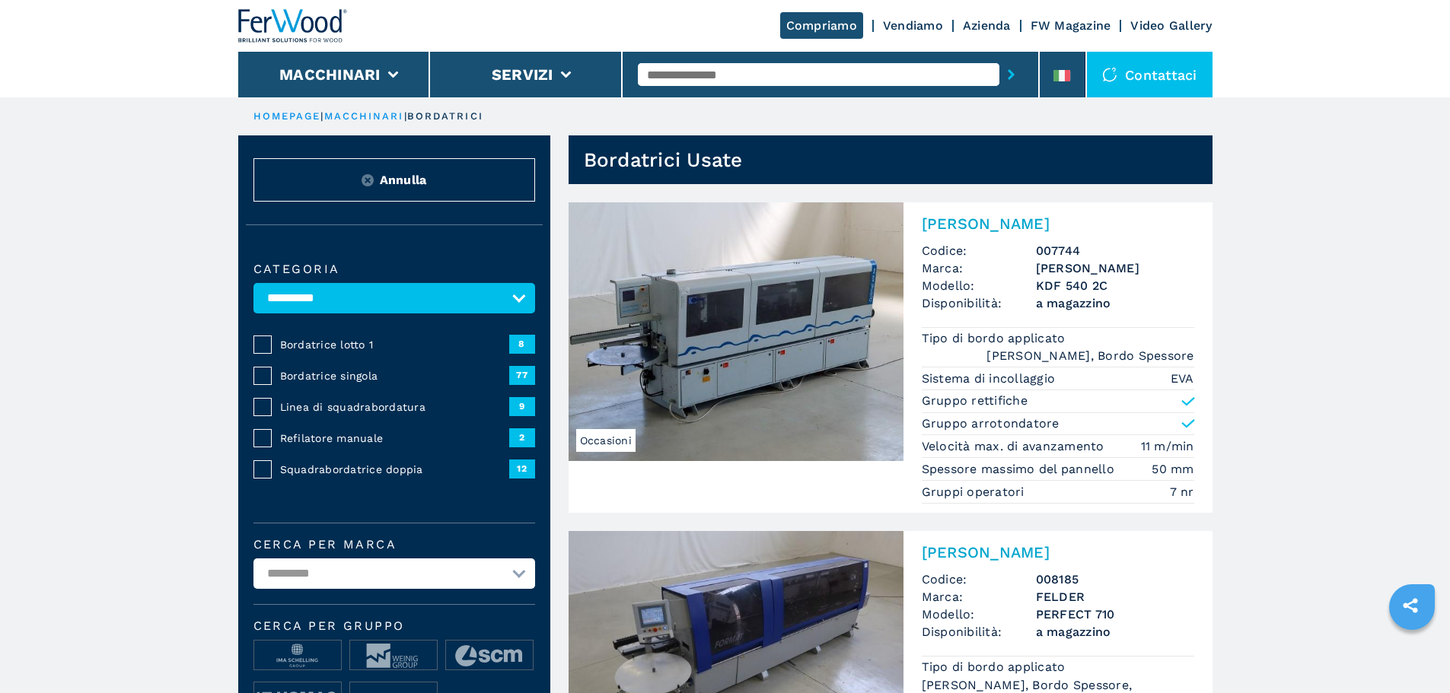
click at [336, 476] on span "Squadrabordatrice doppia" at bounding box center [394, 469] width 229 height 15
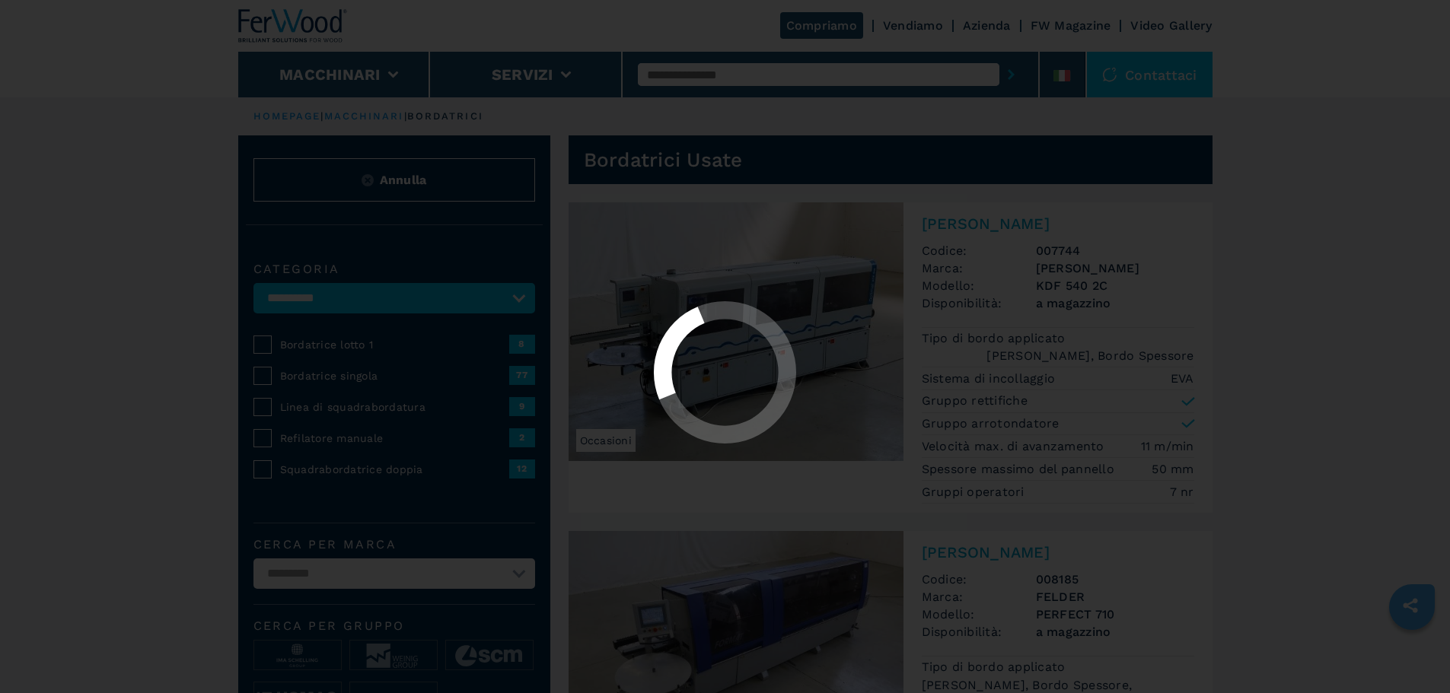
select select "**********"
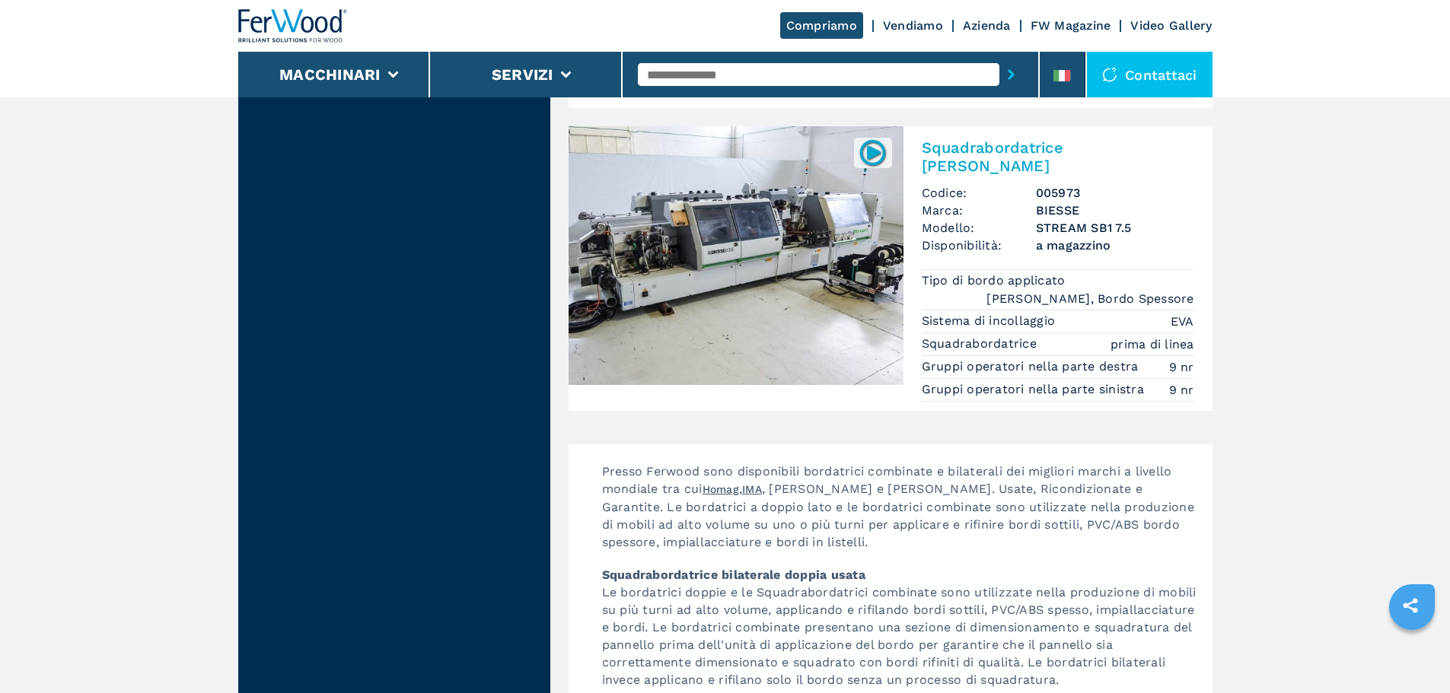
scroll to position [4160, 0]
